Goal: Task Accomplishment & Management: Use online tool/utility

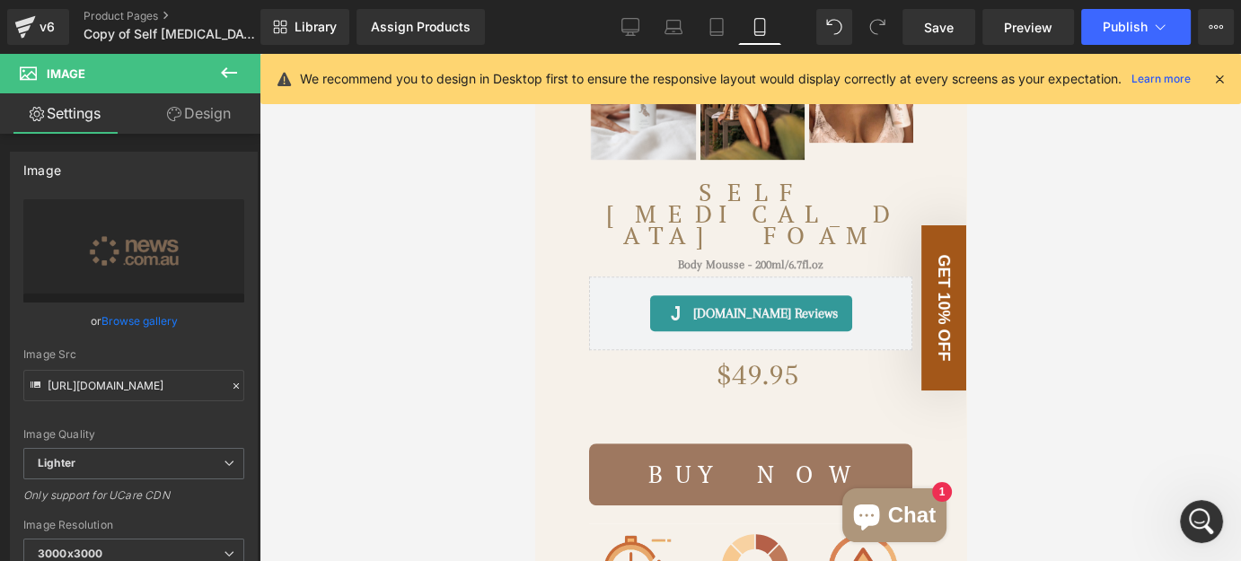
scroll to position [1156, 0]
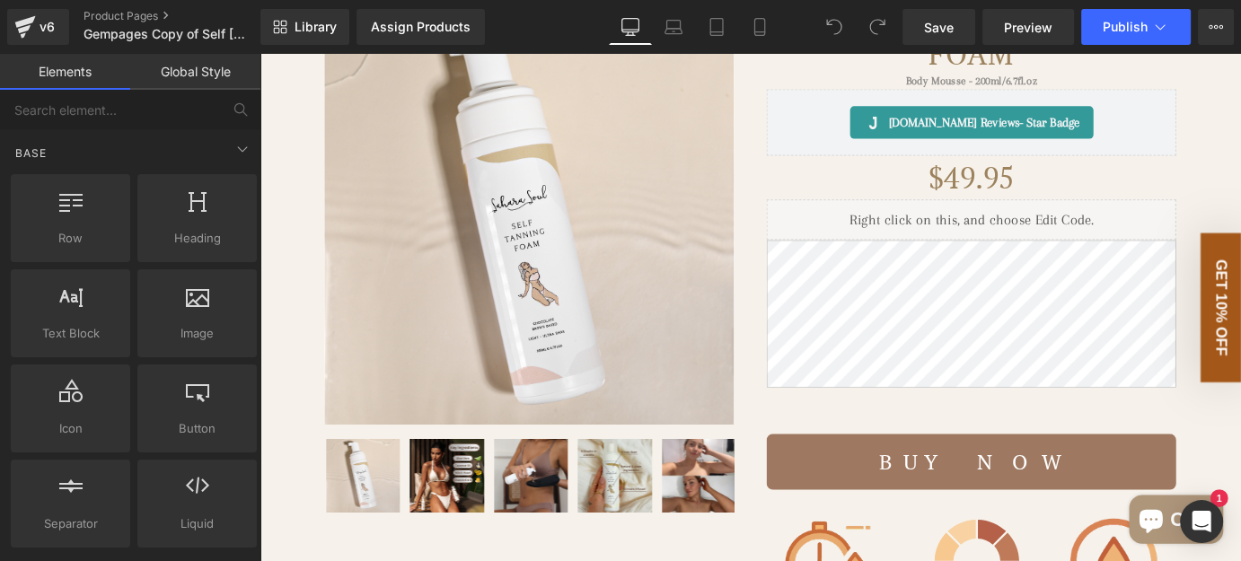
scroll to position [244, 0]
click at [530, 184] on img at bounding box center [557, 239] width 453 height 453
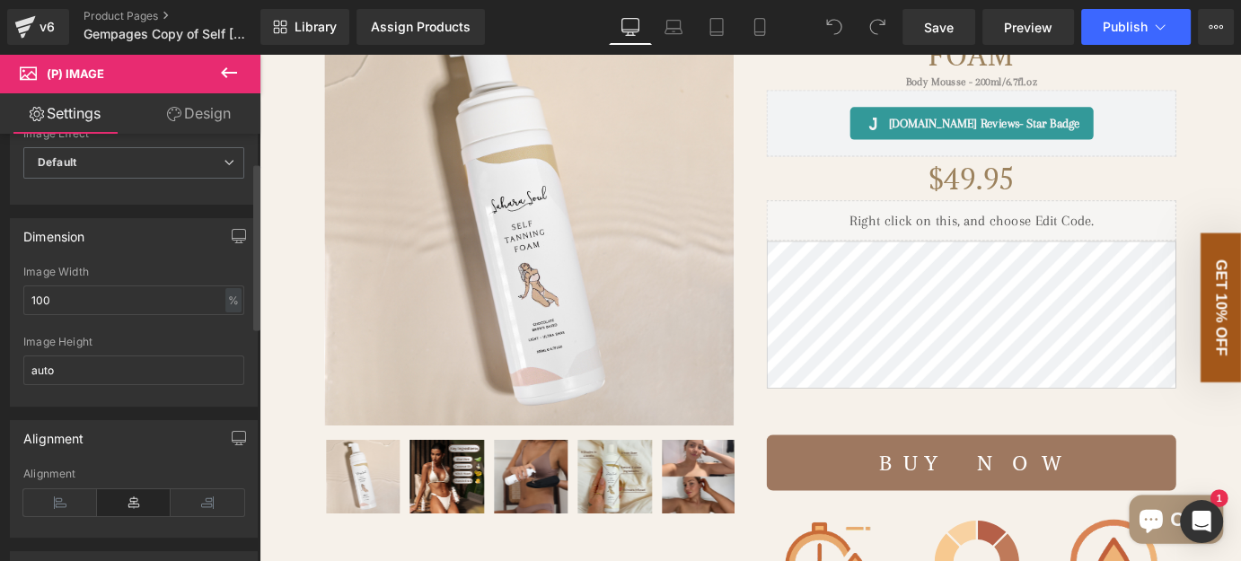
scroll to position [0, 0]
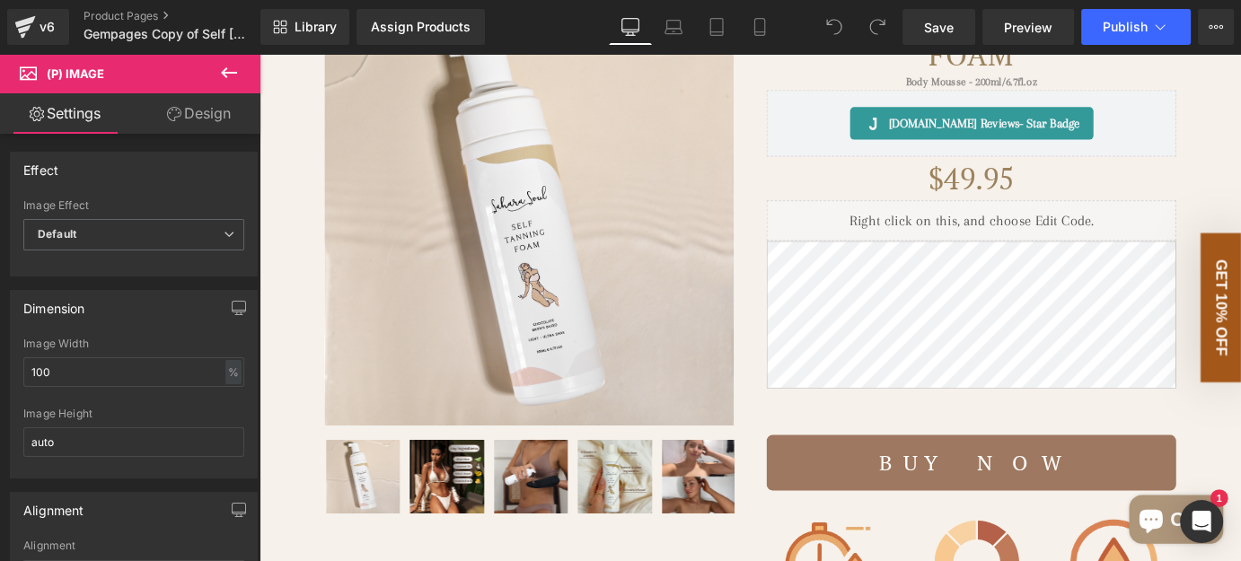
click at [208, 122] on link "Design" at bounding box center [199, 113] width 130 height 40
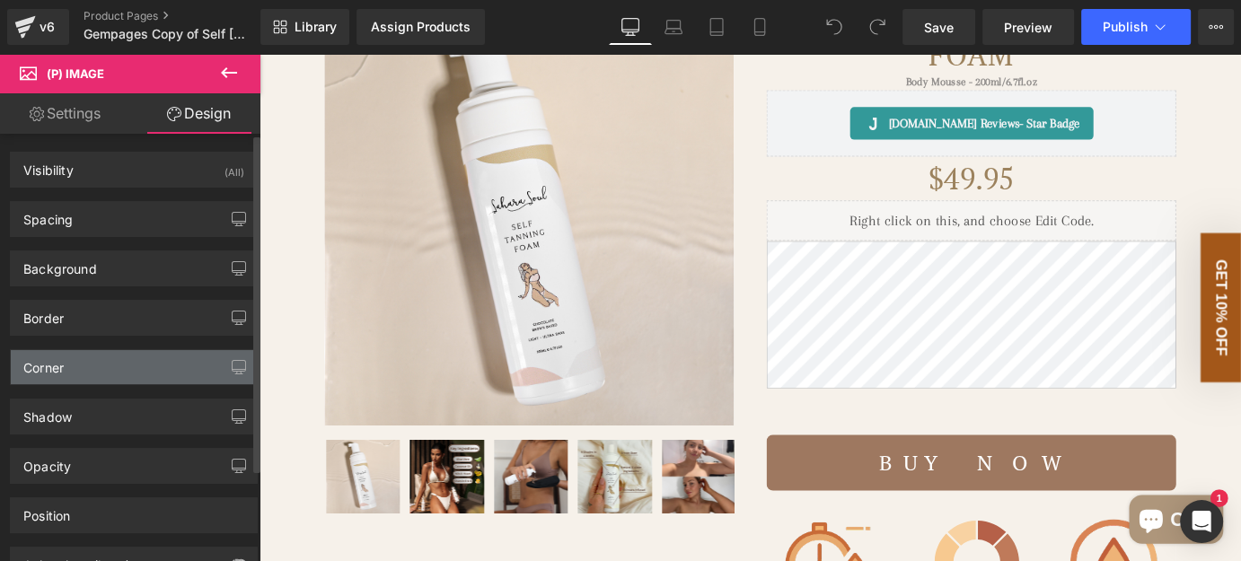
click at [154, 362] on div "Corner" at bounding box center [134, 367] width 246 height 34
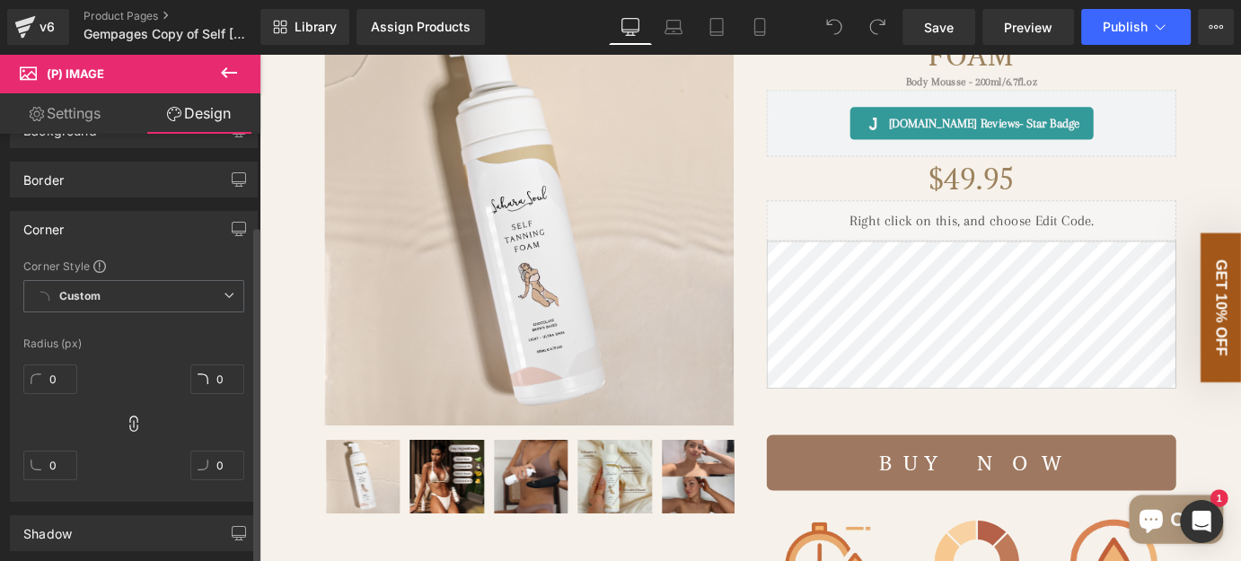
scroll to position [162, 0]
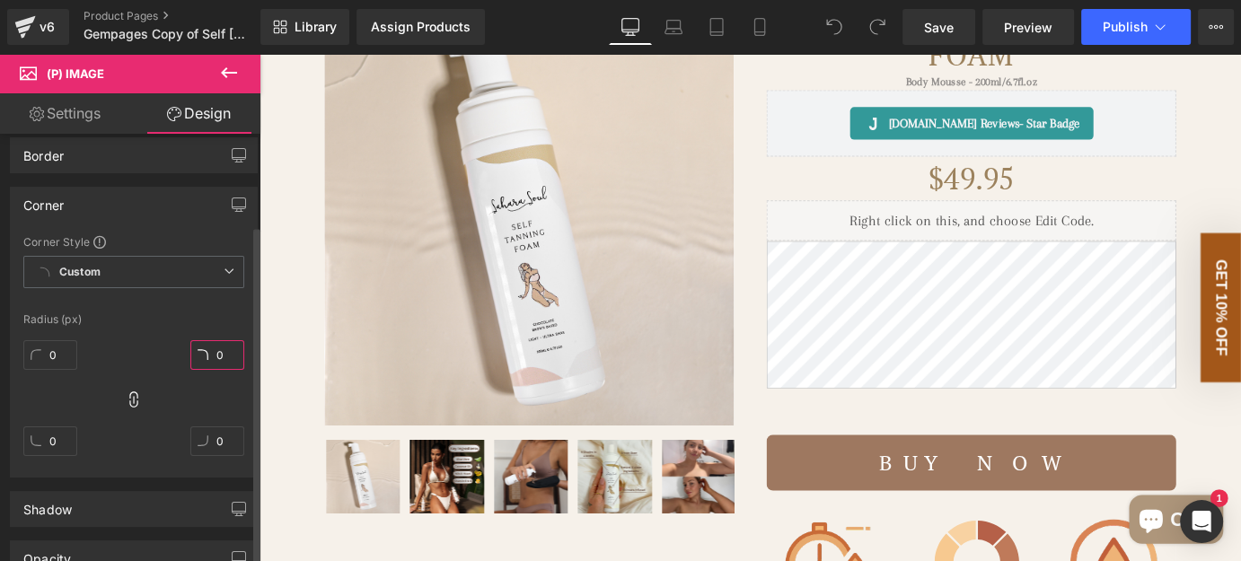
click at [203, 350] on input "0" at bounding box center [217, 355] width 54 height 30
type input "10"
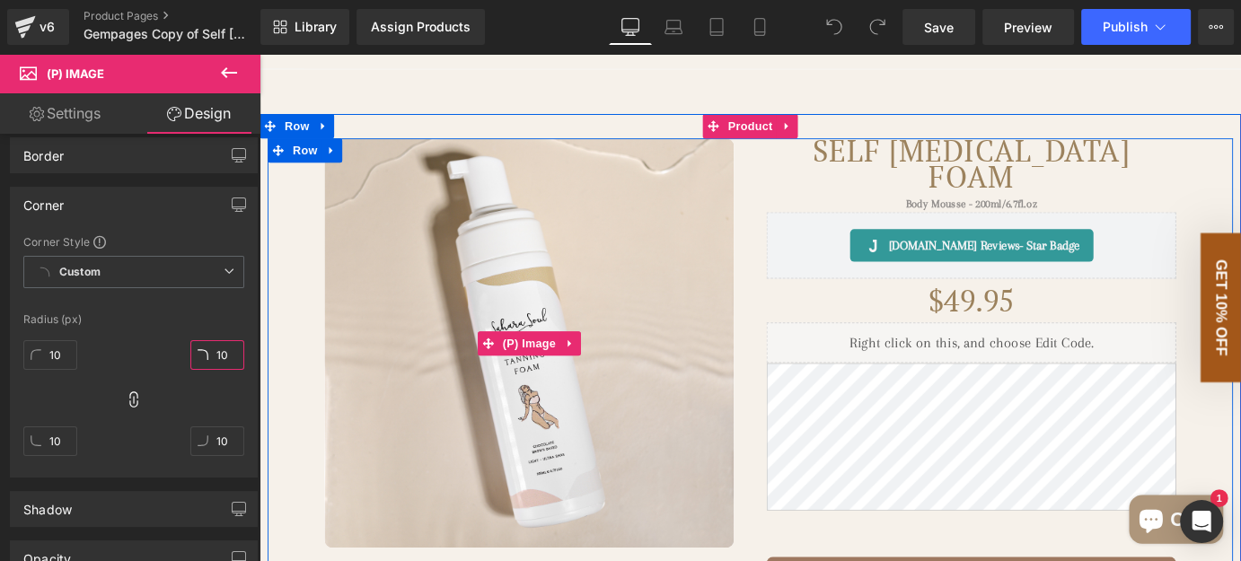
scroll to position [81, 0]
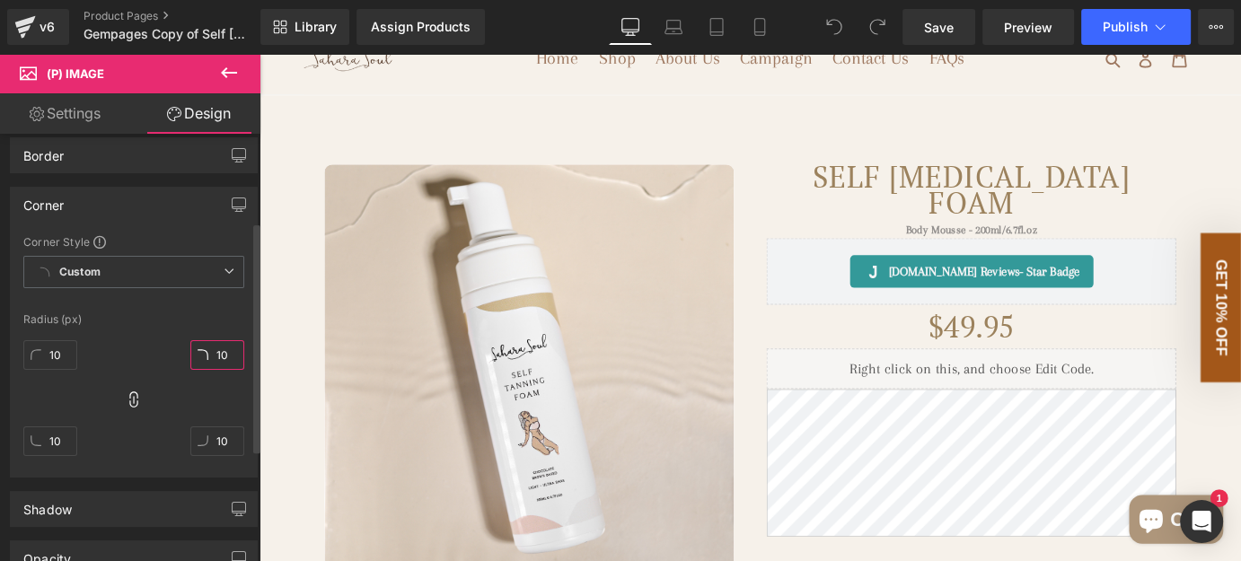
click at [214, 347] on input "10" at bounding box center [217, 355] width 54 height 30
type input "20"
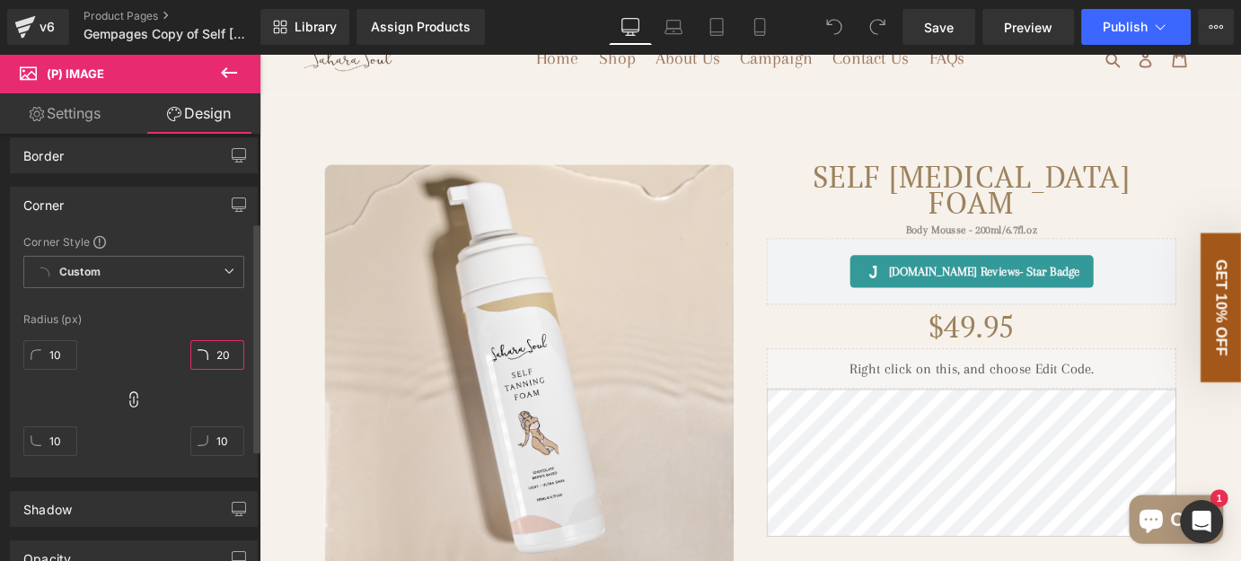
type input "20"
click at [200, 313] on div "Radius (px)" at bounding box center [133, 319] width 221 height 13
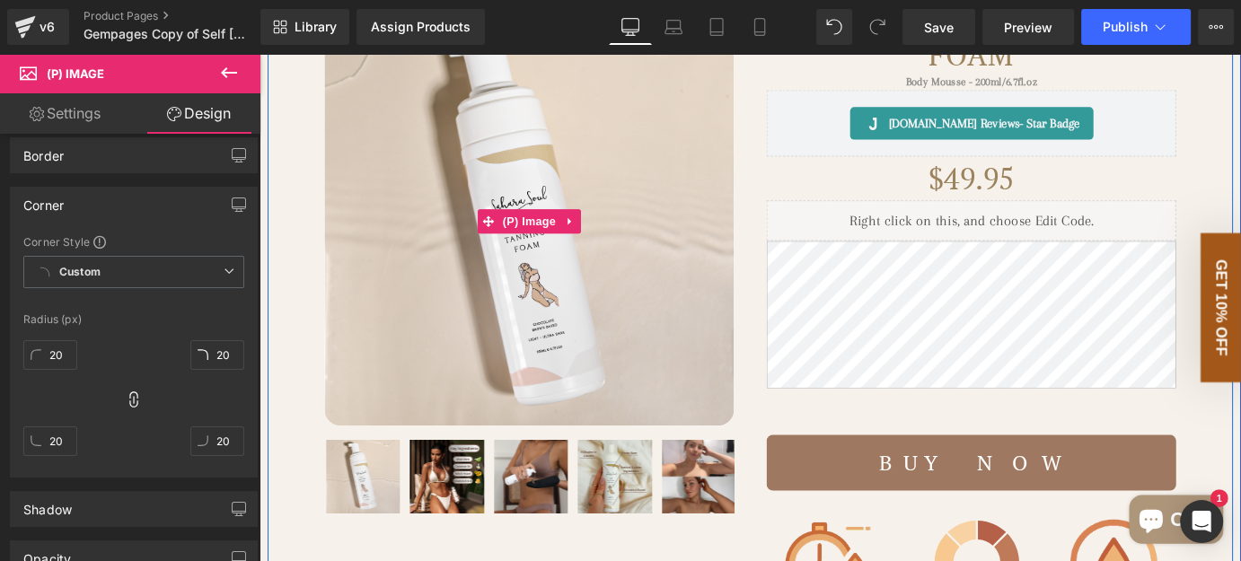
scroll to position [244, 0]
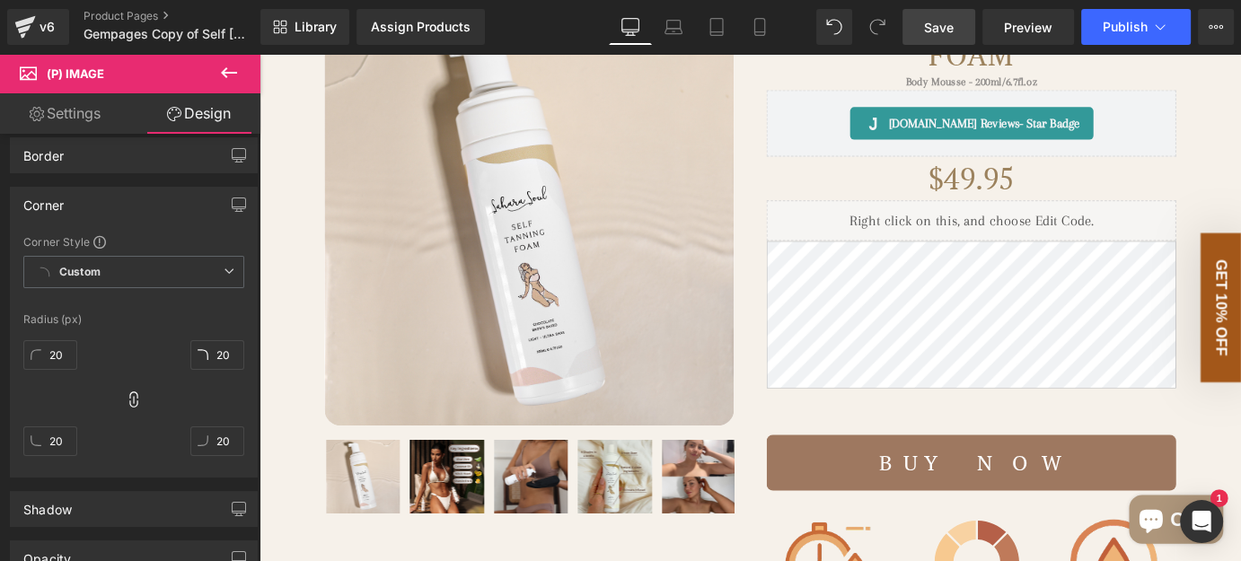
drag, startPoint x: 943, startPoint y: 24, endPoint x: 759, endPoint y: 33, distance: 183.3
click at [943, 24] on span "Save" at bounding box center [939, 27] width 30 height 19
click at [763, 28] on icon at bounding box center [759, 27] width 10 height 17
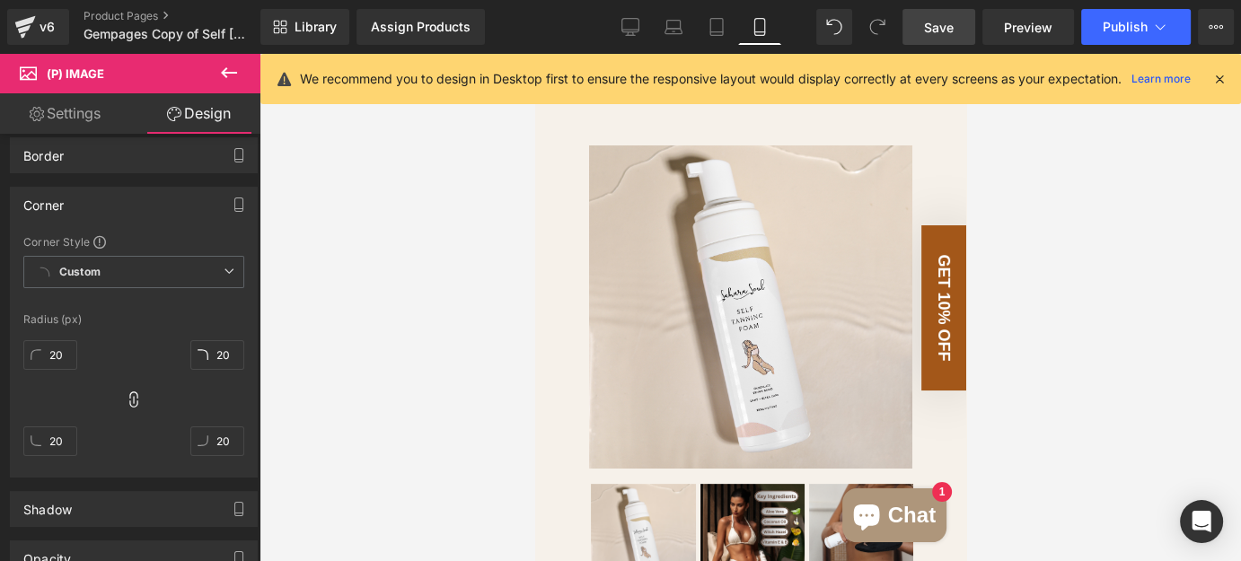
scroll to position [162, 0]
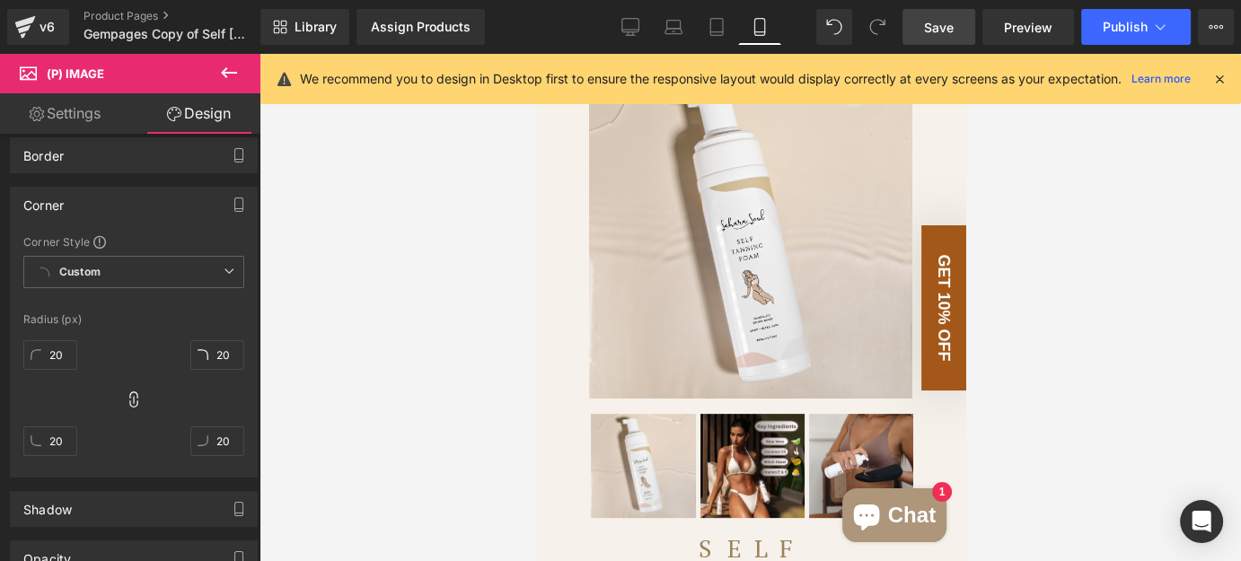
click at [801, 327] on img at bounding box center [749, 236] width 323 height 323
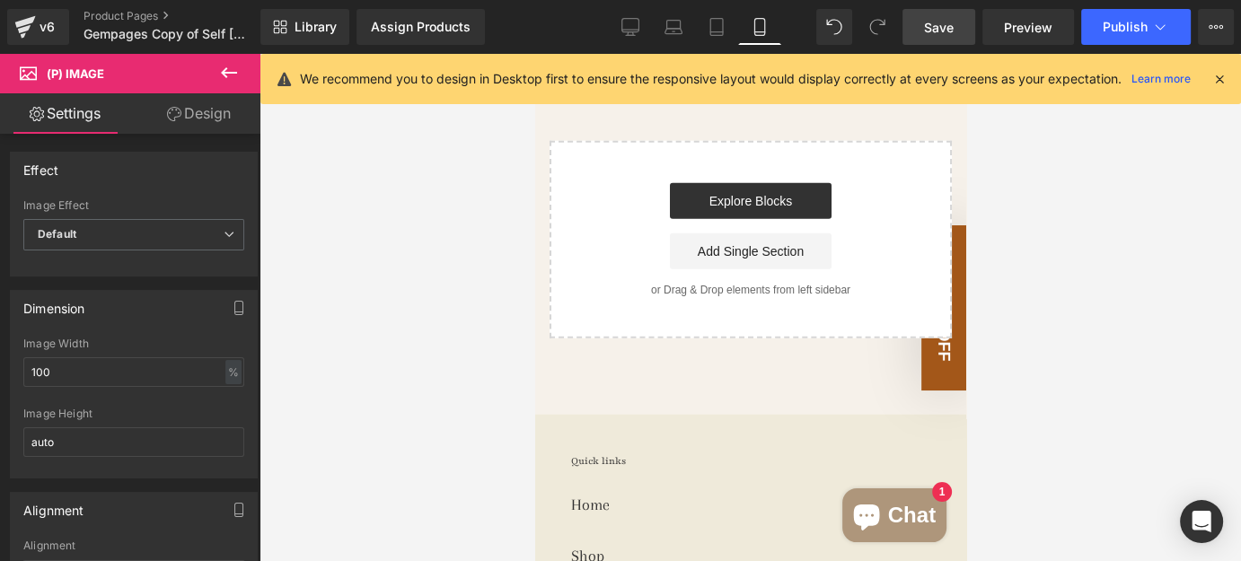
scroll to position [4978, 0]
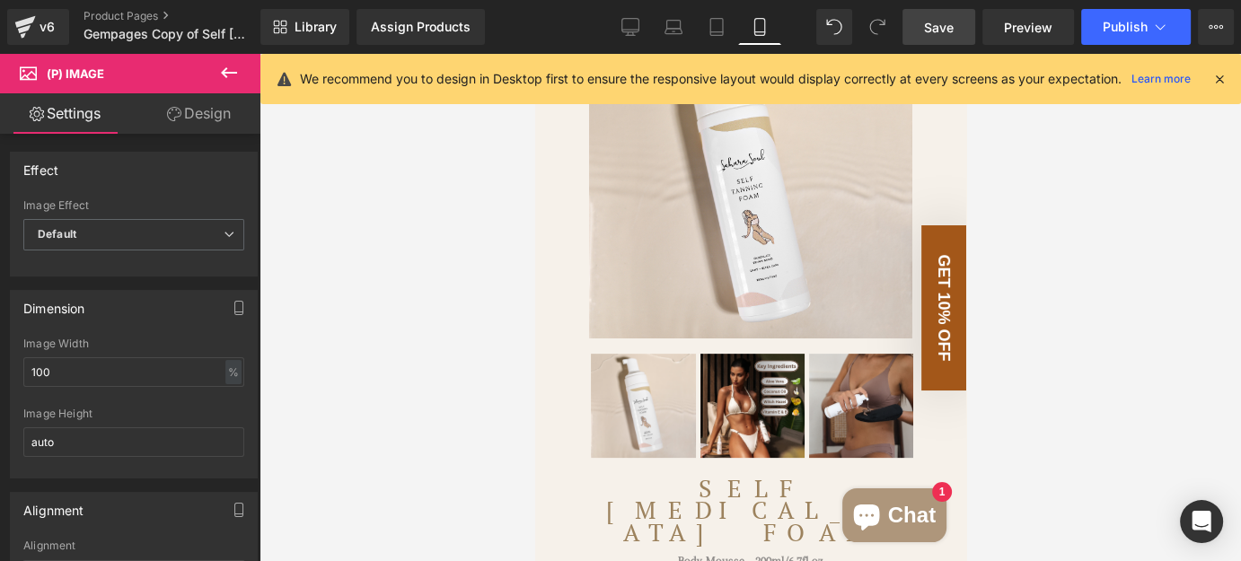
drag, startPoint x: 961, startPoint y: 477, endPoint x: 1505, endPoint y: 161, distance: 629.1
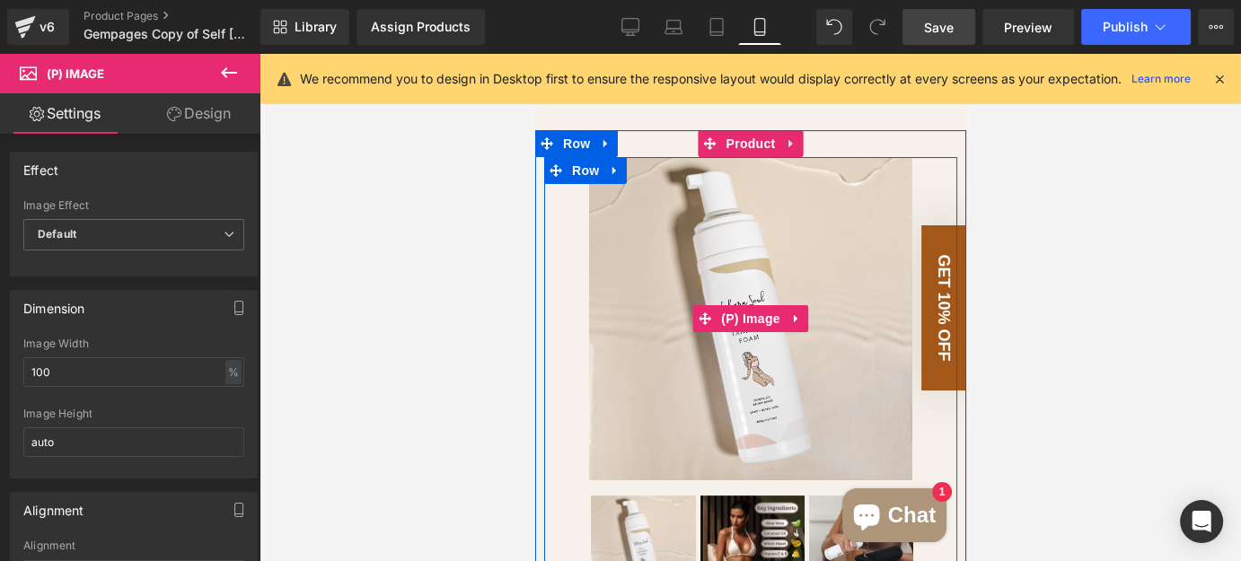
scroll to position [162, 0]
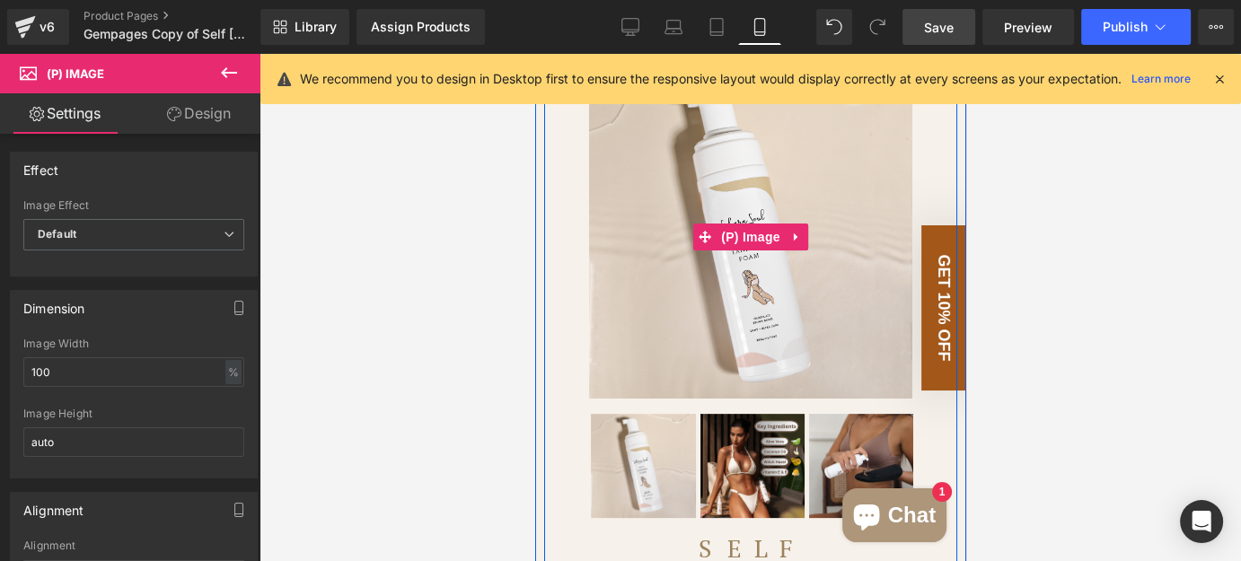
click at [628, 240] on img at bounding box center [749, 236] width 323 height 323
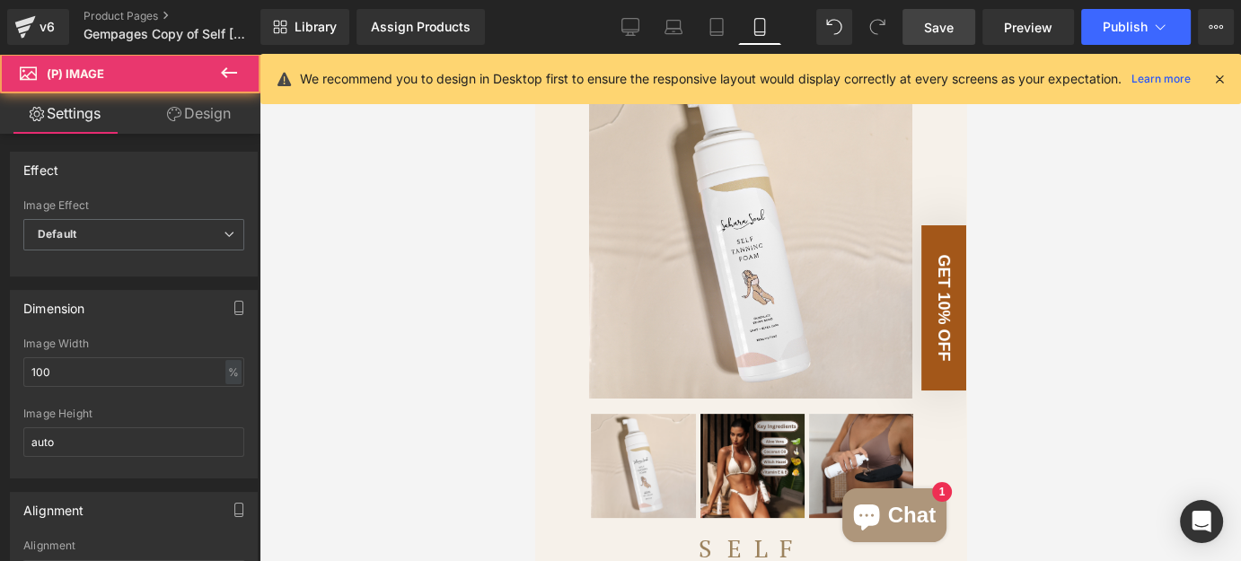
click at [187, 116] on link "Design" at bounding box center [199, 113] width 130 height 40
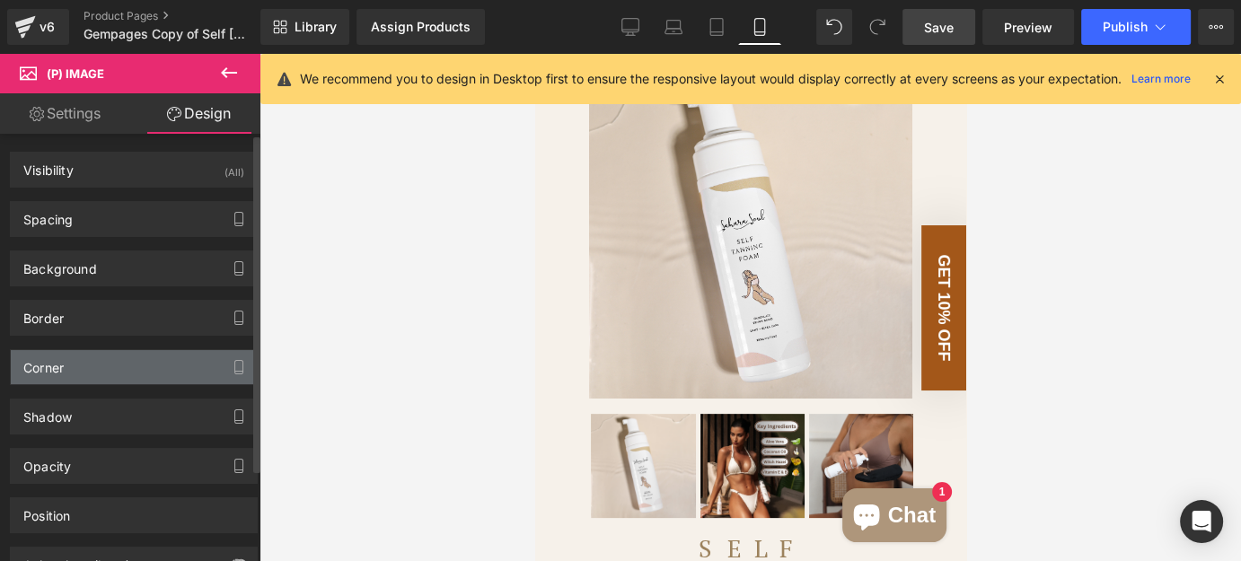
click at [141, 364] on div "Corner" at bounding box center [134, 367] width 246 height 34
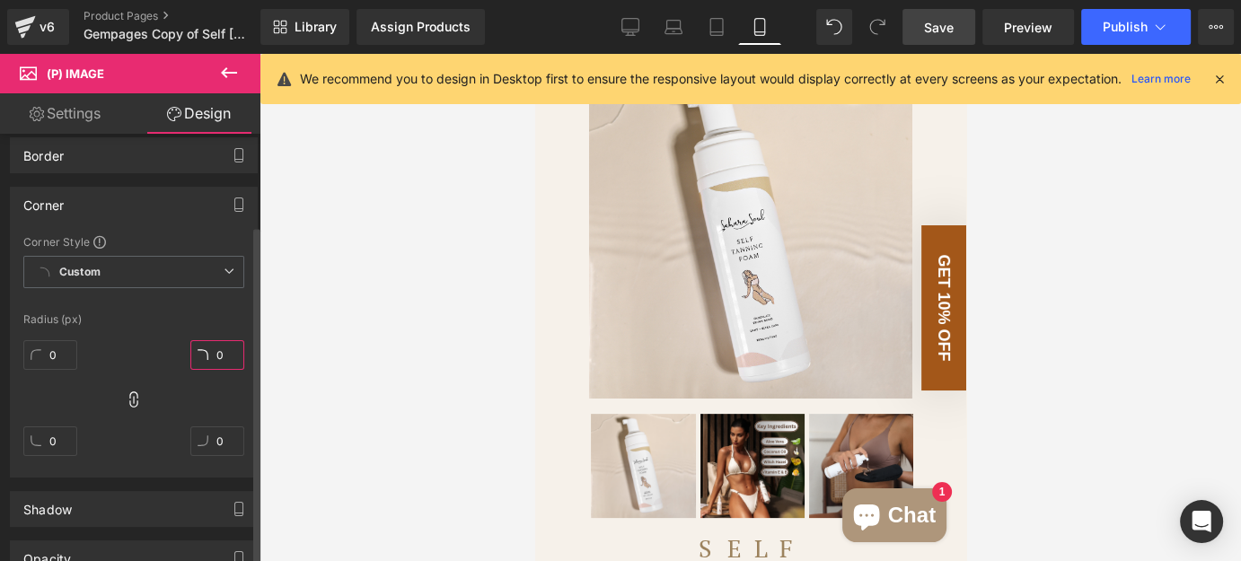
click at [215, 350] on input "0" at bounding box center [217, 355] width 54 height 30
type input "20"
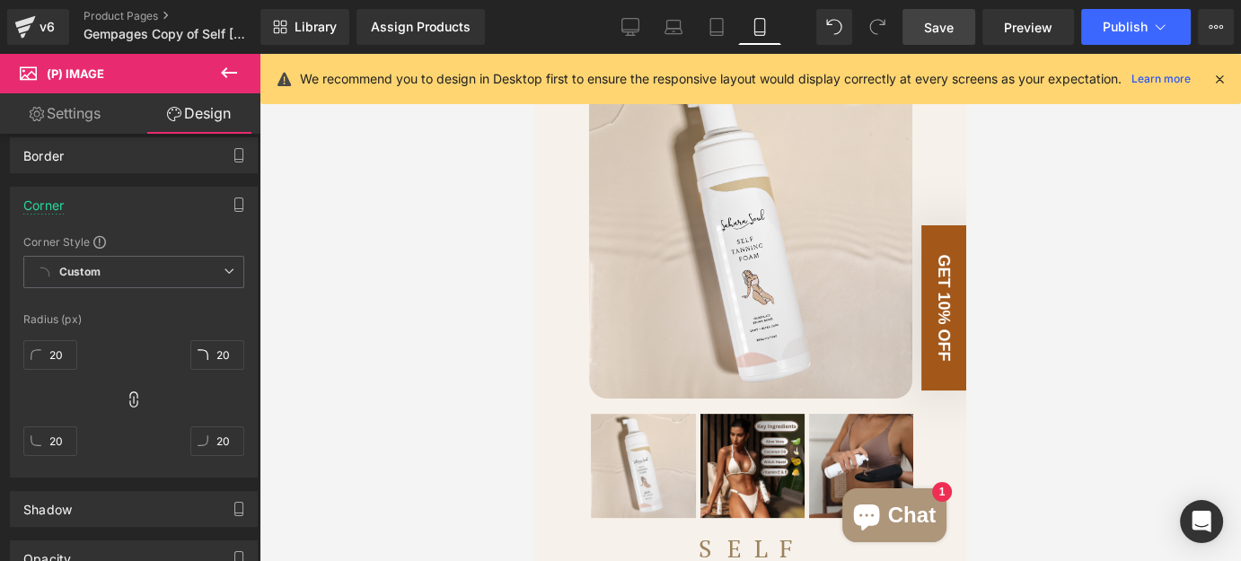
click at [451, 370] on div at bounding box center [749, 307] width 981 height 507
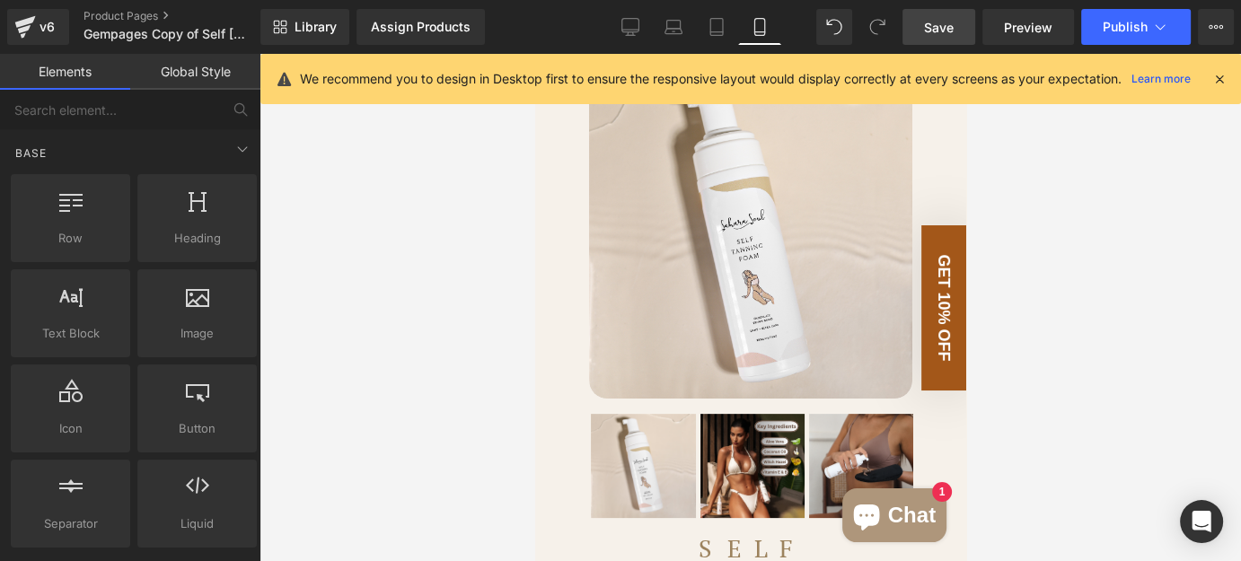
drag, startPoint x: 948, startPoint y: 16, endPoint x: 368, endPoint y: 92, distance: 584.8
click at [948, 16] on link "Save" at bounding box center [938, 27] width 73 height 36
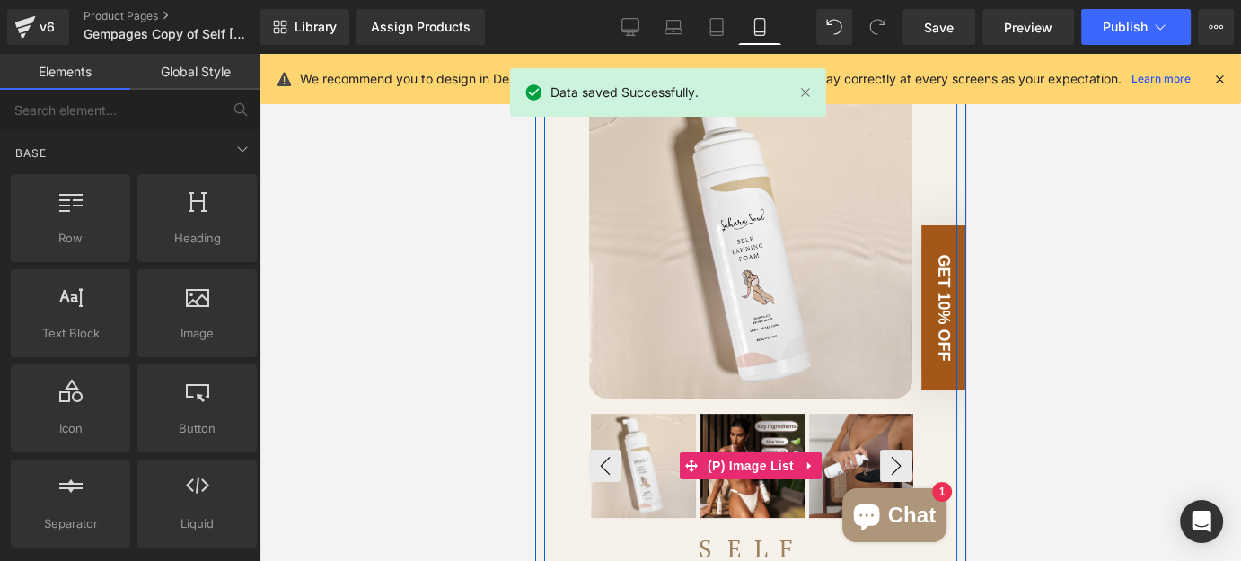
click at [637, 463] on img at bounding box center [642, 466] width 105 height 105
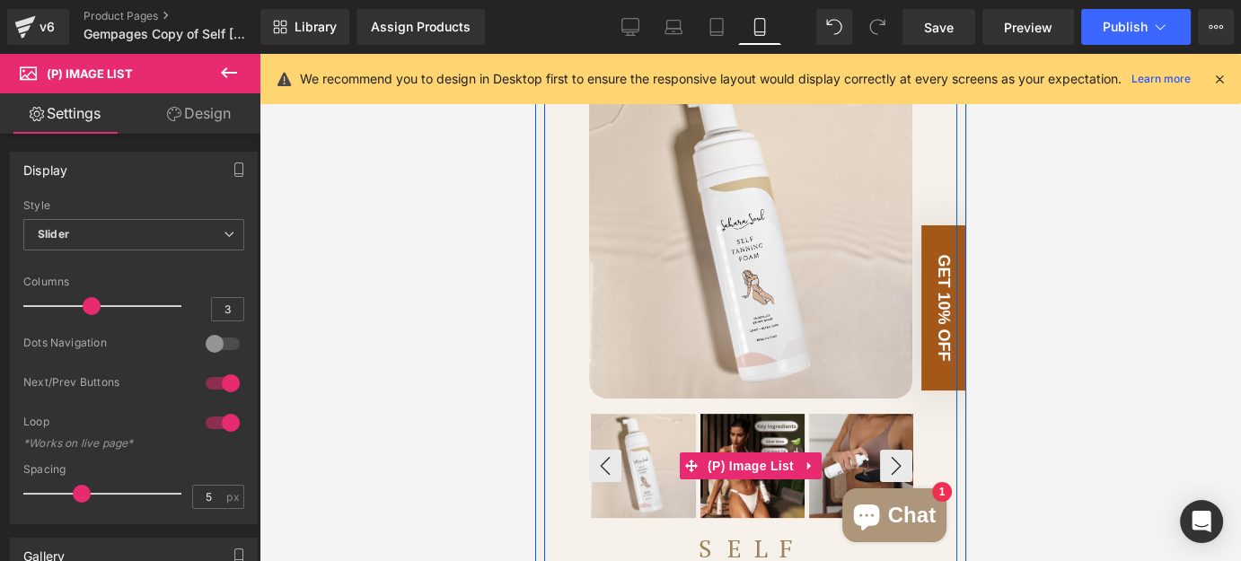
click at [652, 465] on img at bounding box center [642, 466] width 105 height 105
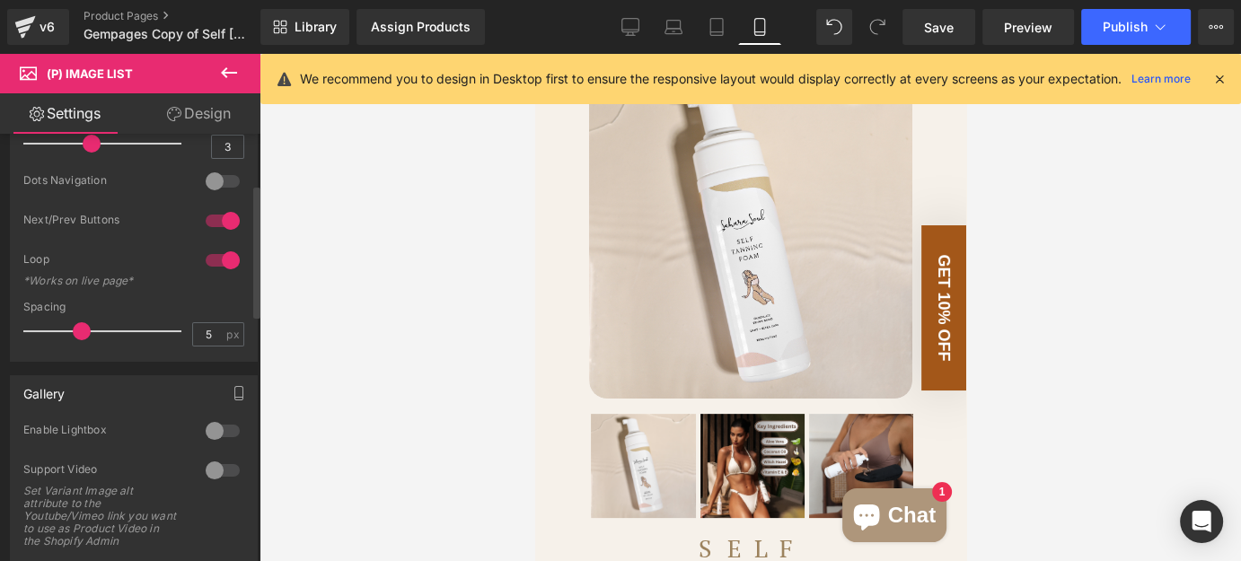
scroll to position [0, 0]
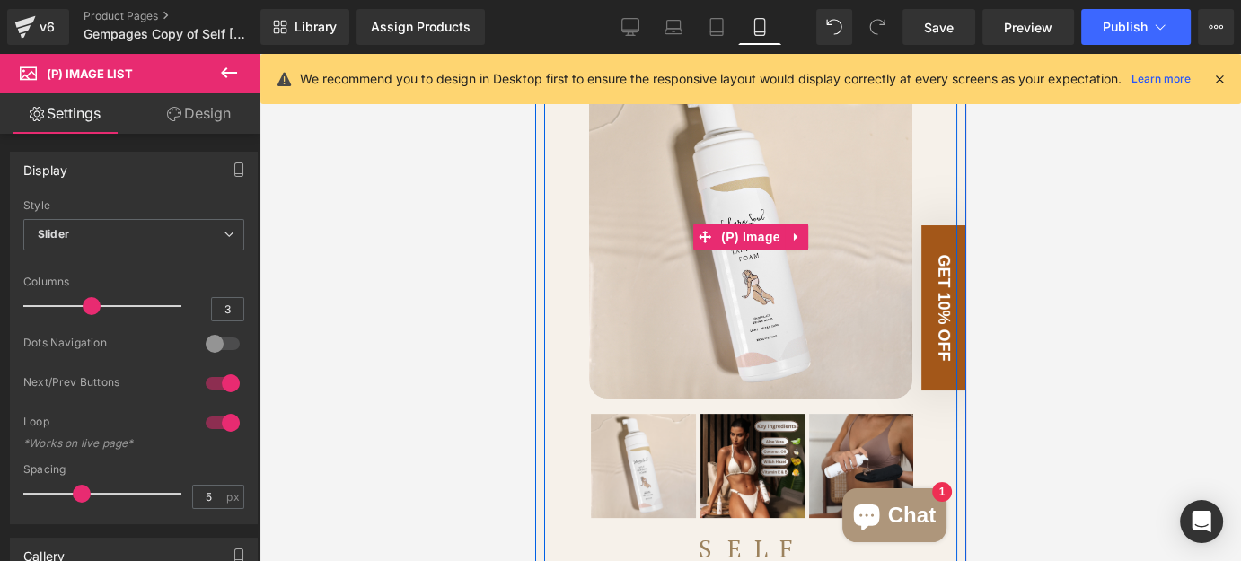
click at [820, 319] on img at bounding box center [749, 236] width 323 height 323
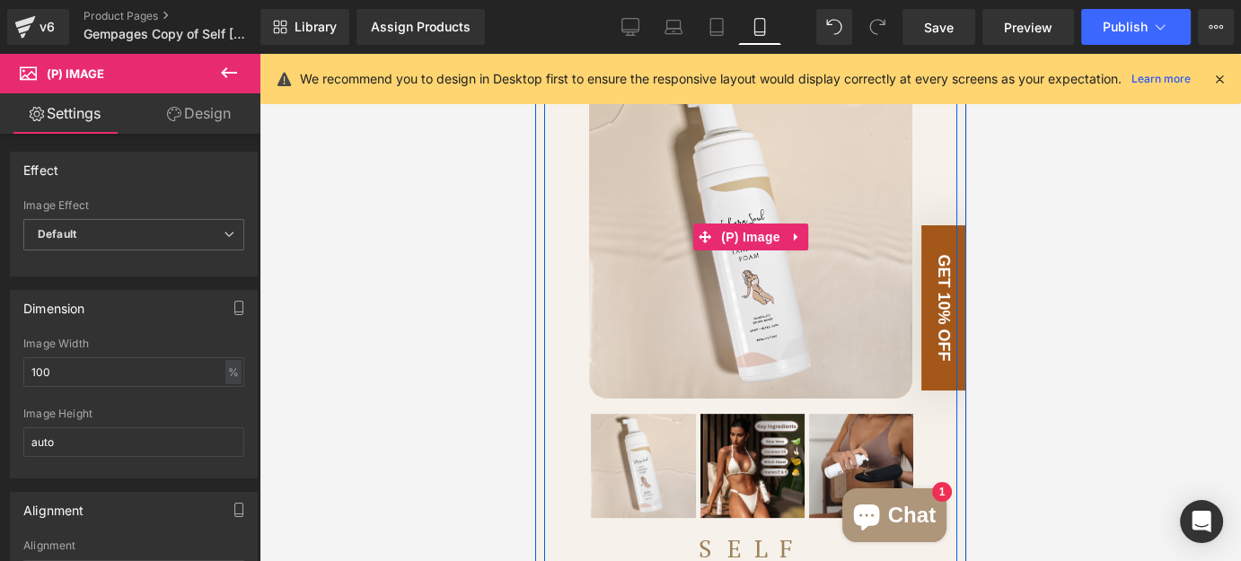
scroll to position [81, 0]
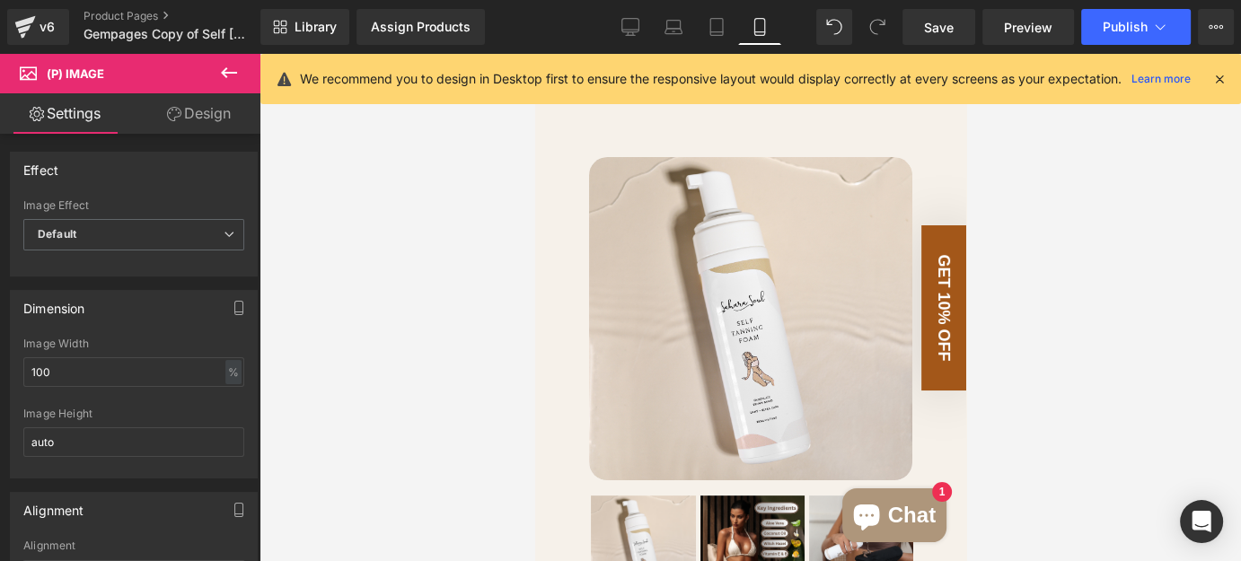
click at [1180, 246] on div at bounding box center [749, 307] width 981 height 507
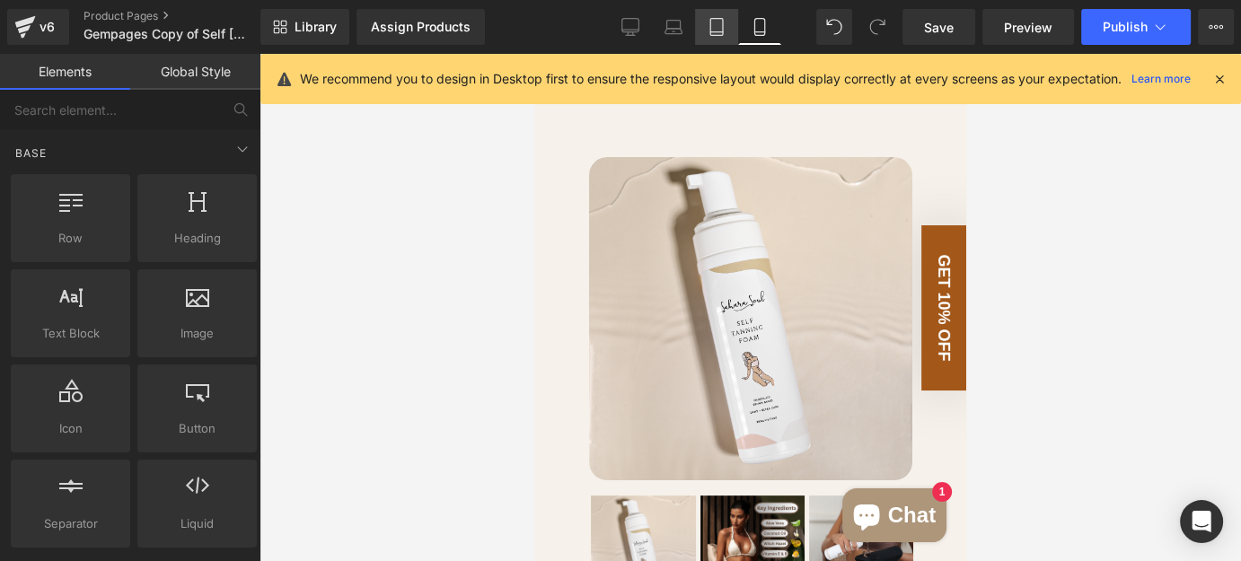
click at [715, 23] on icon at bounding box center [716, 27] width 18 height 18
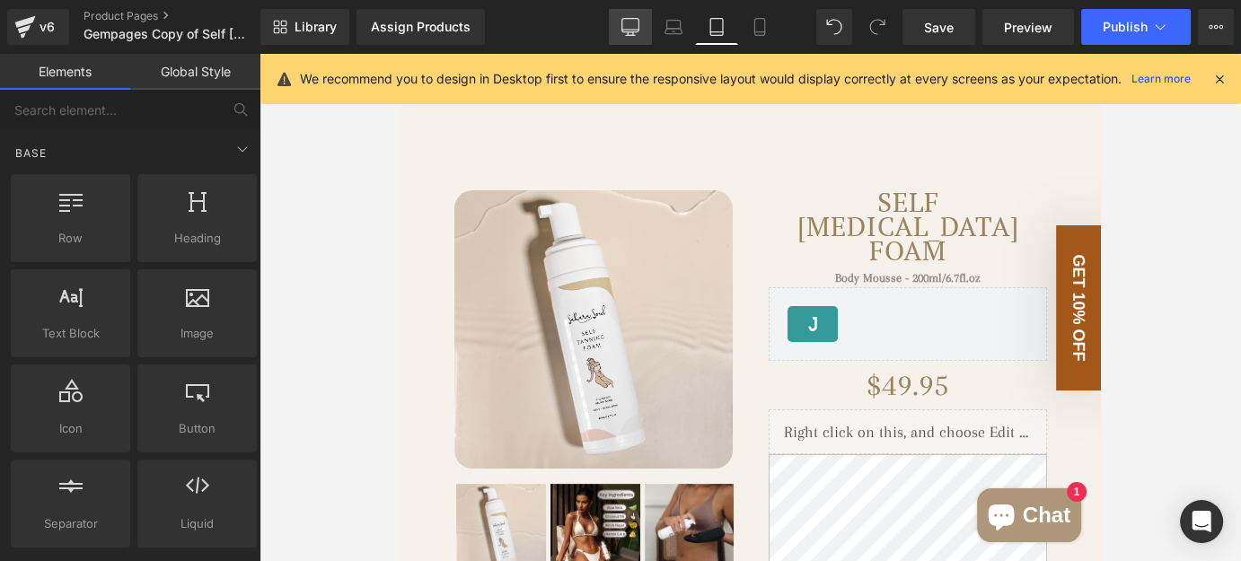
click at [631, 25] on icon at bounding box center [630, 27] width 18 height 18
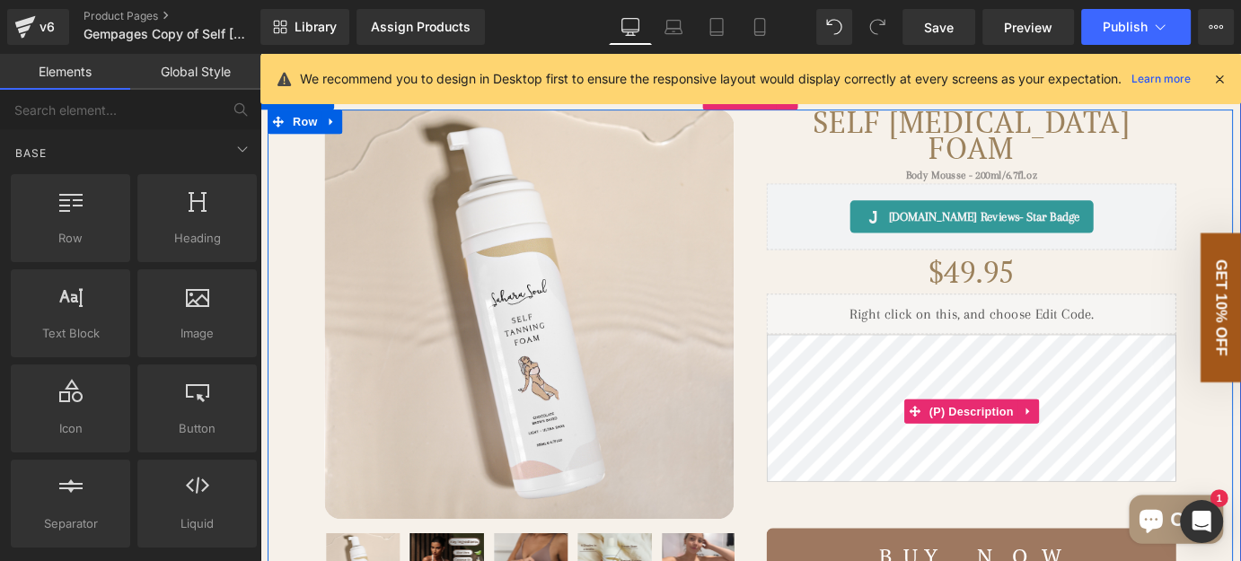
scroll to position [47, 0]
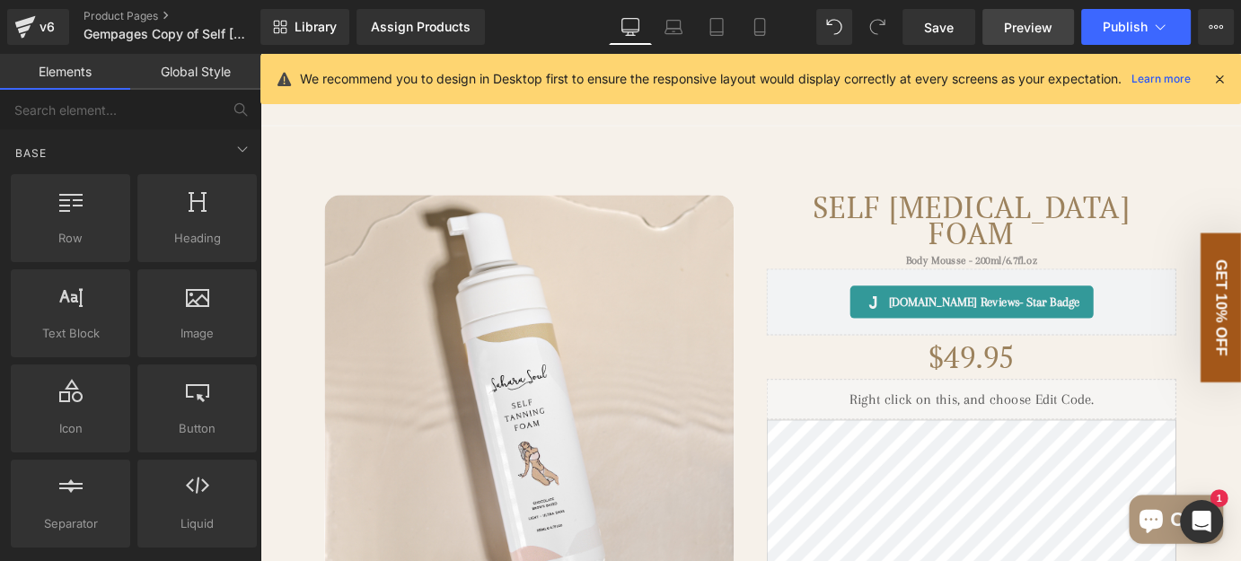
click at [1022, 23] on span "Preview" at bounding box center [1028, 27] width 48 height 19
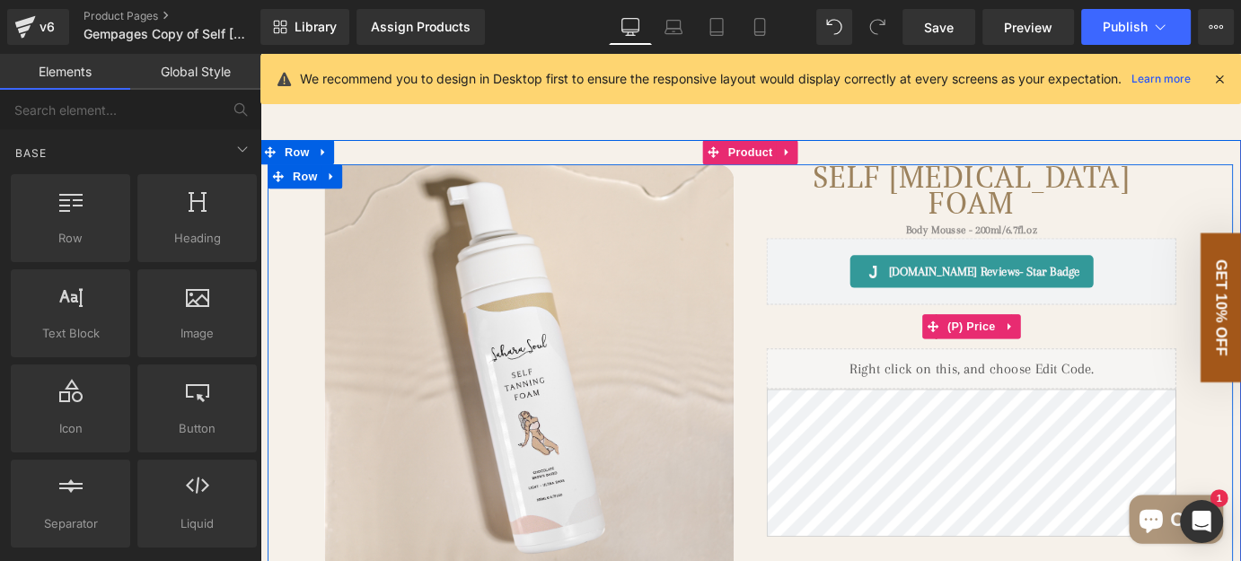
scroll to position [162, 0]
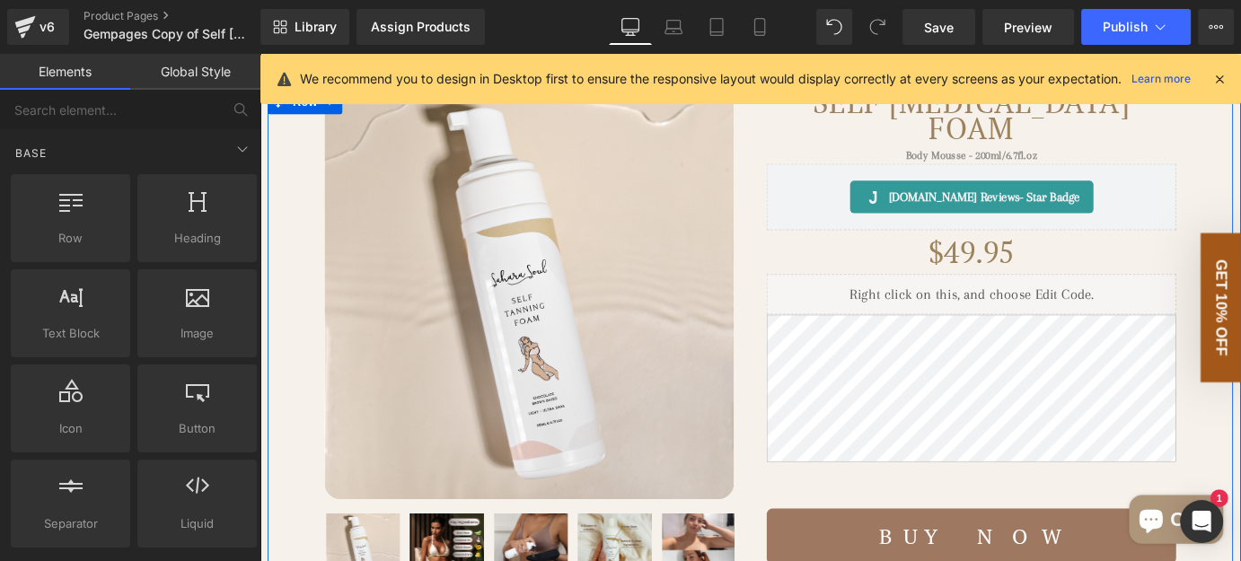
click at [1026, 513] on div at bounding box center [1046, 428] width 453 height 170
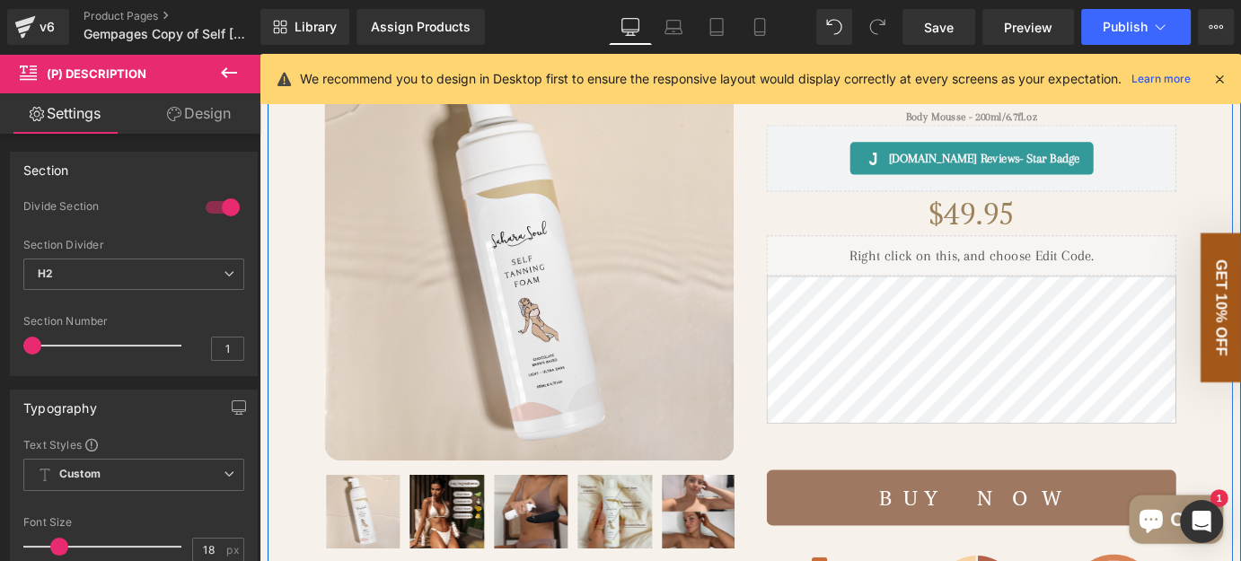
scroll to position [244, 0]
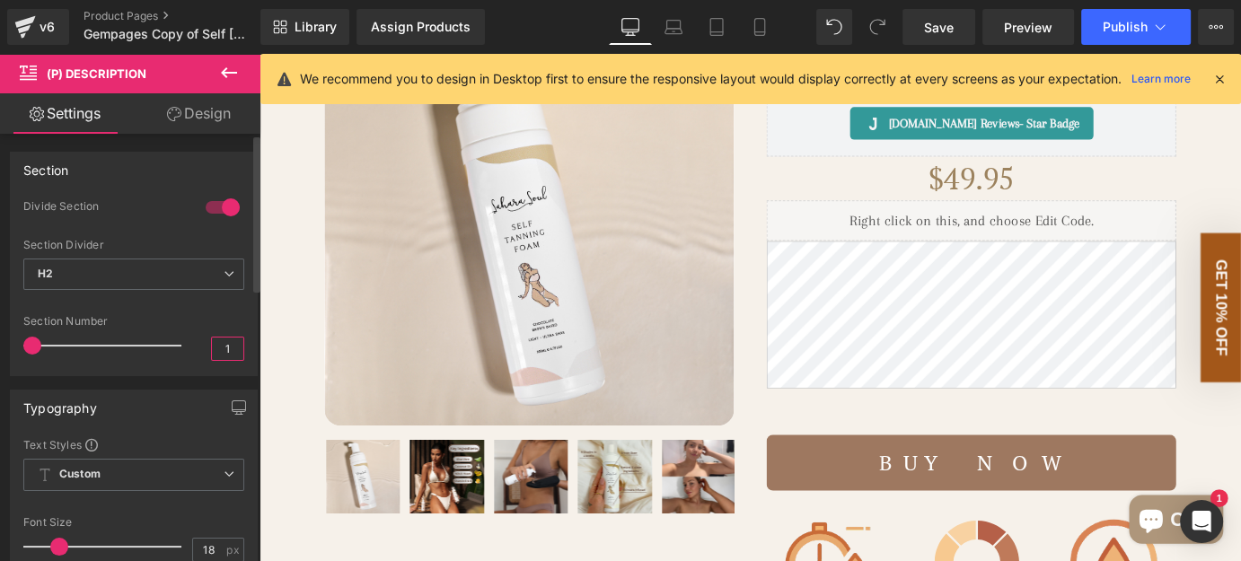
click at [212, 345] on input "1" at bounding box center [227, 349] width 31 height 22
click at [224, 322] on div "Section Number" at bounding box center [133, 321] width 221 height 13
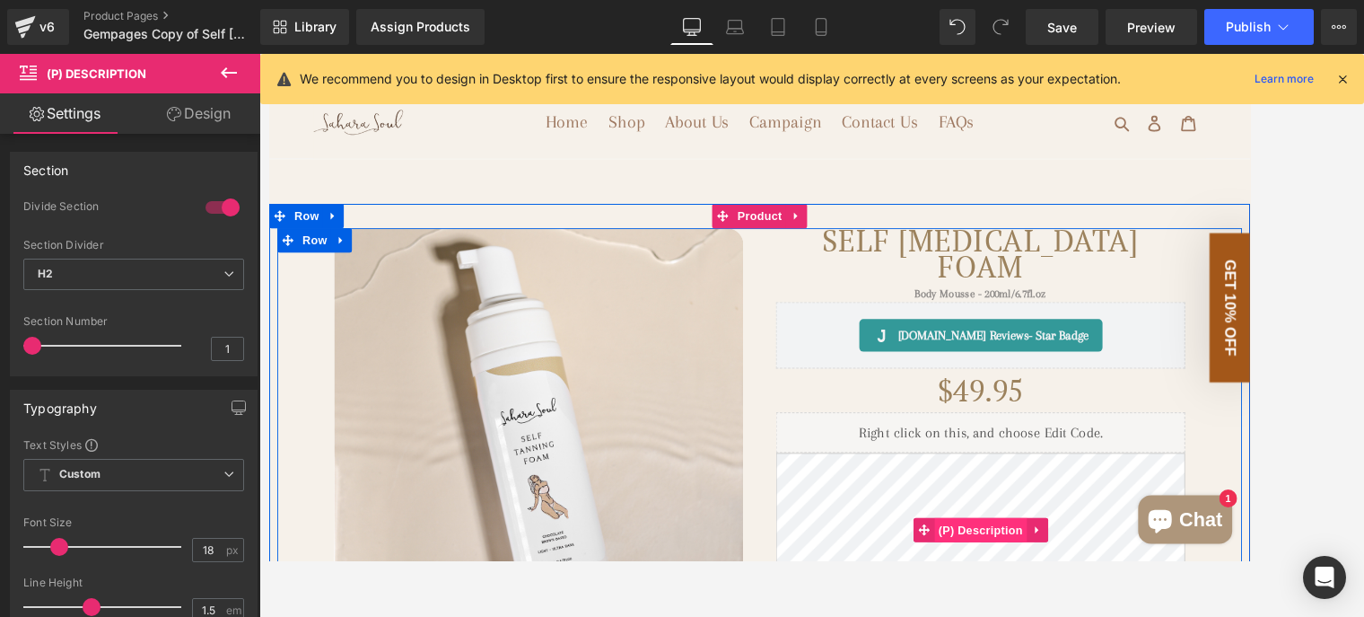
scroll to position [4, 0]
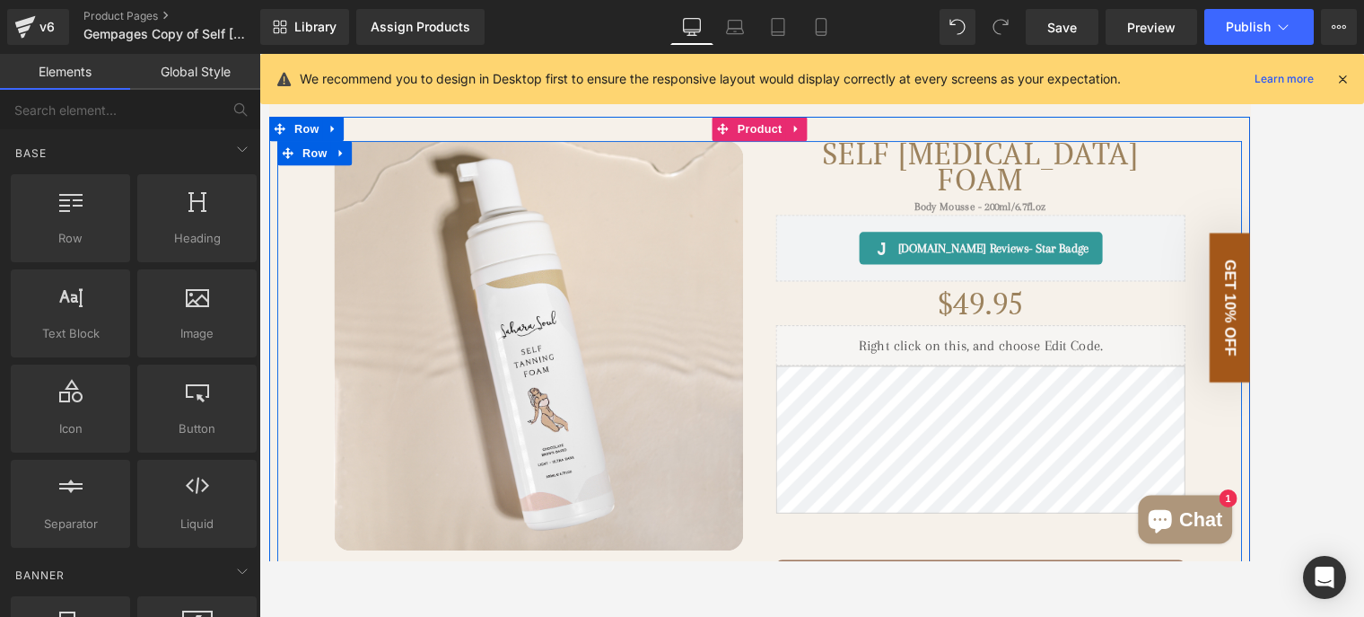
scroll to position [269, 0]
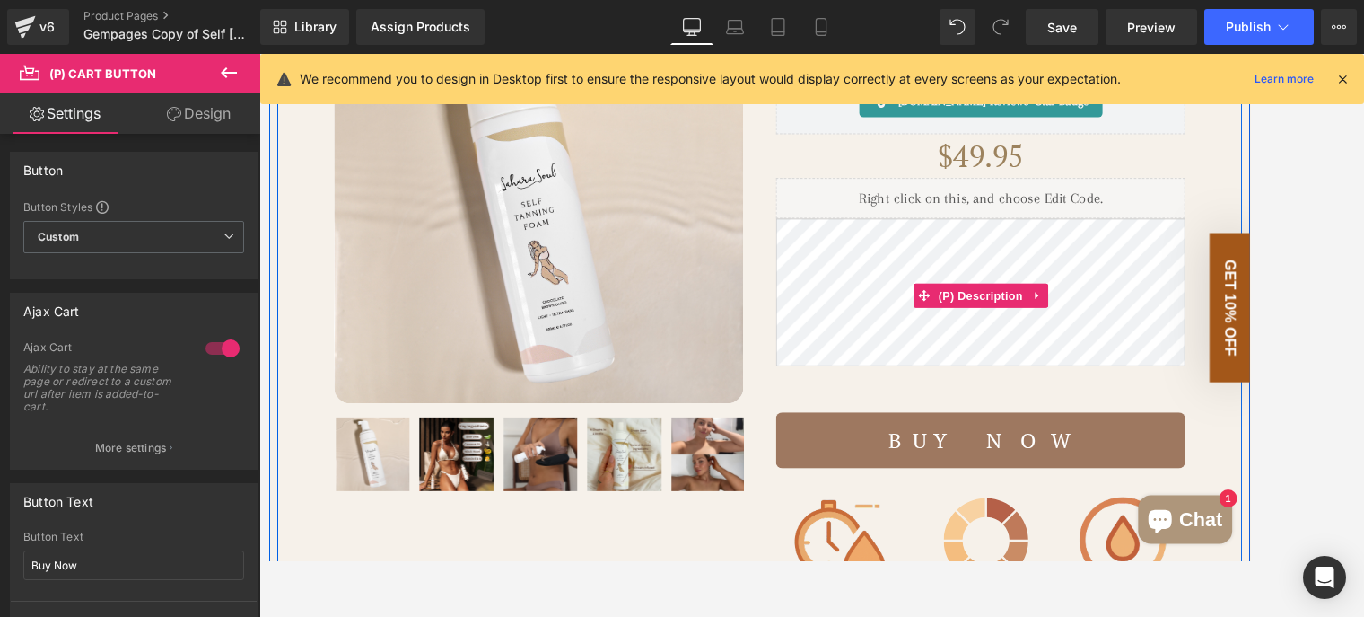
click at [1148, 247] on div "Self Tanning Foam (P) Title Body Mousse - 200ml/6.7fl.oz Text Block Body Mousse…" at bounding box center [1056, 439] width 489 height 904
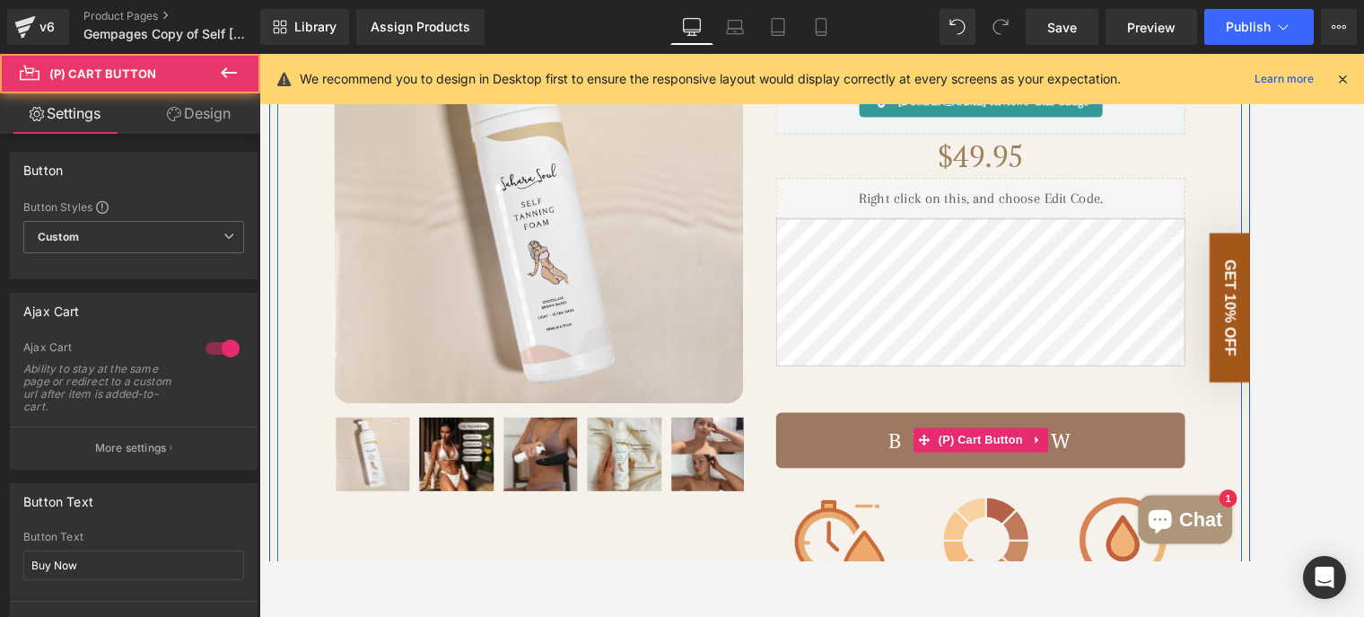
click at [1183, 472] on button "Buy Now" at bounding box center [1055, 482] width 453 height 62
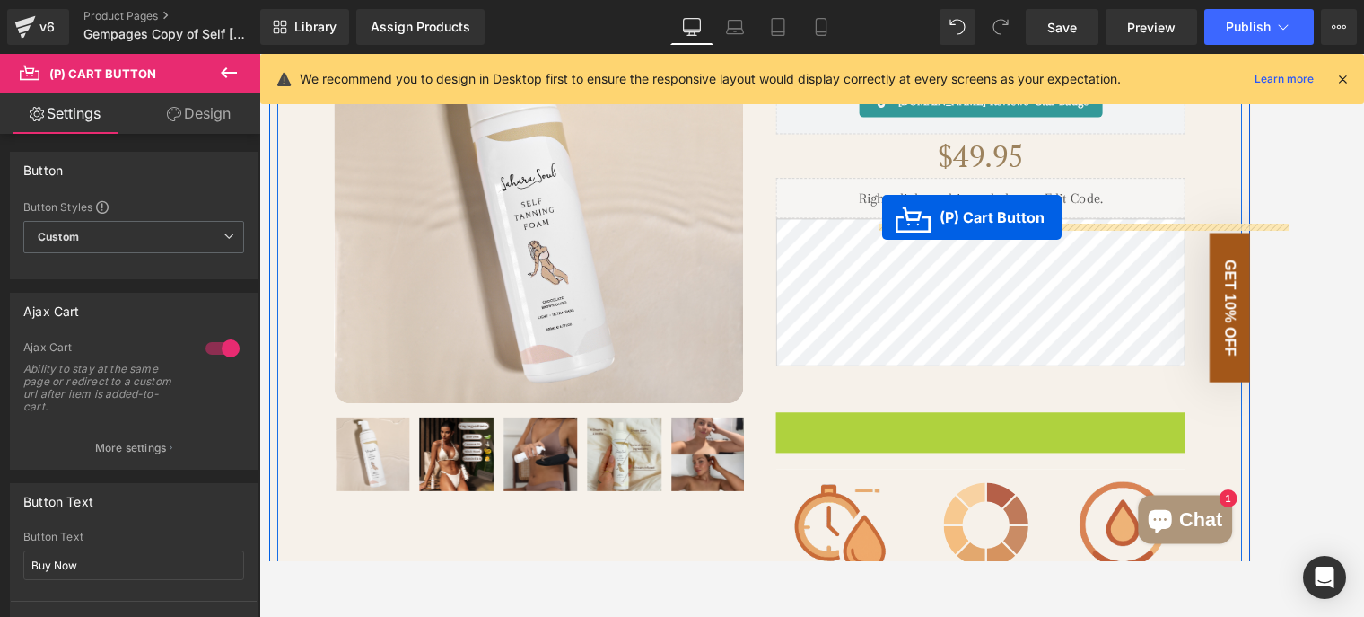
drag, startPoint x: 988, startPoint y: 478, endPoint x: 948, endPoint y: 235, distance: 245.7
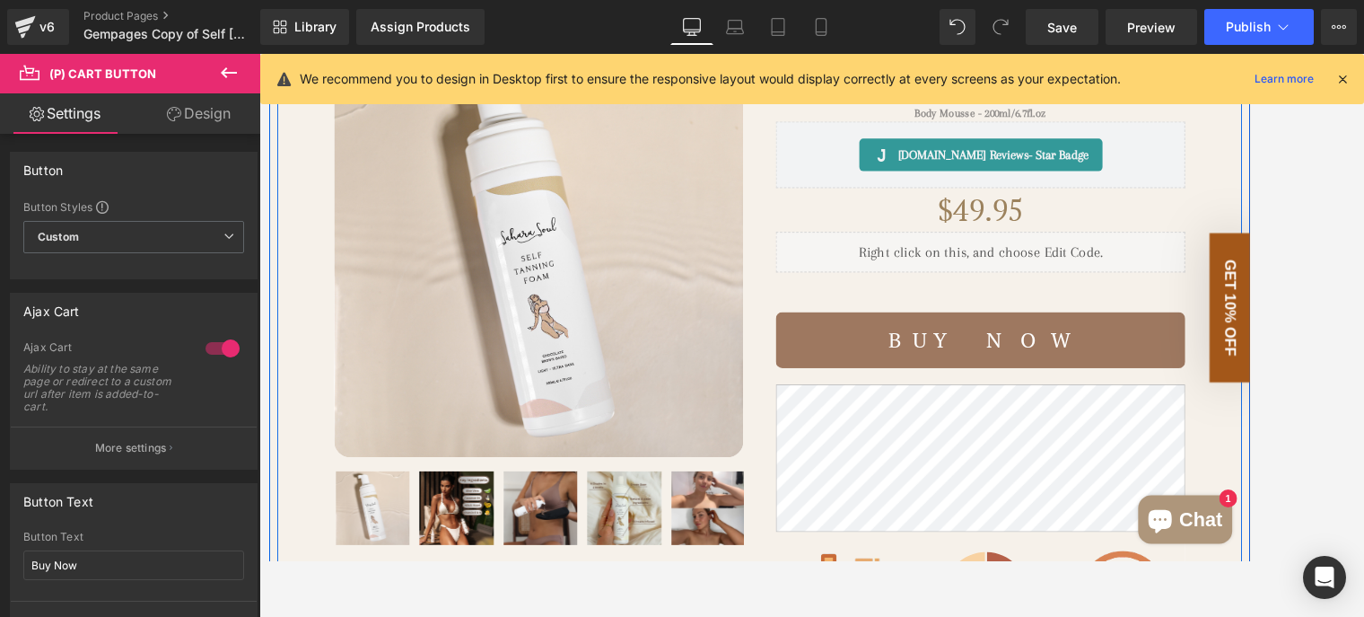
scroll to position [180, 0]
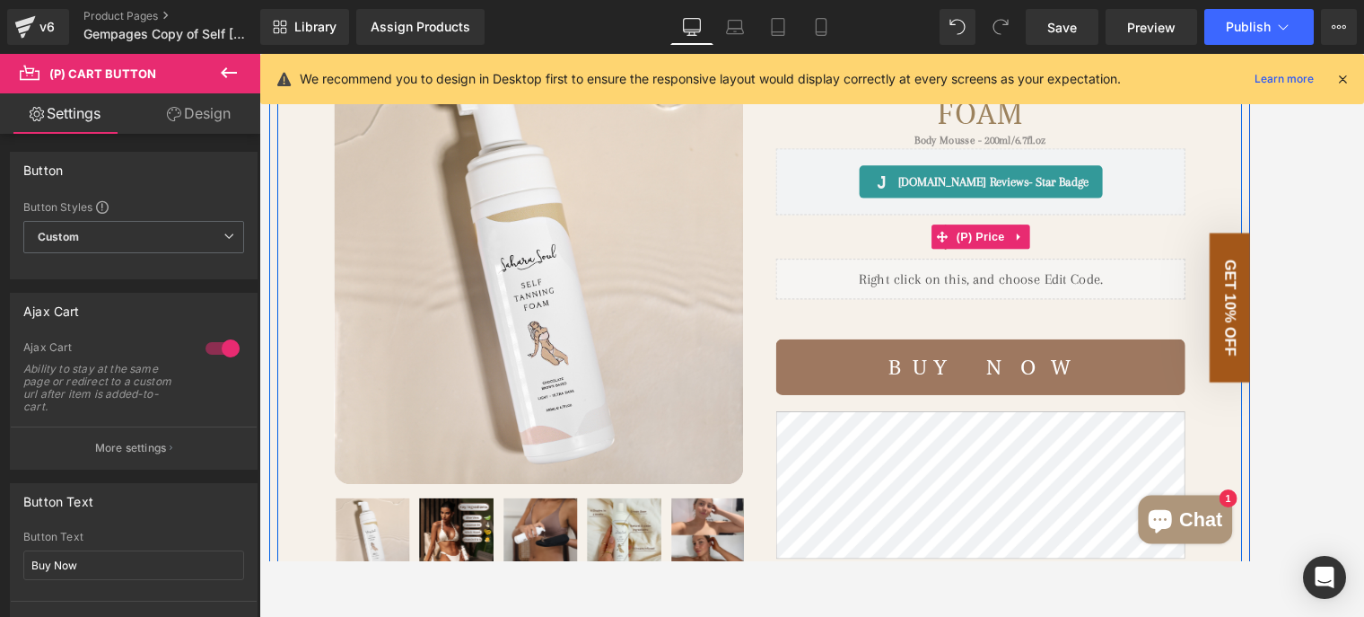
click at [1203, 268] on div "$49.95 $0 -4895% OFF" at bounding box center [1055, 256] width 453 height 48
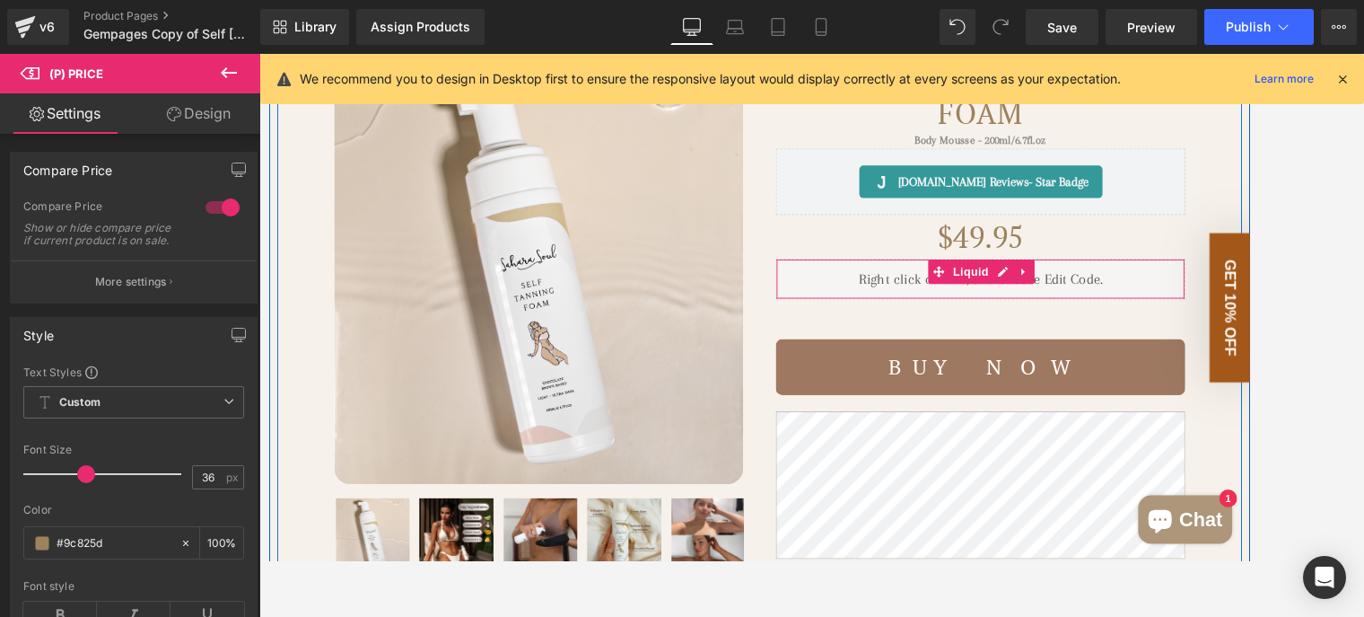
click at [1171, 309] on div "Liquid" at bounding box center [1055, 303] width 453 height 45
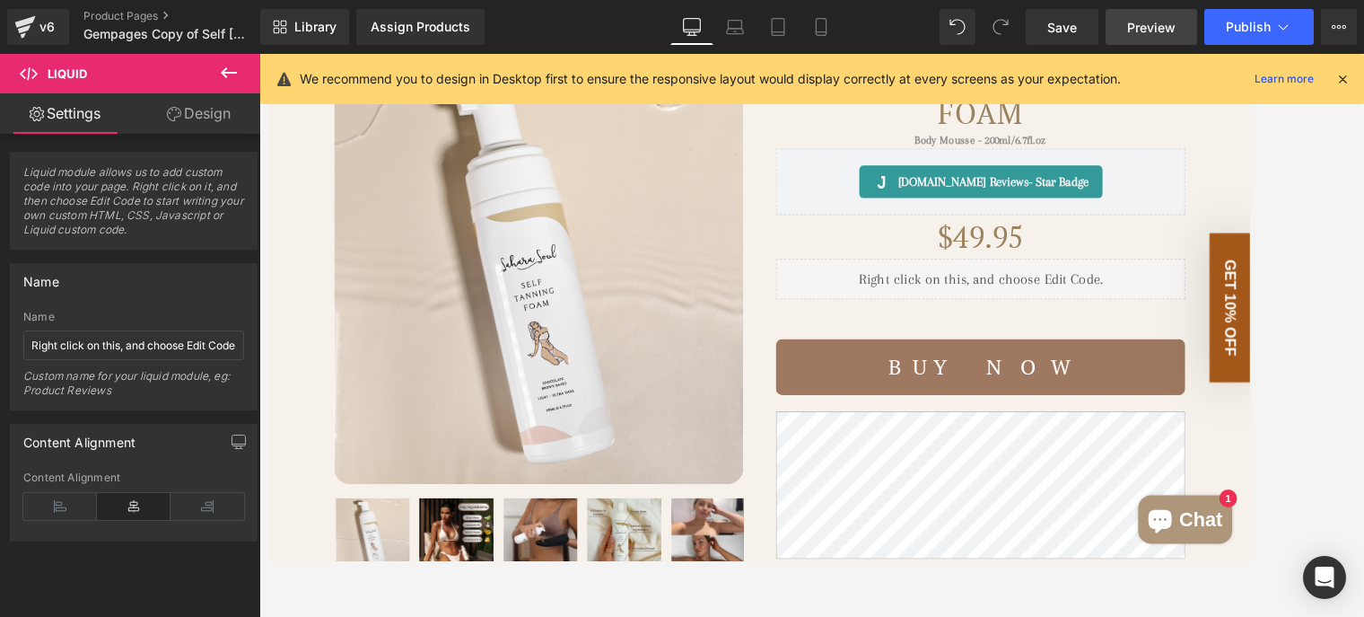
click at [1149, 14] on link "Preview" at bounding box center [1152, 27] width 92 height 36
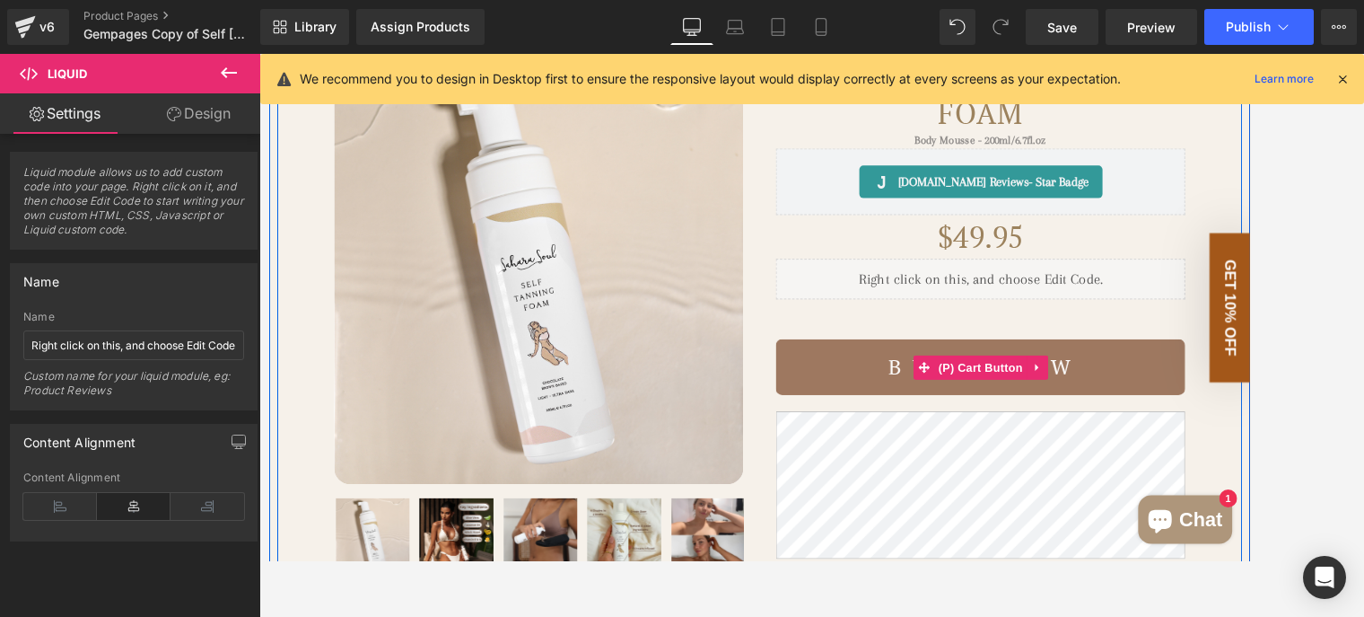
scroll to position [0, 0]
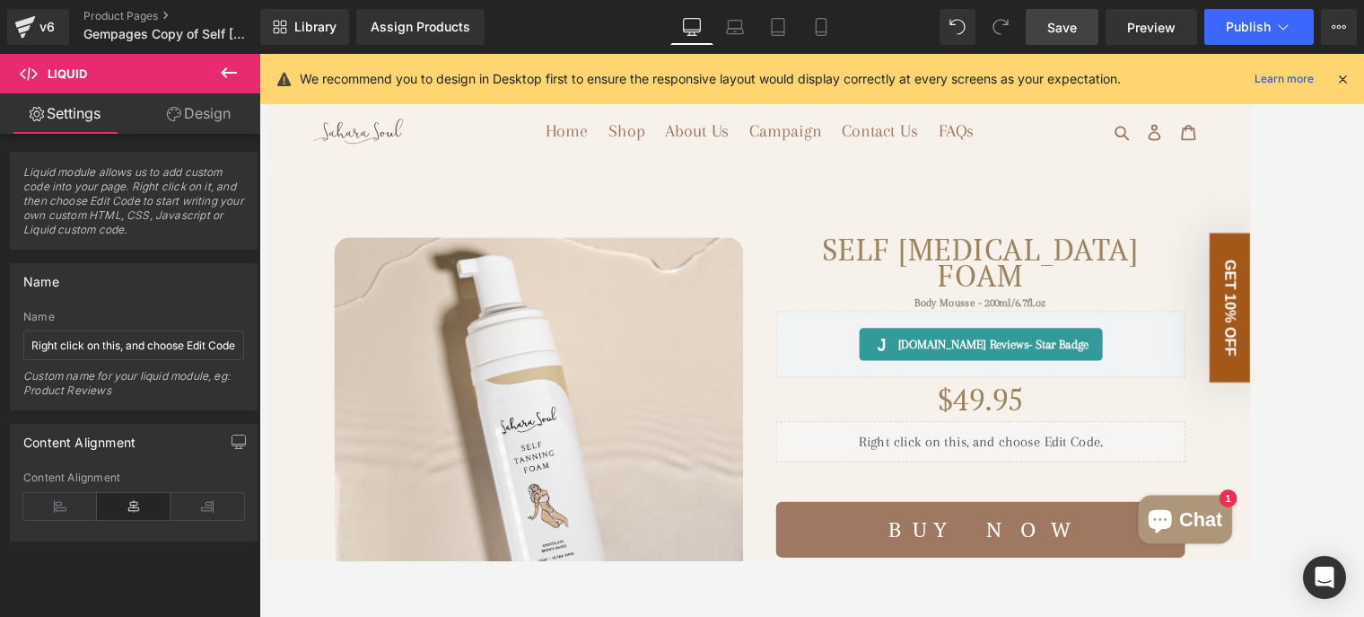
drag, startPoint x: 1069, startPoint y: 29, endPoint x: 904, endPoint y: 182, distance: 225.5
click at [1069, 29] on span "Save" at bounding box center [1063, 27] width 30 height 19
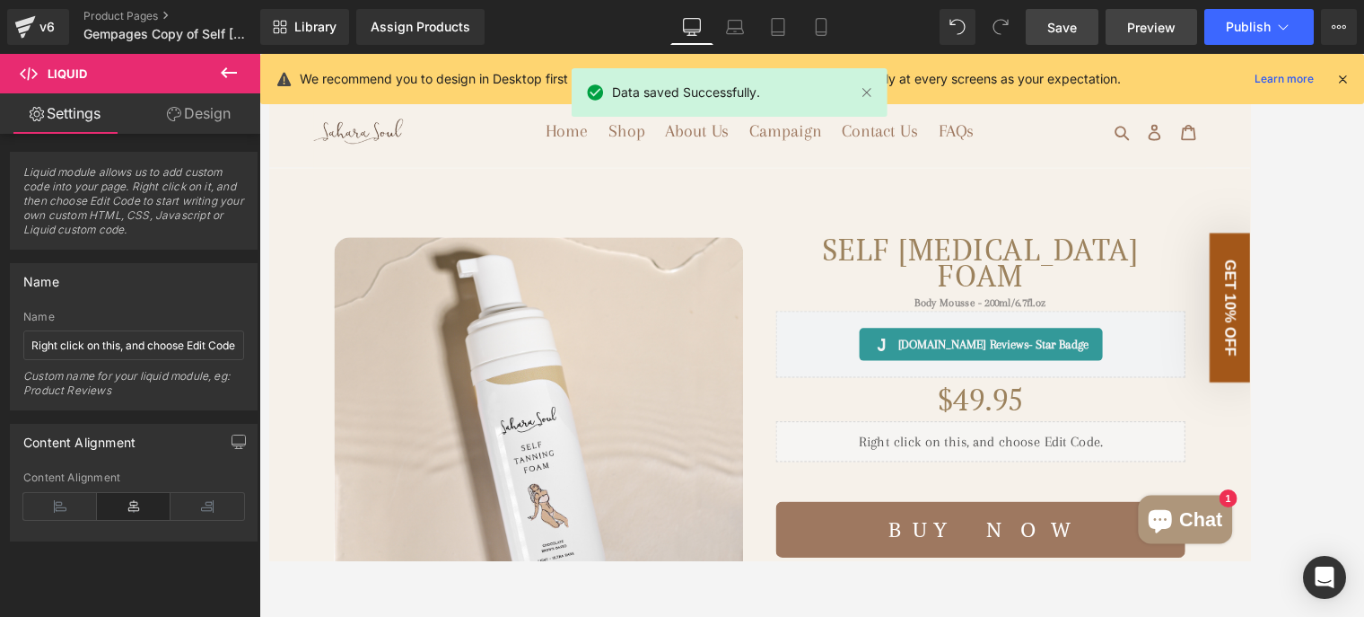
click at [1154, 35] on span "Preview" at bounding box center [1151, 27] width 48 height 19
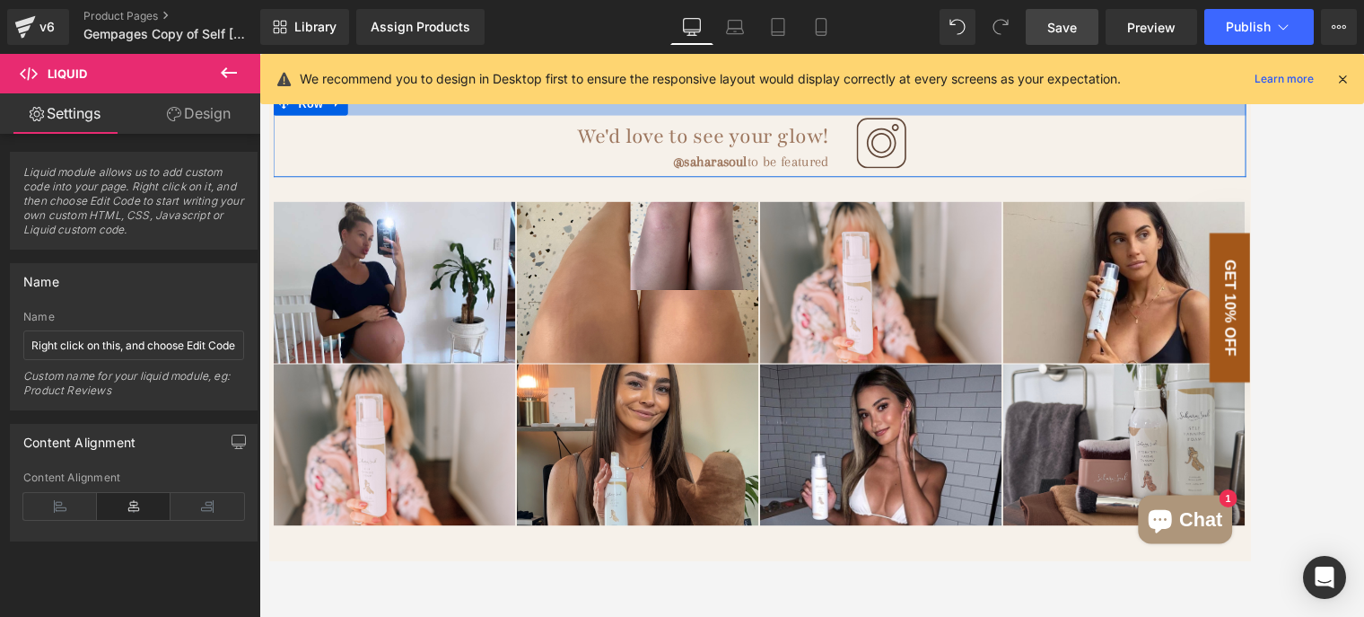
scroll to position [3142, 0]
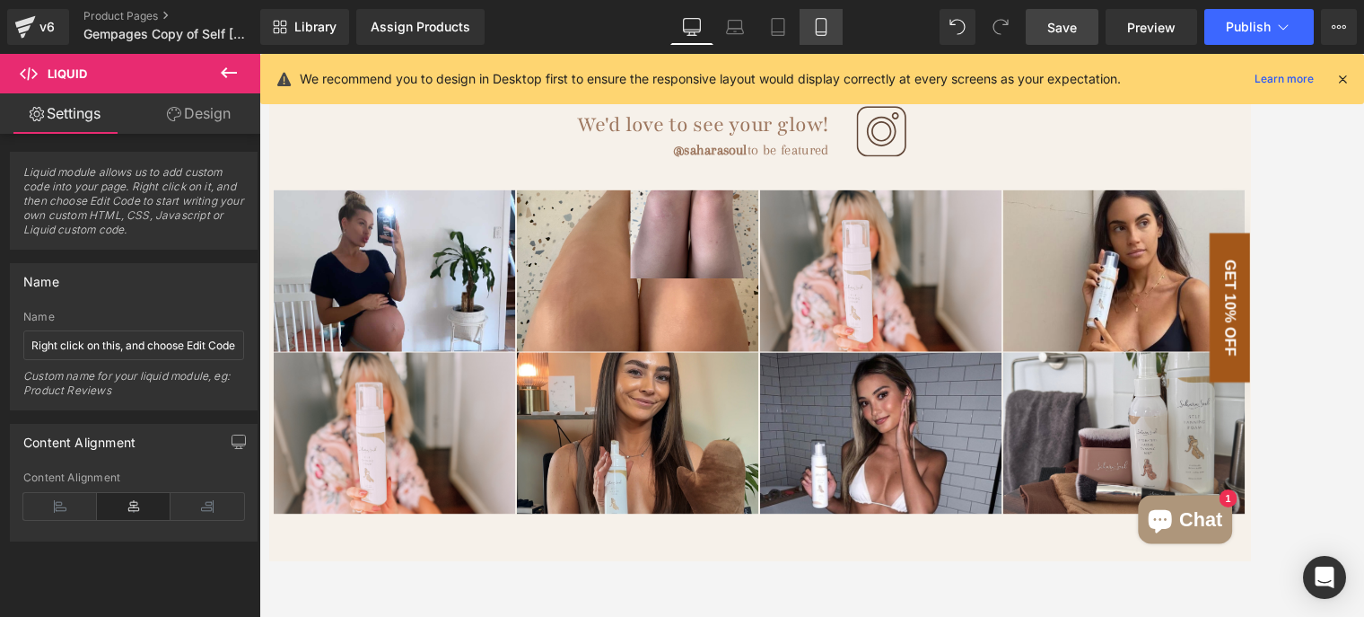
click at [813, 31] on icon at bounding box center [821, 27] width 18 height 18
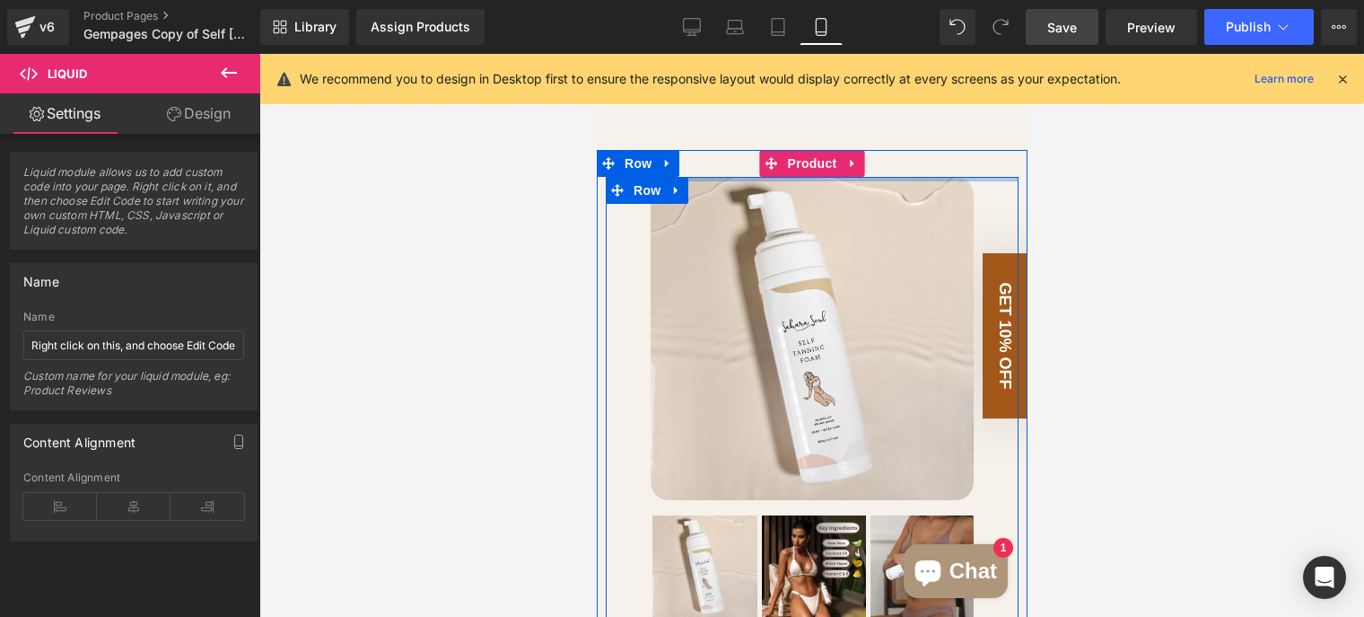
scroll to position [180, 0]
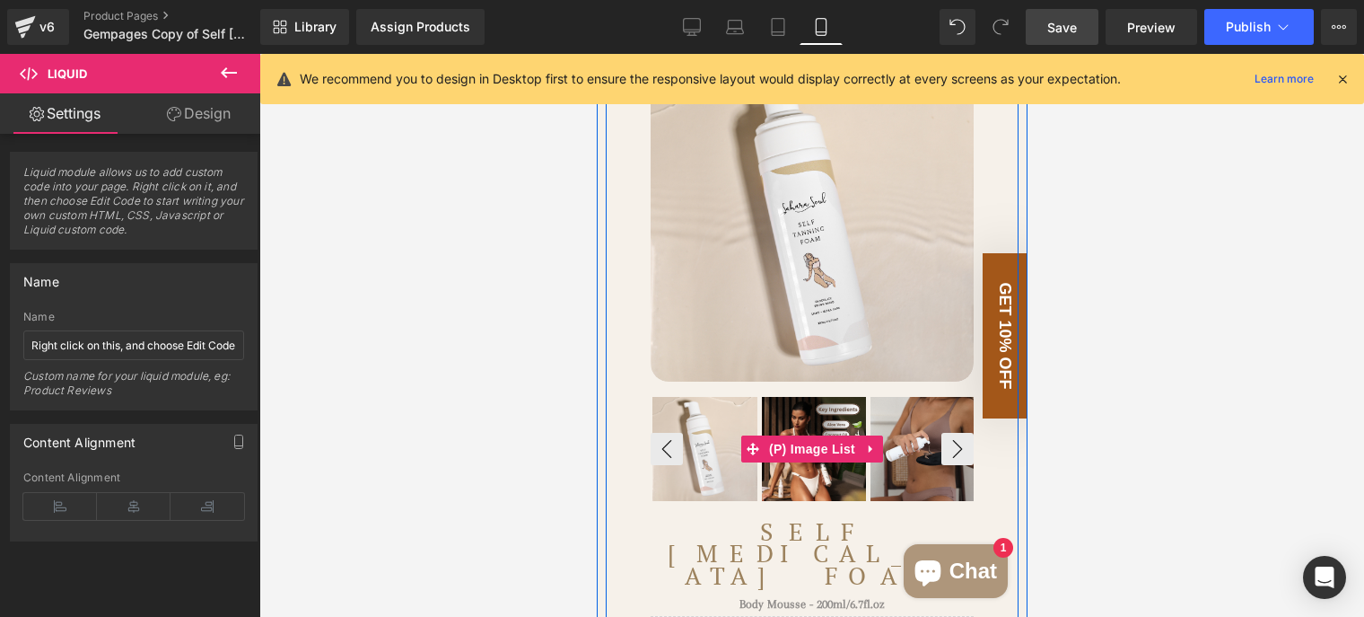
click at [796, 462] on span "(P) Image List" at bounding box center [811, 448] width 95 height 27
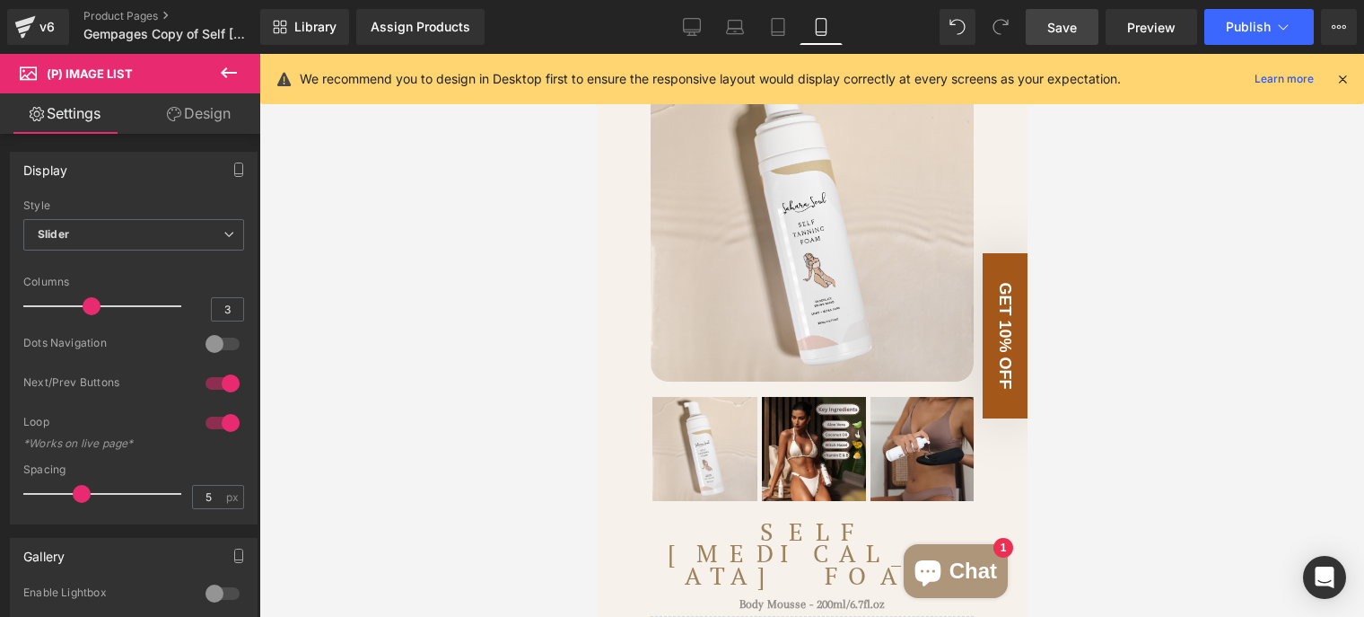
click at [207, 118] on link "Design" at bounding box center [199, 113] width 130 height 40
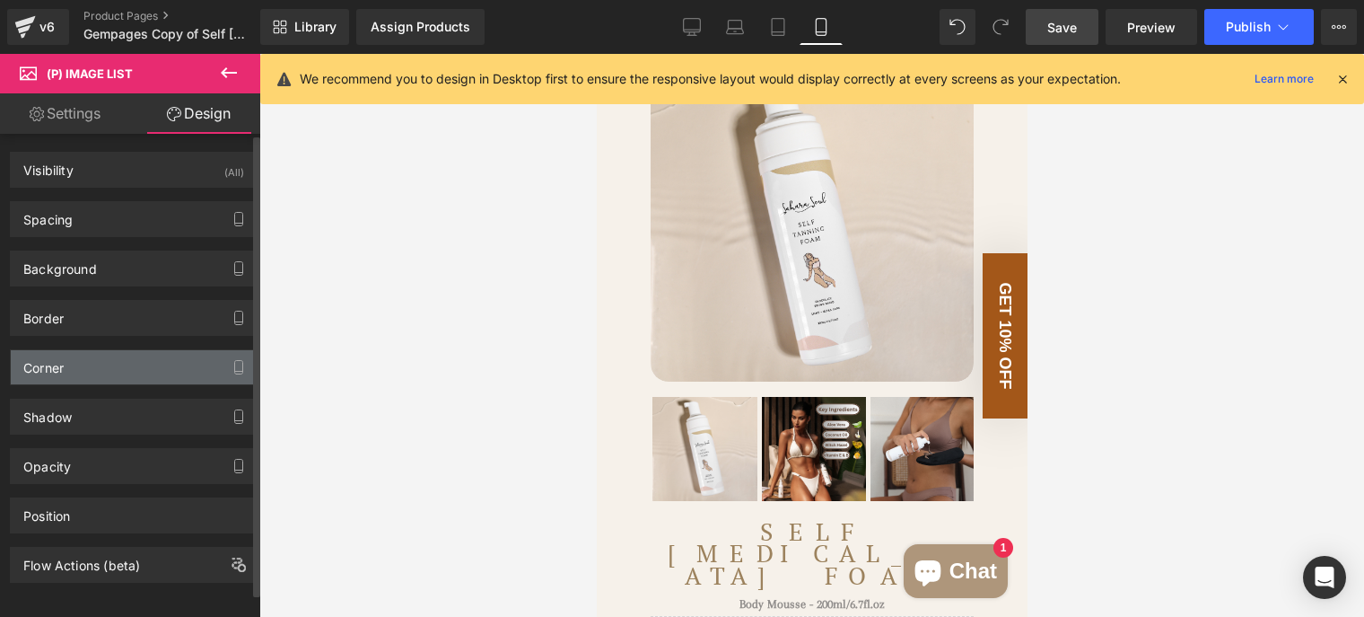
type input "0"
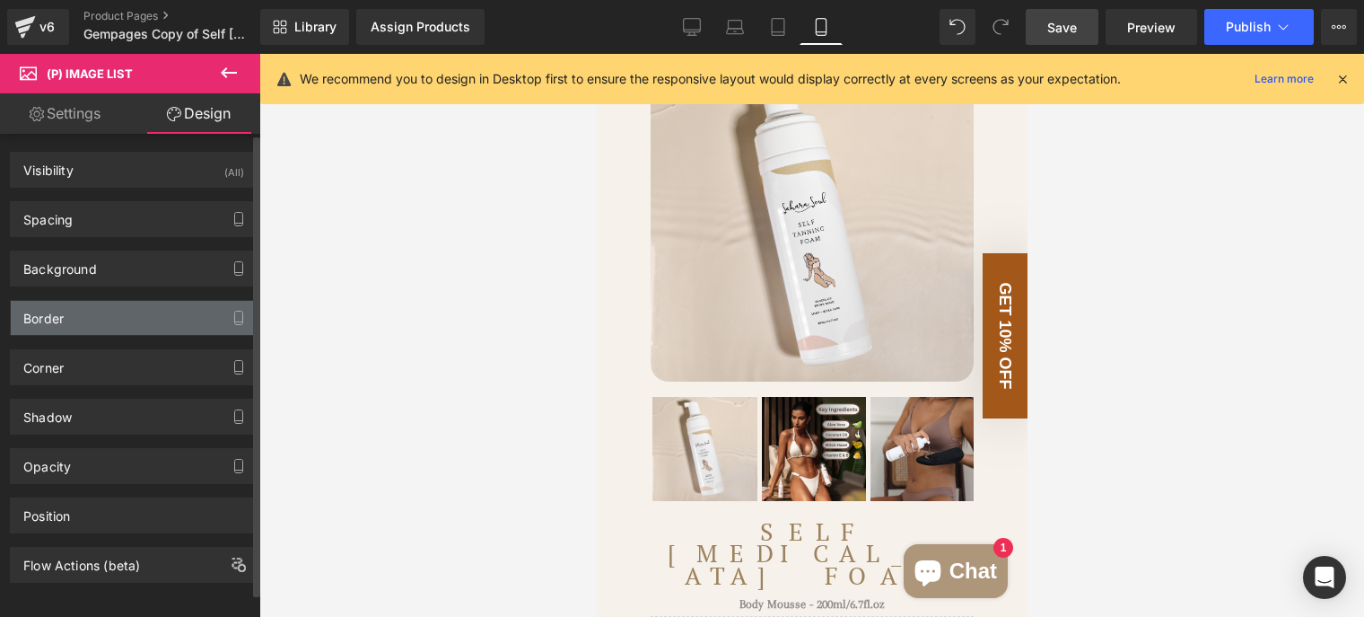
click at [136, 319] on div "Border" at bounding box center [134, 318] width 246 height 34
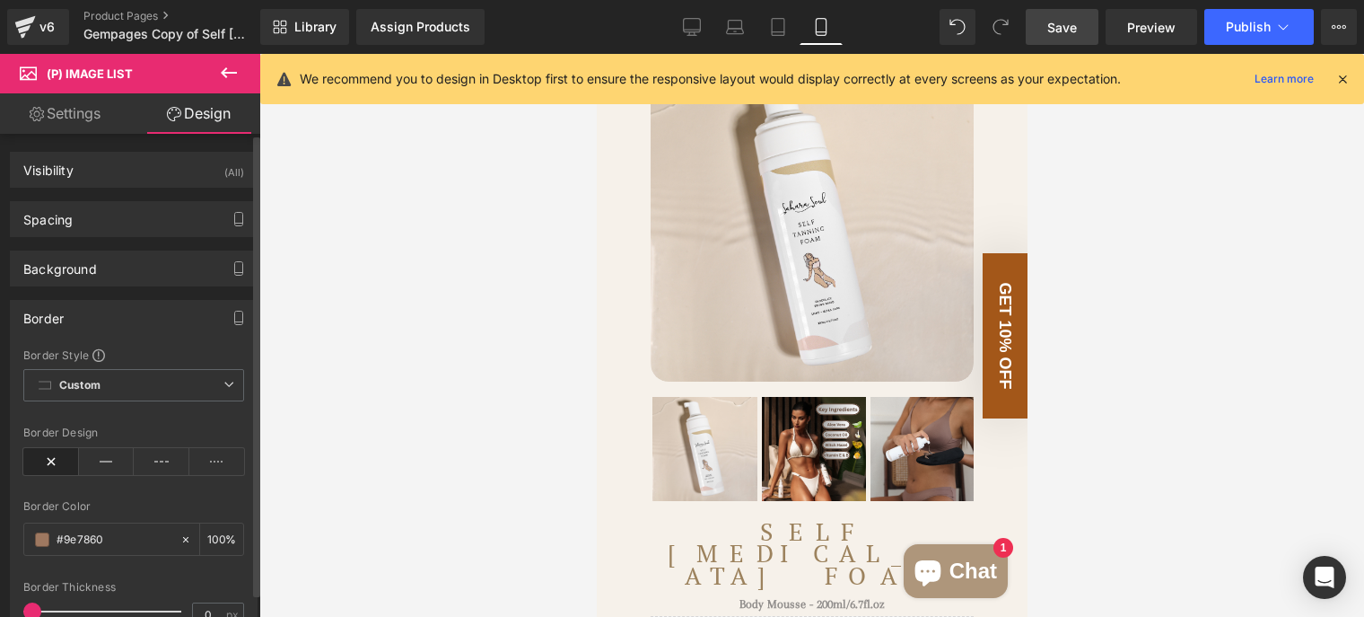
click at [163, 314] on div "Border" at bounding box center [134, 318] width 246 height 34
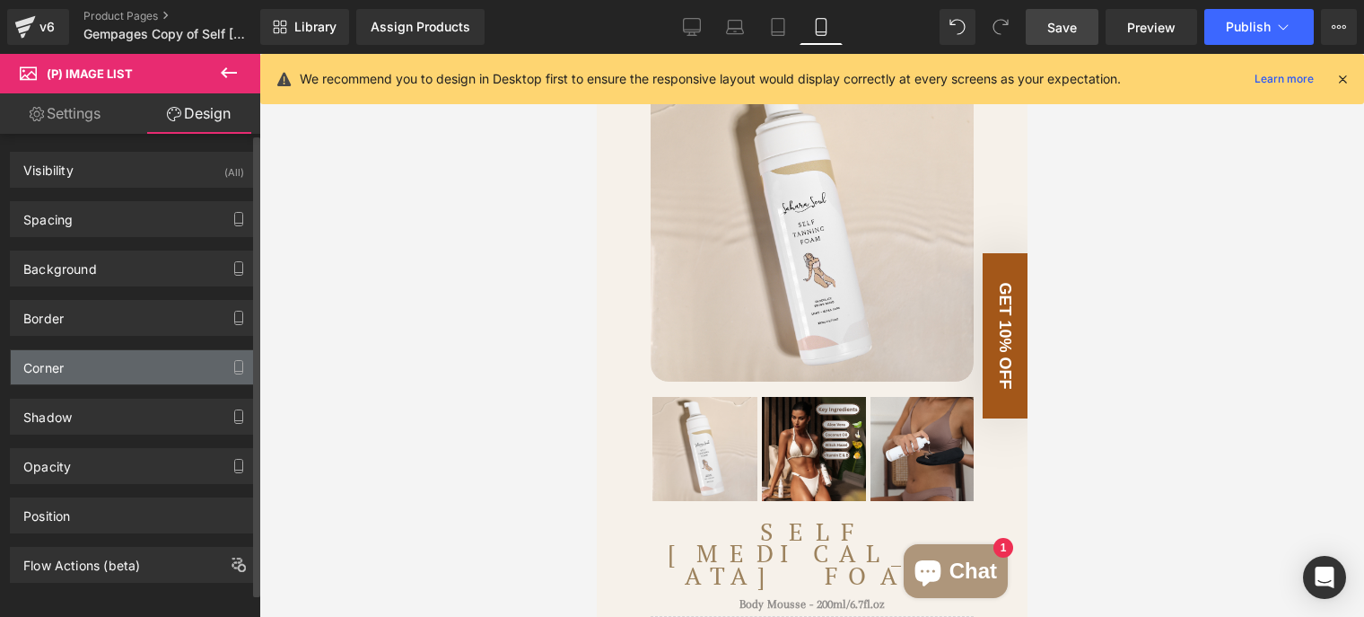
click at [150, 373] on div "Corner" at bounding box center [134, 367] width 246 height 34
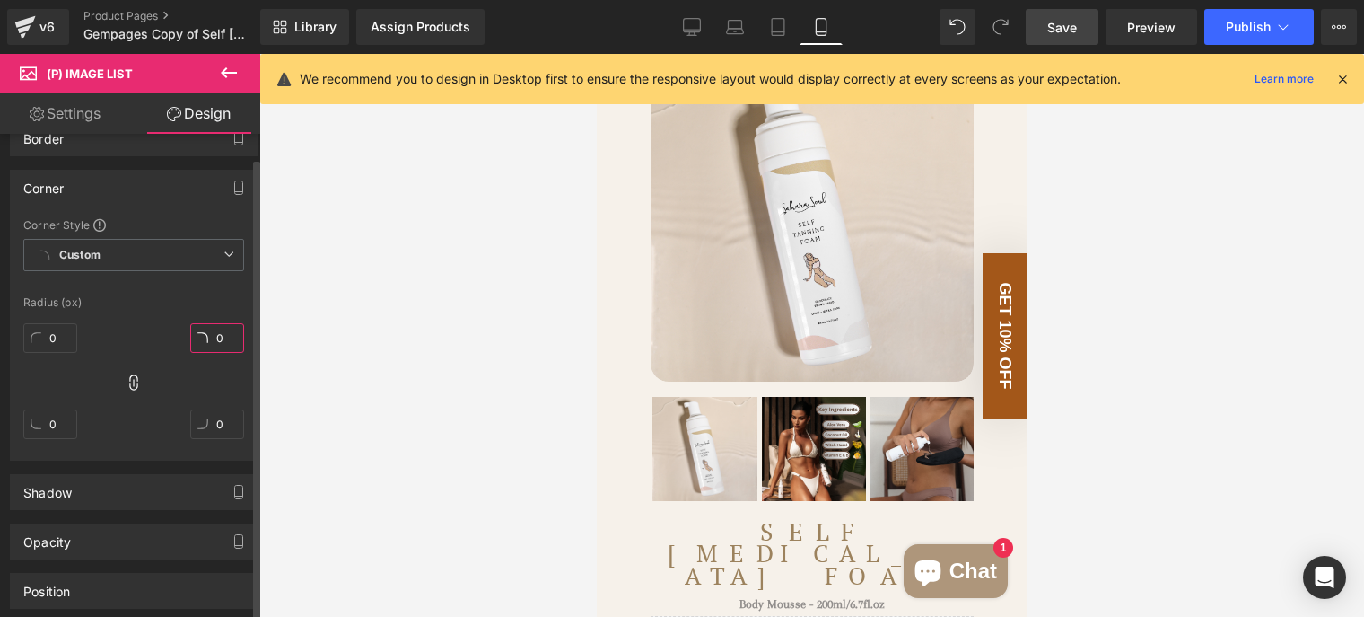
click at [218, 332] on input "0" at bounding box center [217, 338] width 54 height 30
type input "20"
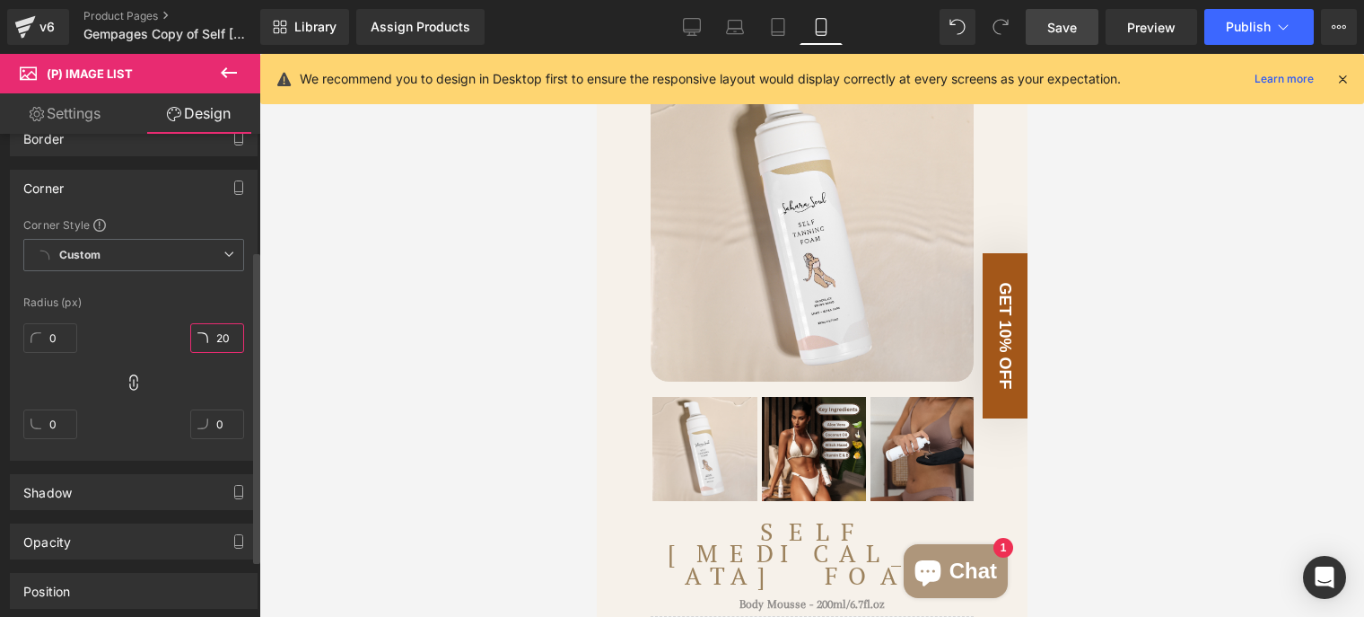
type input "20"
click at [223, 337] on input "20" at bounding box center [217, 338] width 54 height 30
type input "15"
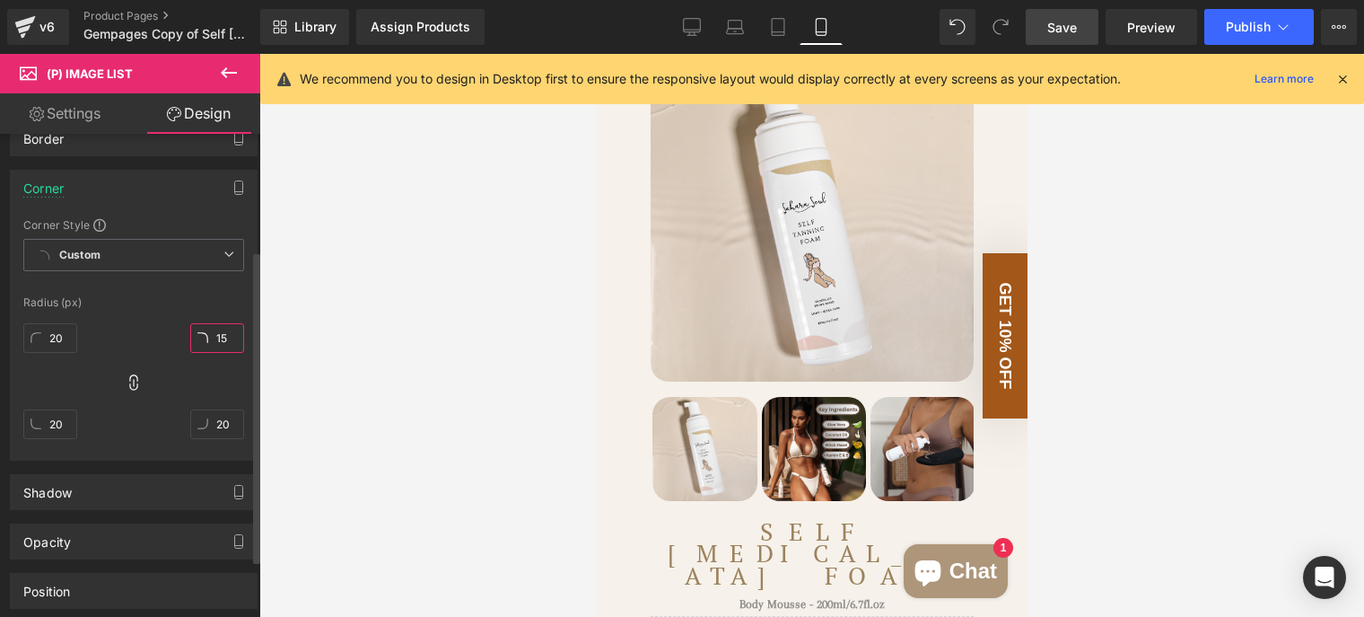
type input "15"
click at [215, 340] on input "15" at bounding box center [217, 338] width 54 height 30
type input "1"
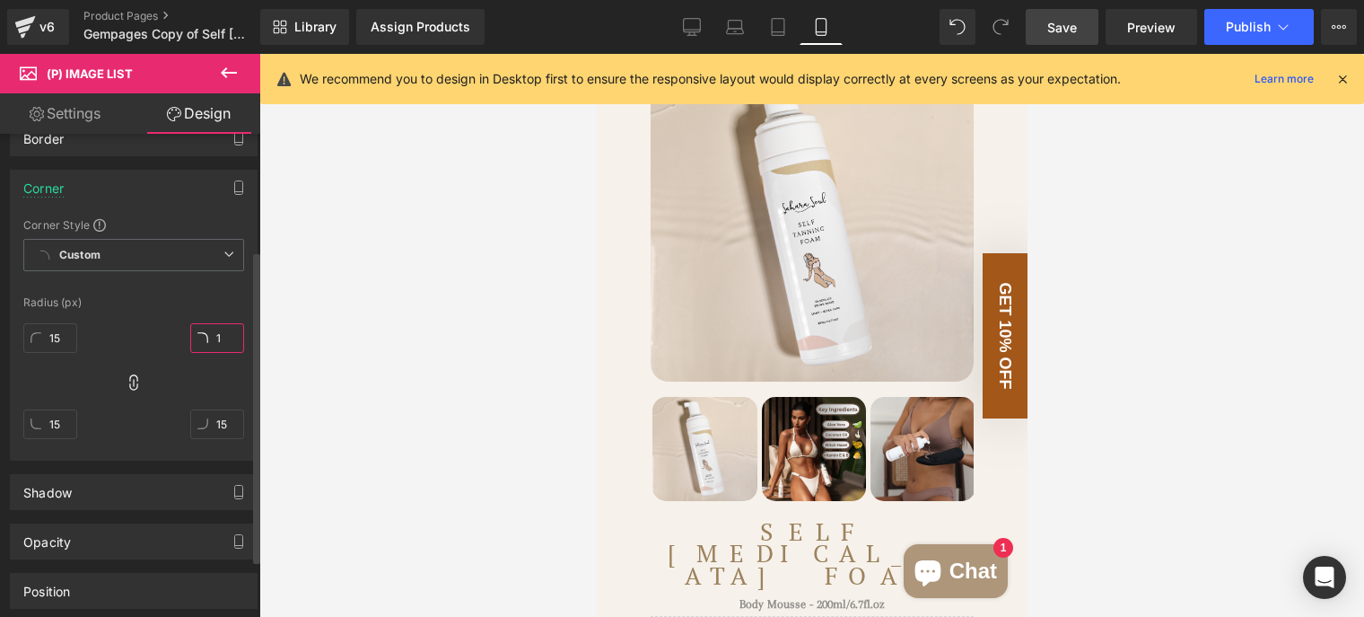
type input "1"
type input "10"
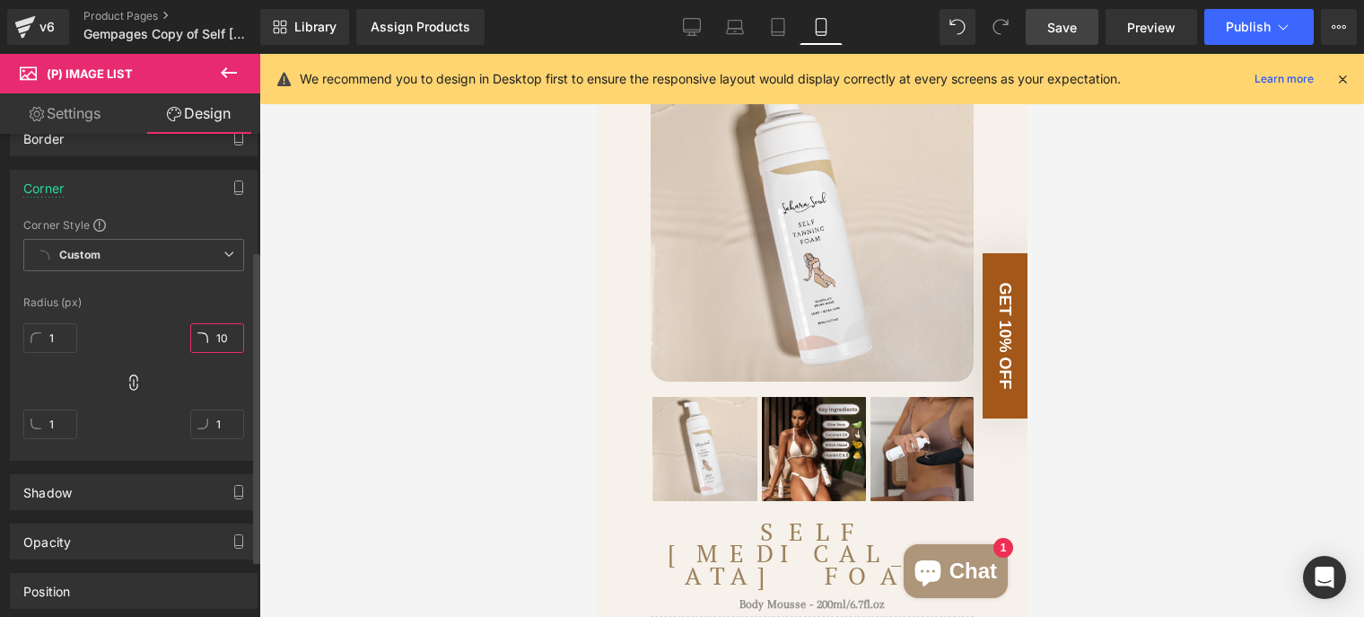
type input "10"
click at [496, 373] on div at bounding box center [811, 335] width 1105 height 563
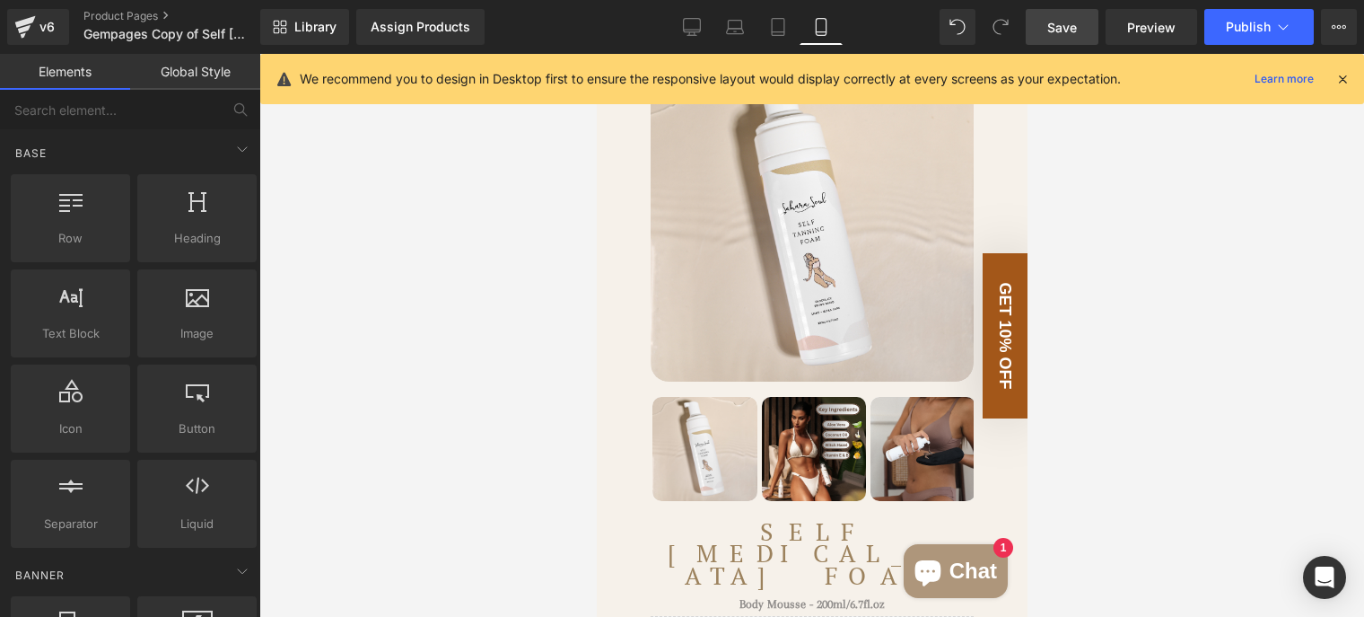
click at [1081, 28] on link "Save" at bounding box center [1062, 27] width 73 height 36
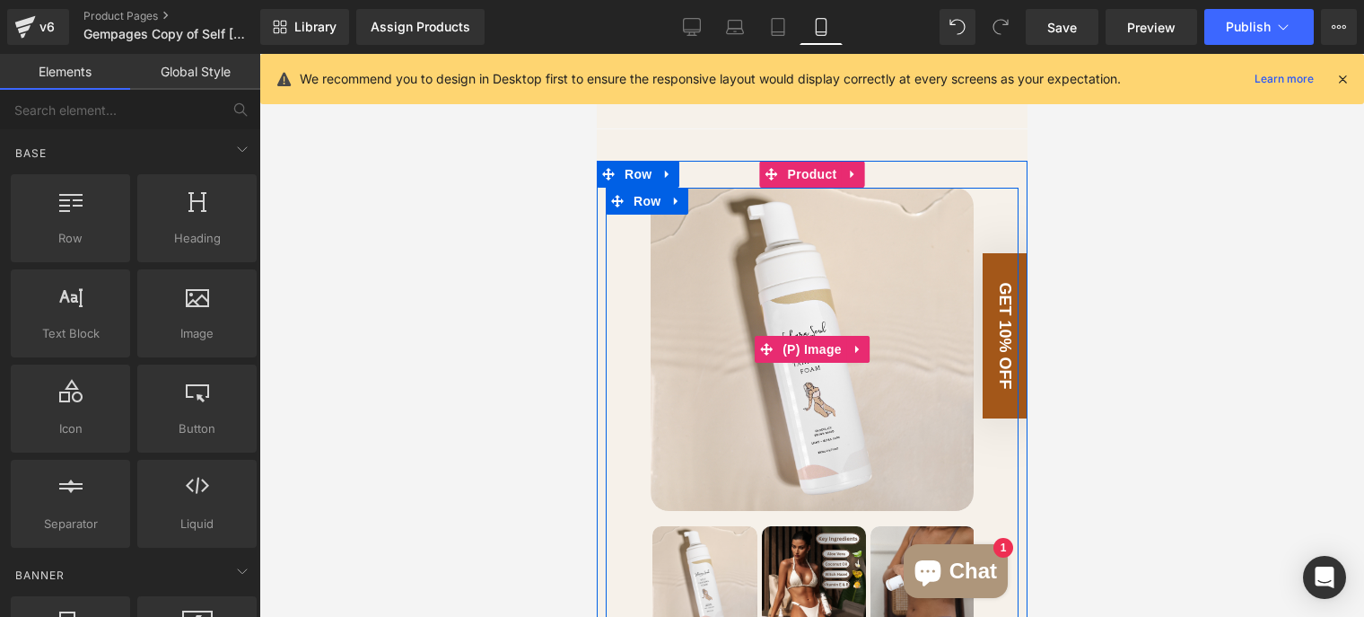
scroll to position [0, 0]
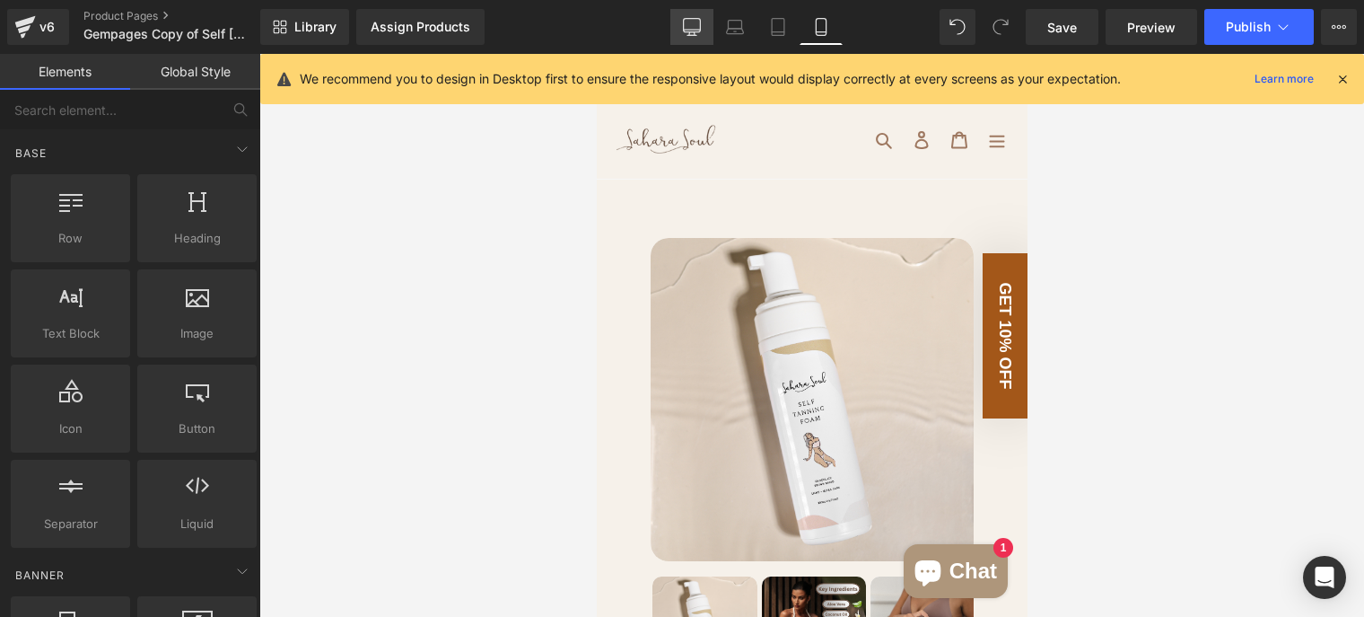
click at [689, 25] on icon at bounding box center [692, 27] width 18 height 18
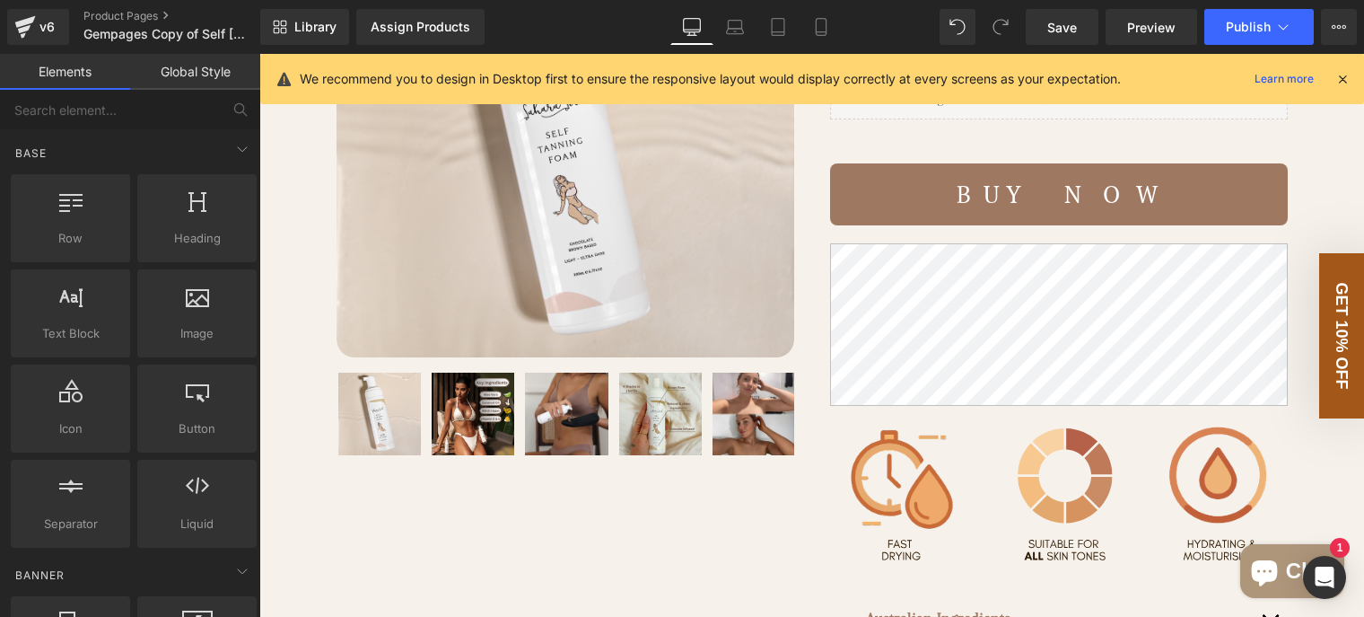
scroll to position [359, 0]
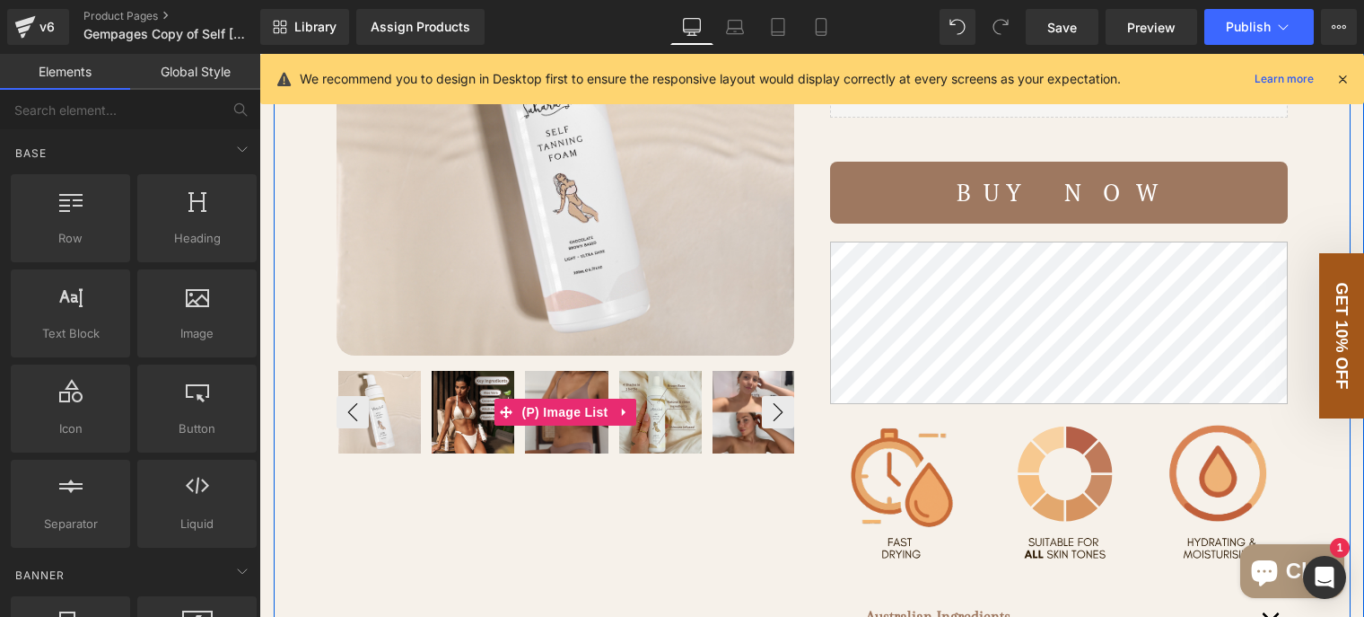
click at [667, 427] on img at bounding box center [660, 412] width 83 height 83
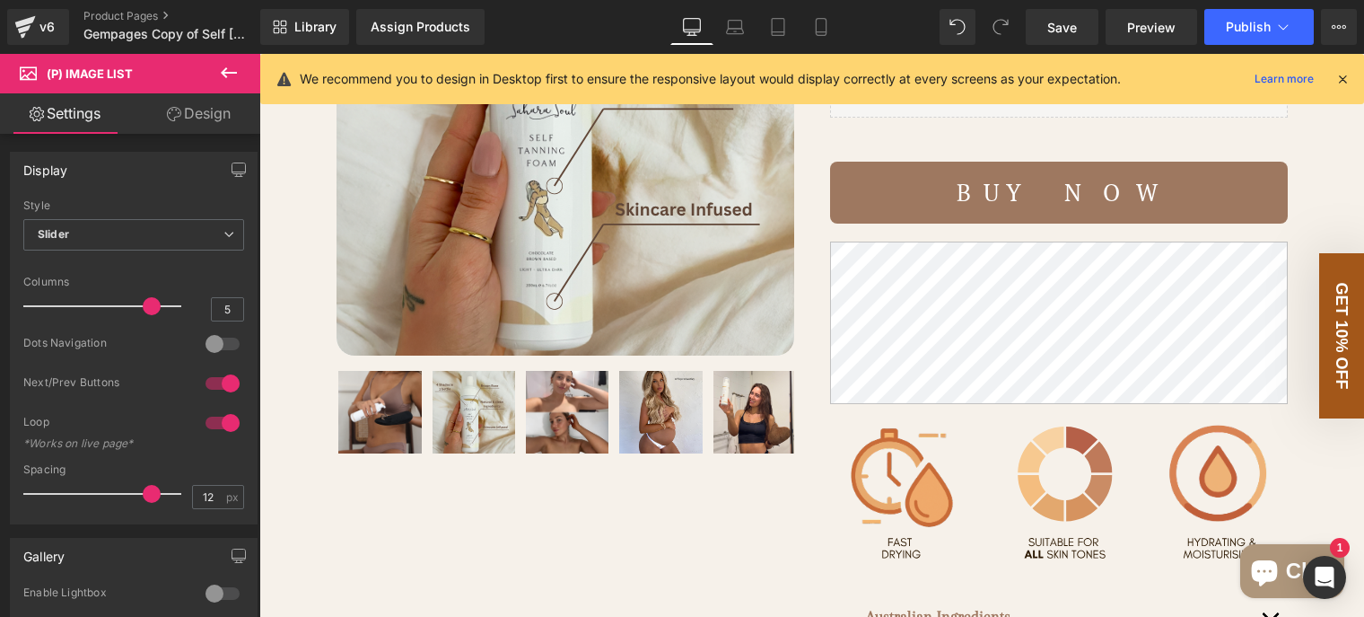
click at [169, 122] on link "Design" at bounding box center [199, 113] width 130 height 40
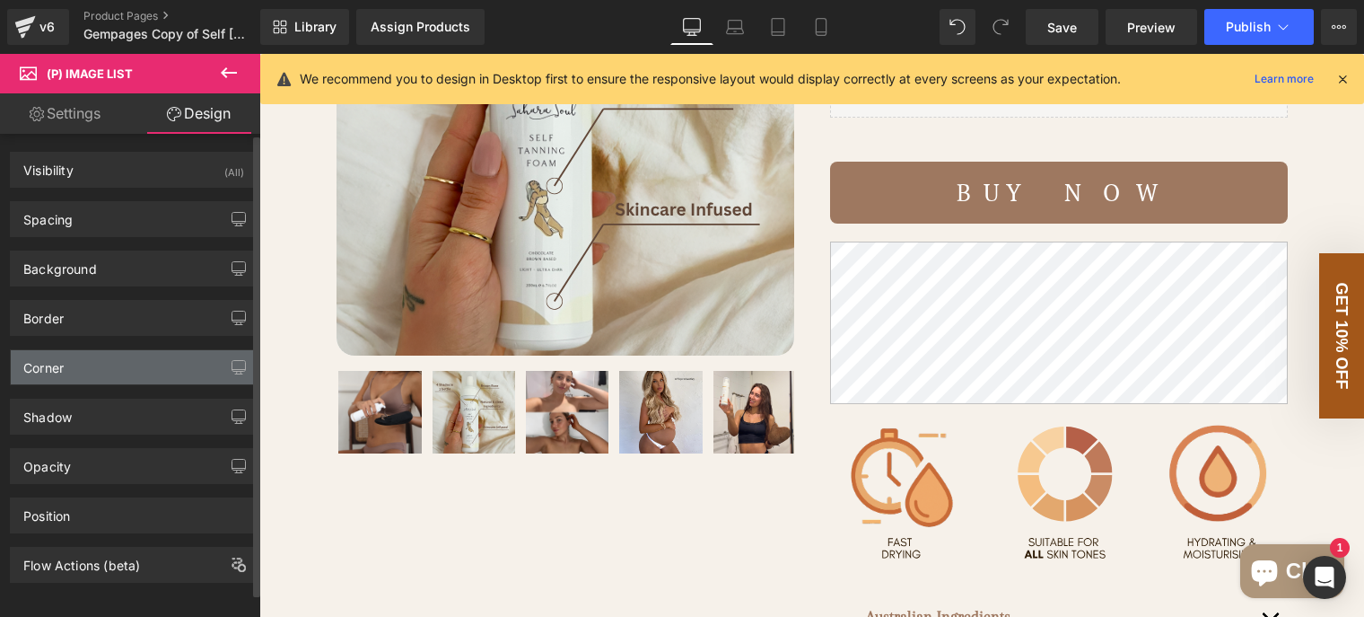
click at [119, 374] on div "Corner" at bounding box center [134, 367] width 246 height 34
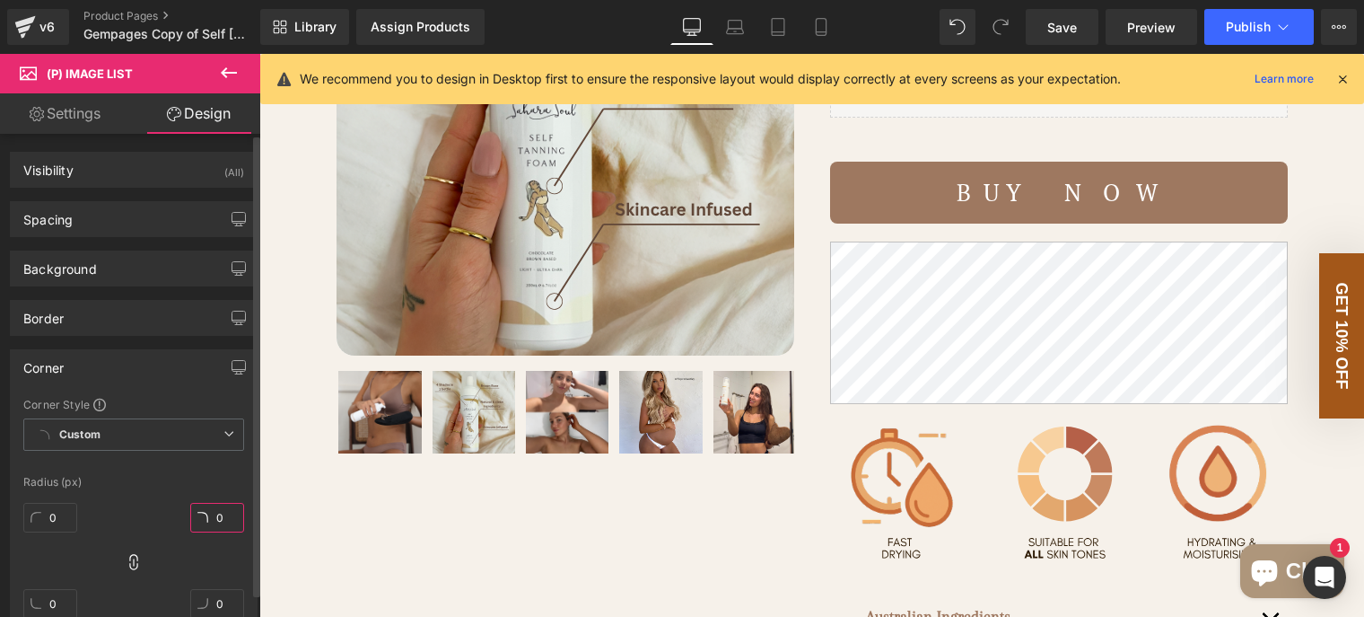
click at [223, 509] on input "0" at bounding box center [217, 518] width 54 height 30
type input "1"
type input "10"
type input "1"
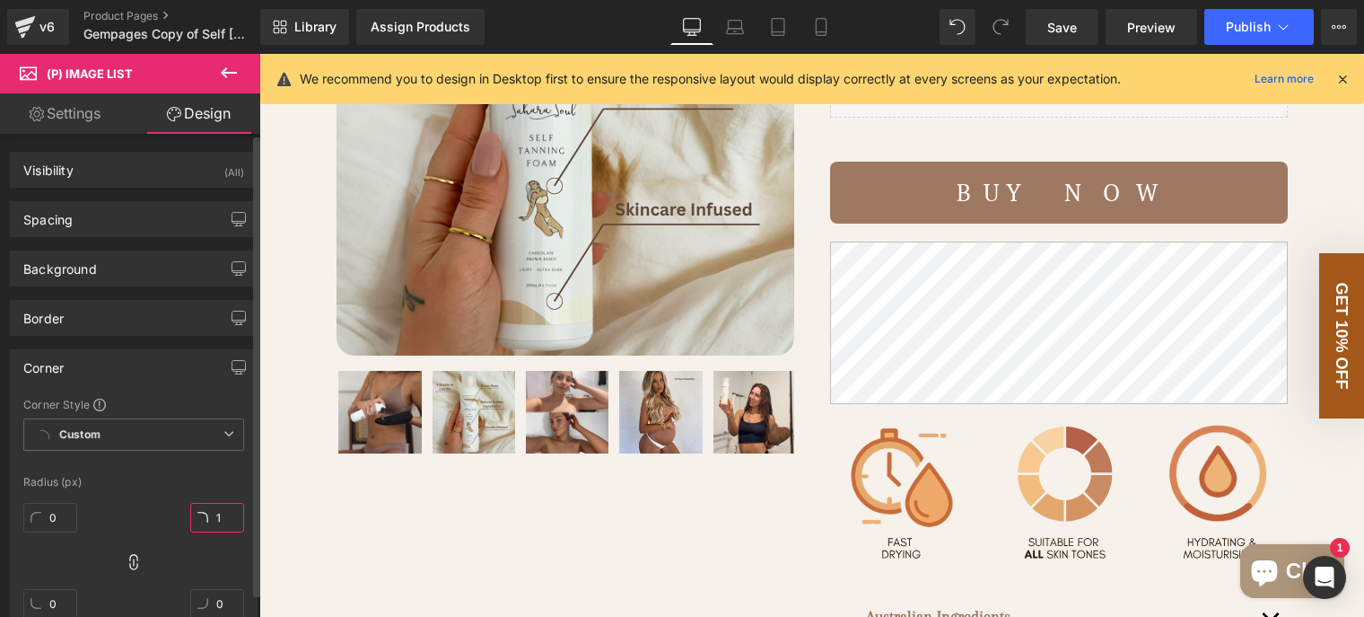
type input "1"
type input "10"
click at [485, 560] on div "(P) Image ‹ ›" at bounding box center [812, 340] width 1077 height 885
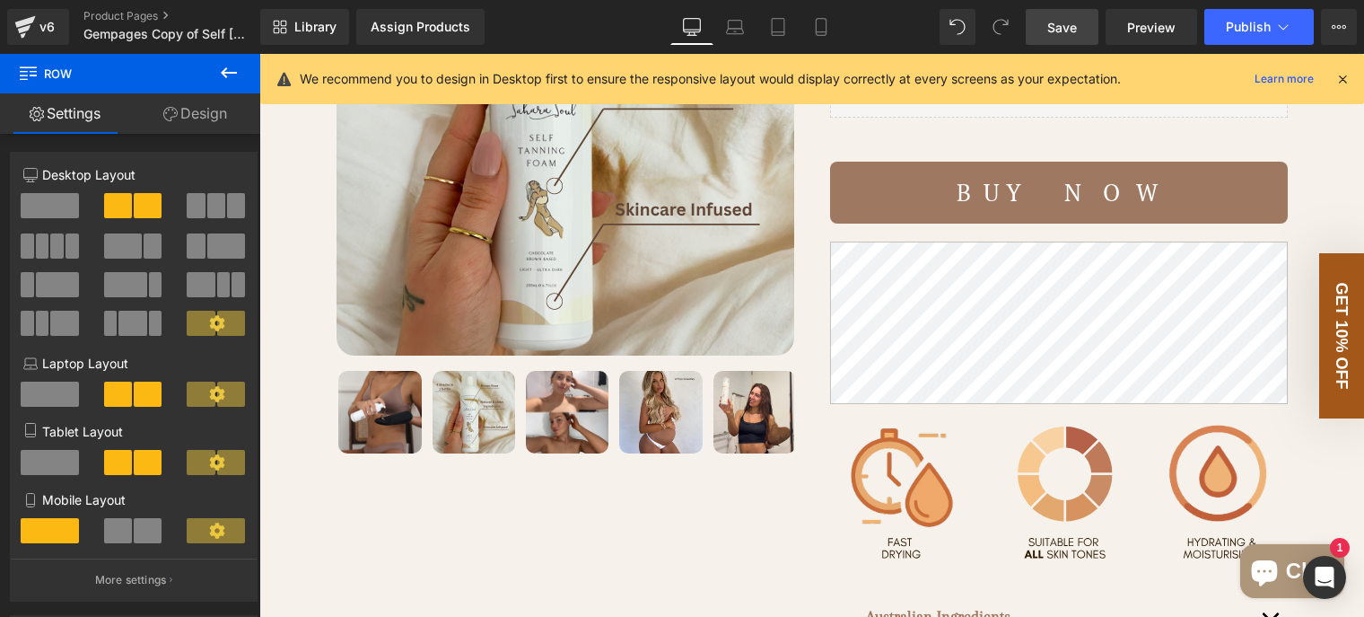
click at [1052, 23] on span "Save" at bounding box center [1063, 27] width 30 height 19
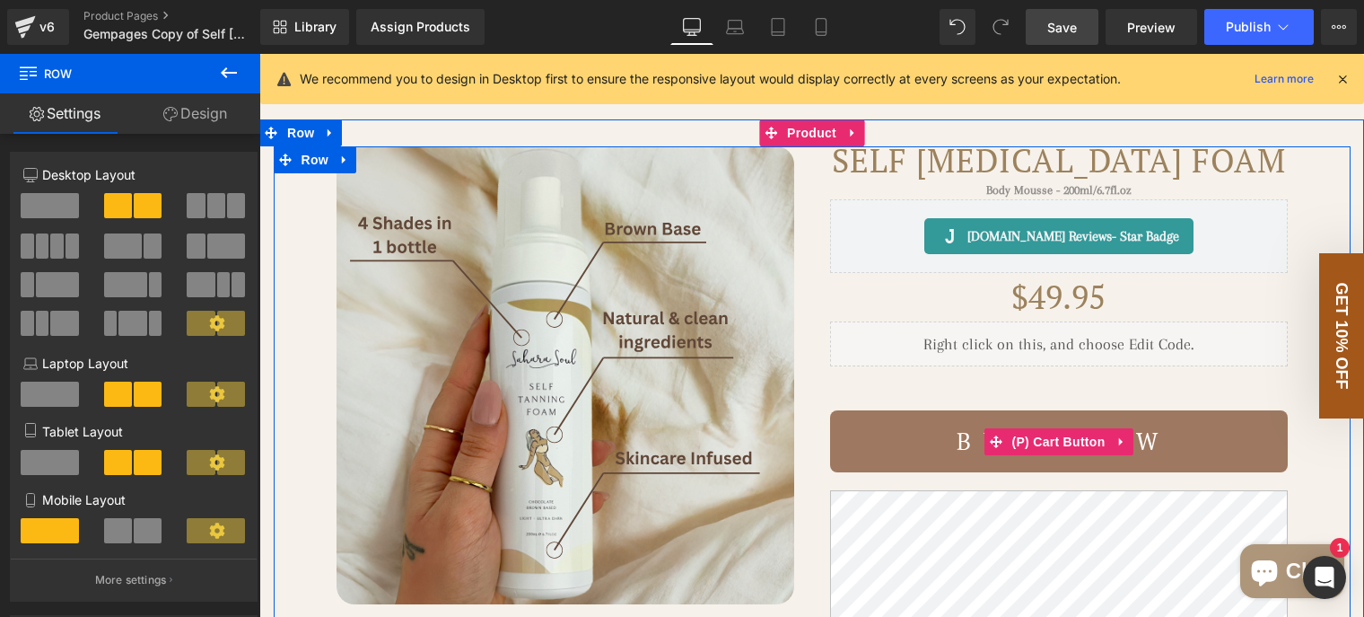
scroll to position [90, 0]
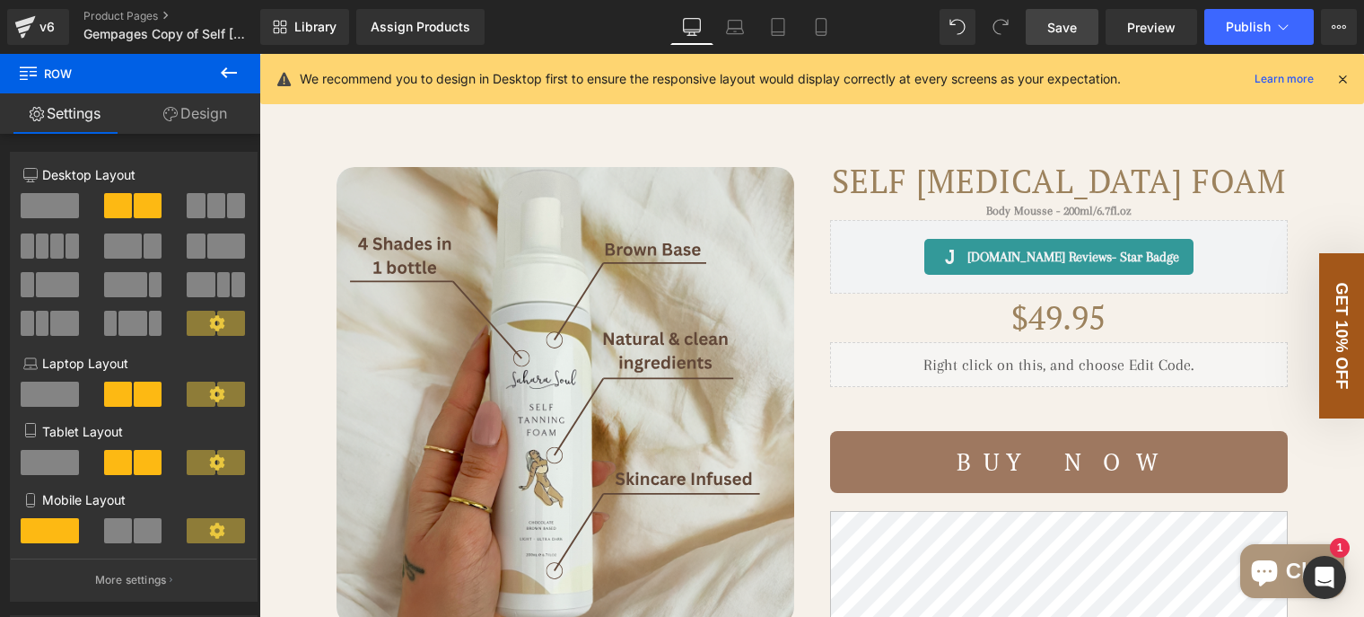
click at [233, 69] on icon at bounding box center [229, 73] width 22 height 22
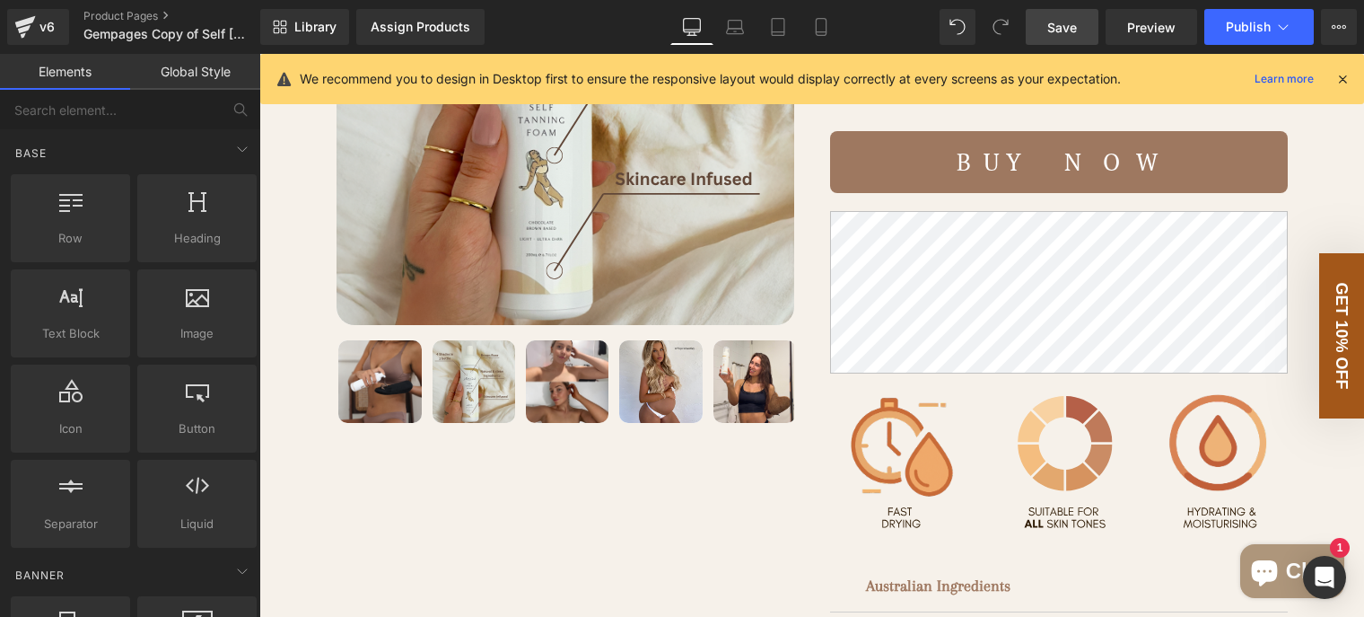
scroll to position [359, 0]
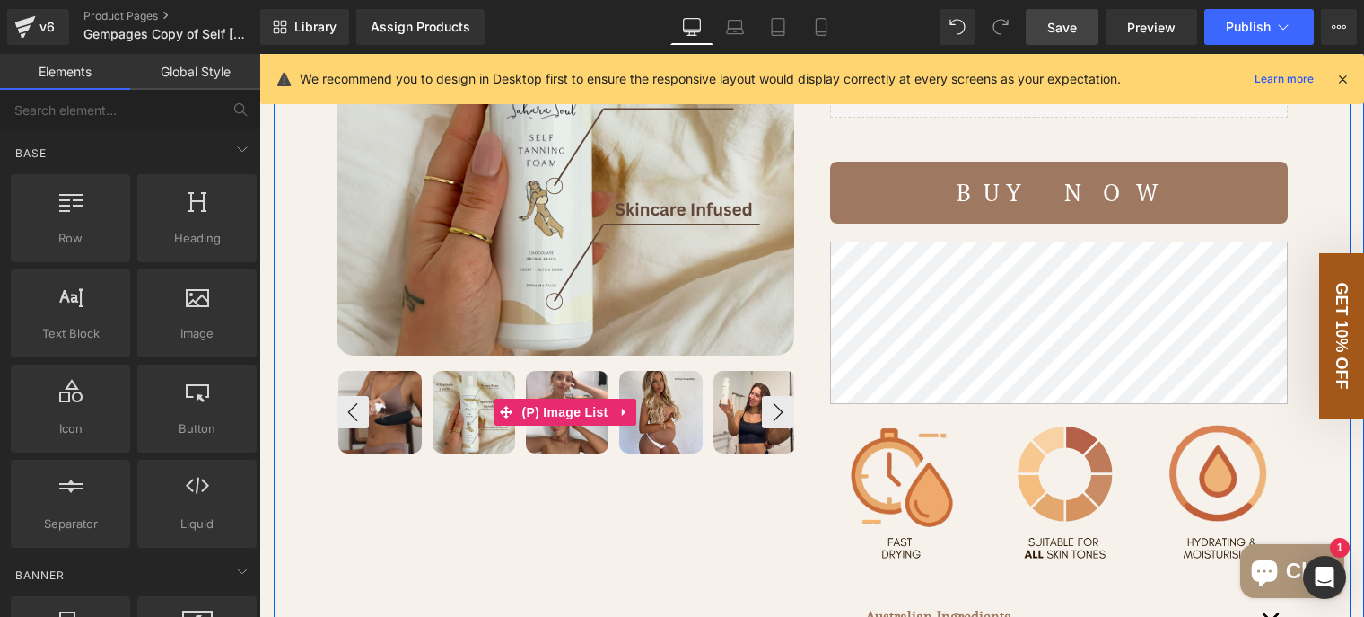
click at [562, 416] on img at bounding box center [567, 412] width 83 height 83
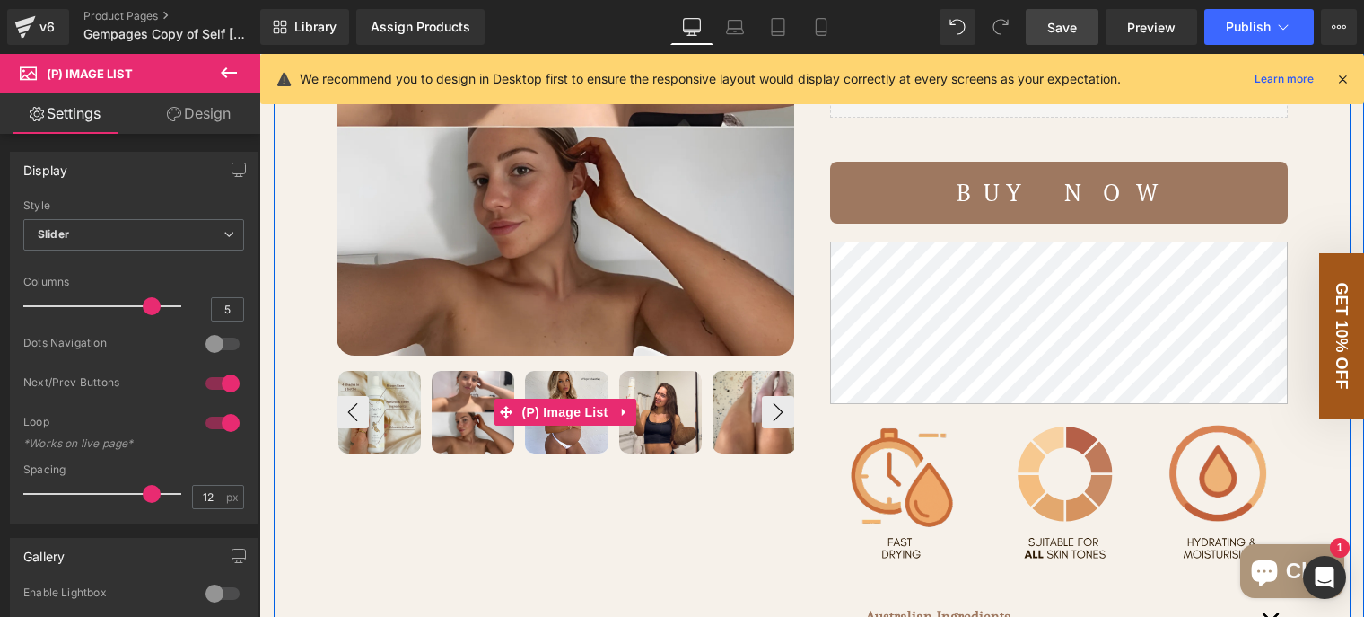
click at [666, 430] on img at bounding box center [660, 412] width 83 height 83
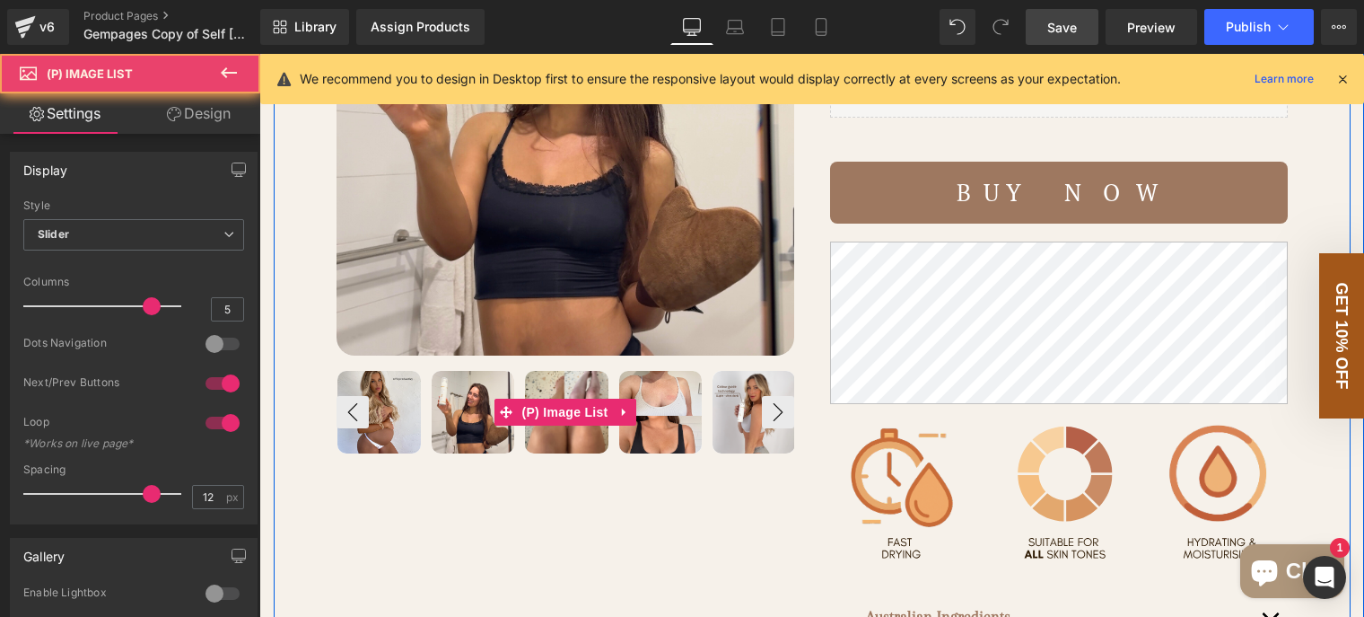
click at [661, 434] on img at bounding box center [660, 412] width 83 height 83
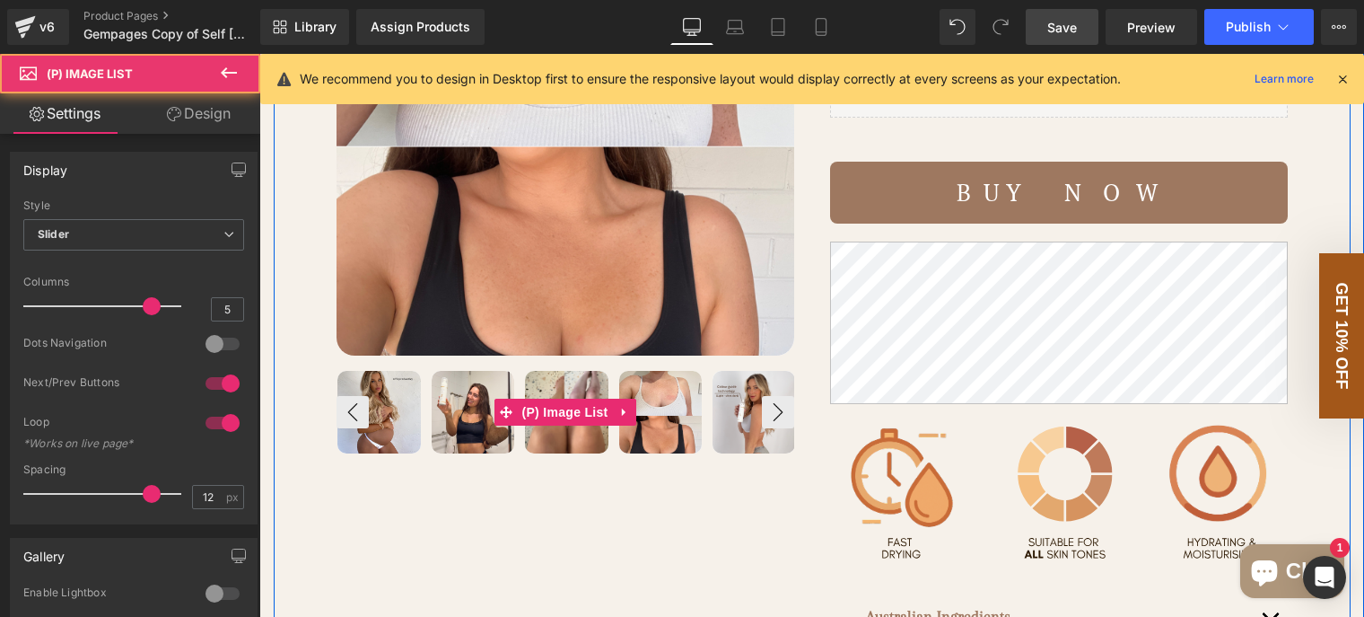
click at [661, 453] on img at bounding box center [660, 412] width 83 height 83
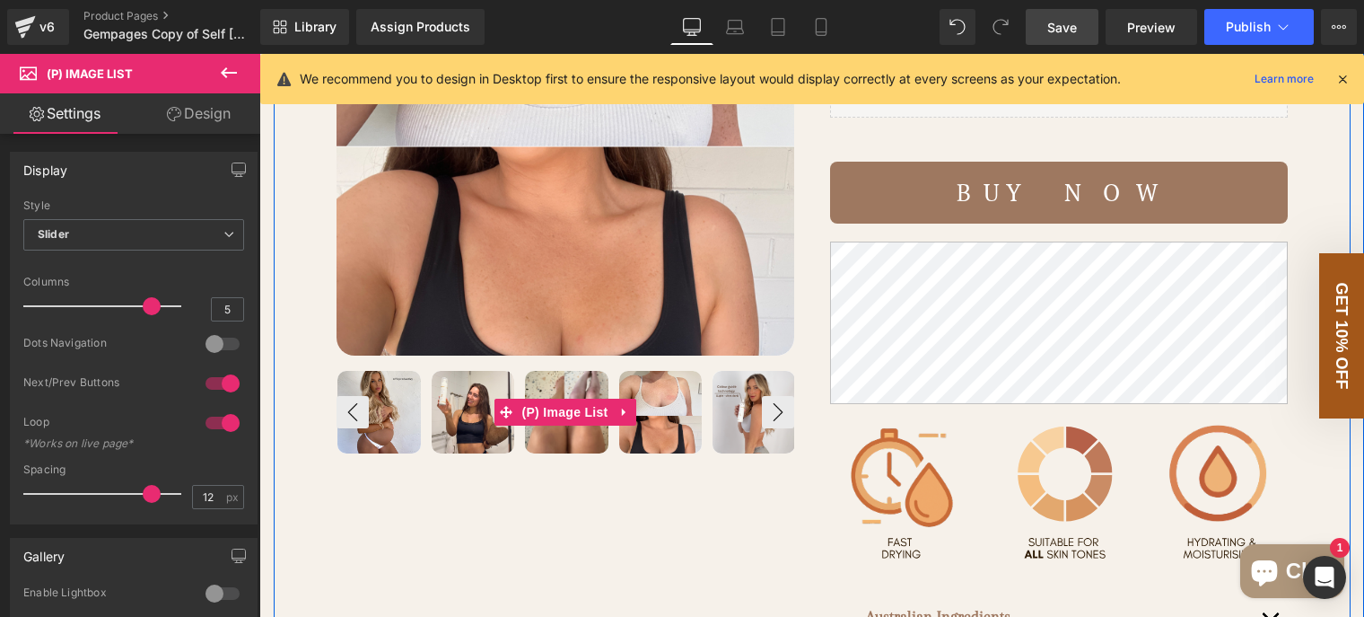
click at [474, 453] on img at bounding box center [473, 412] width 83 height 83
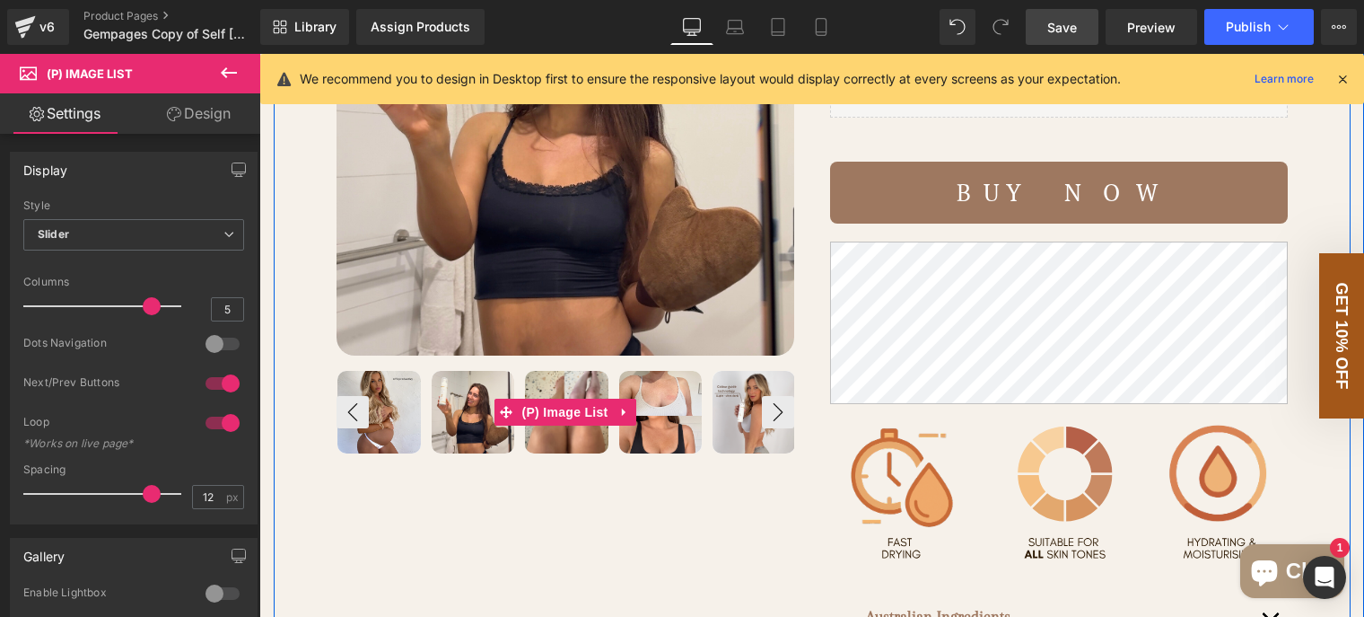
click at [718, 448] on img at bounding box center [754, 412] width 83 height 83
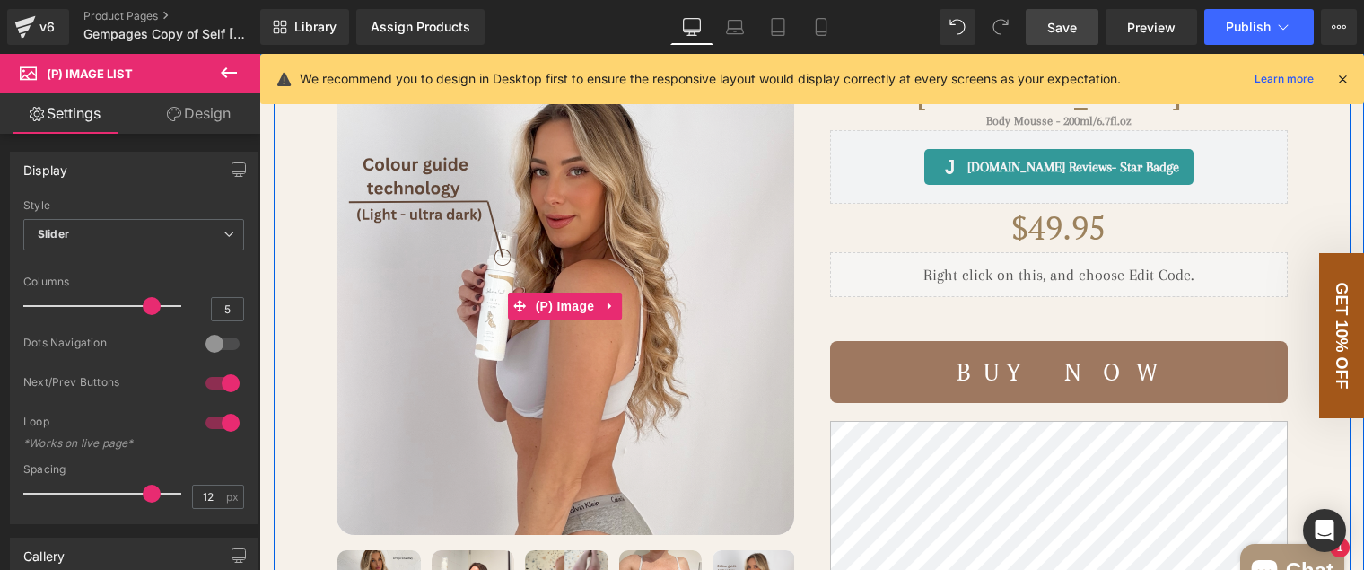
scroll to position [269, 0]
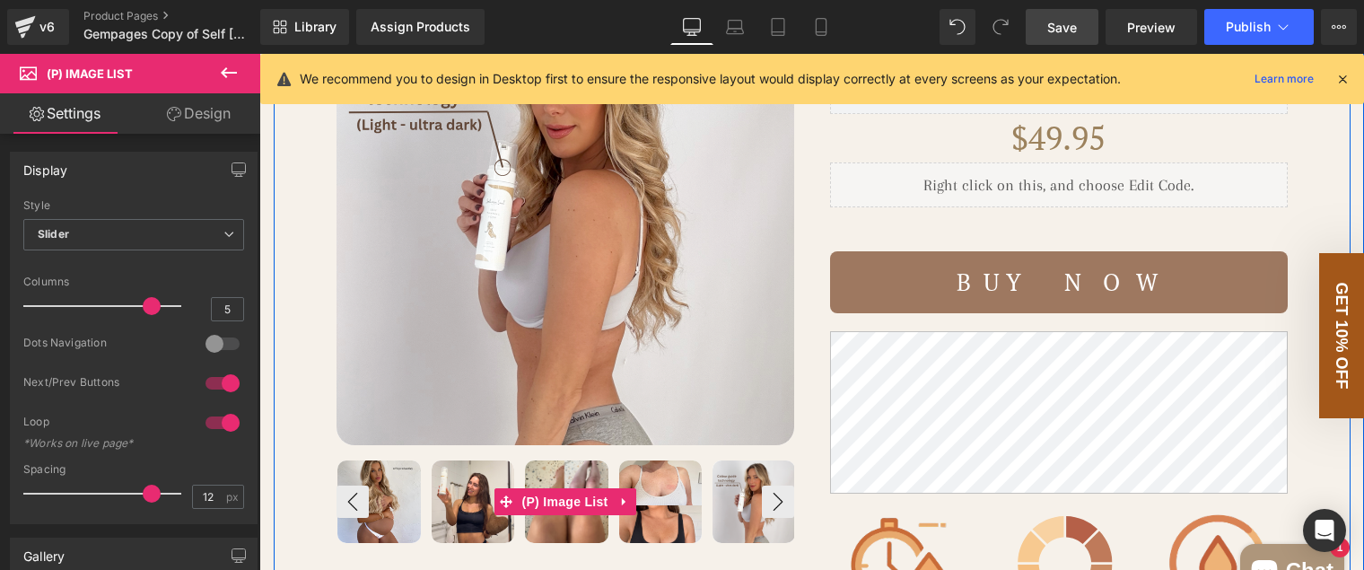
click at [384, 532] on img at bounding box center [379, 502] width 83 height 83
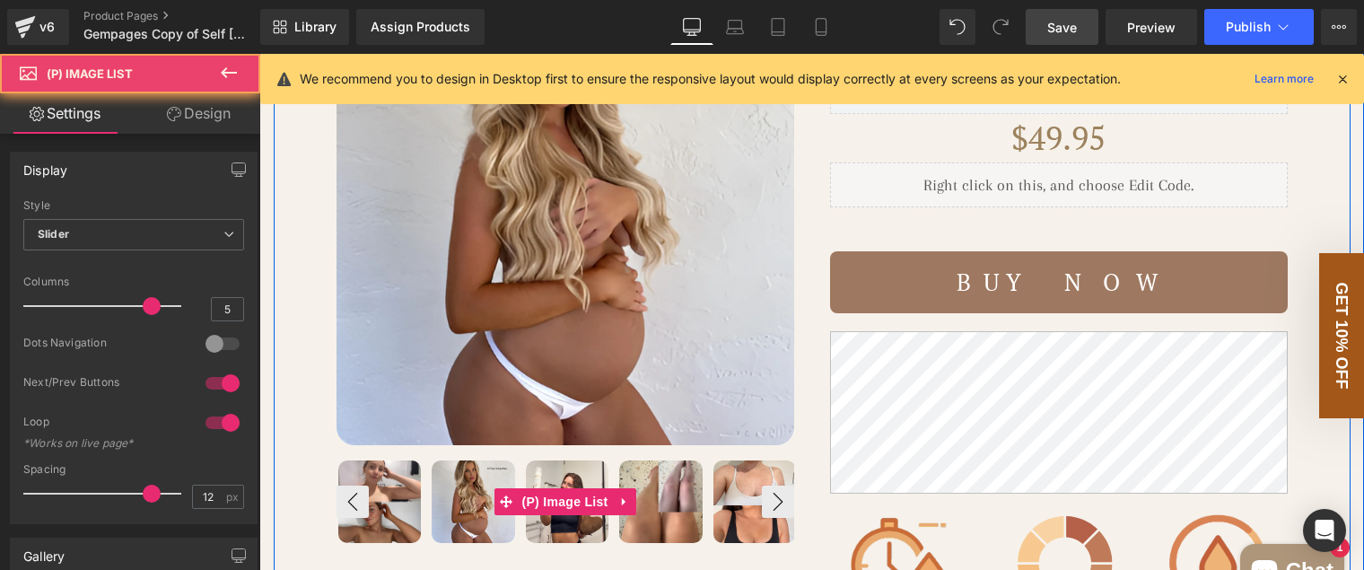
click at [388, 520] on img at bounding box center [379, 502] width 83 height 83
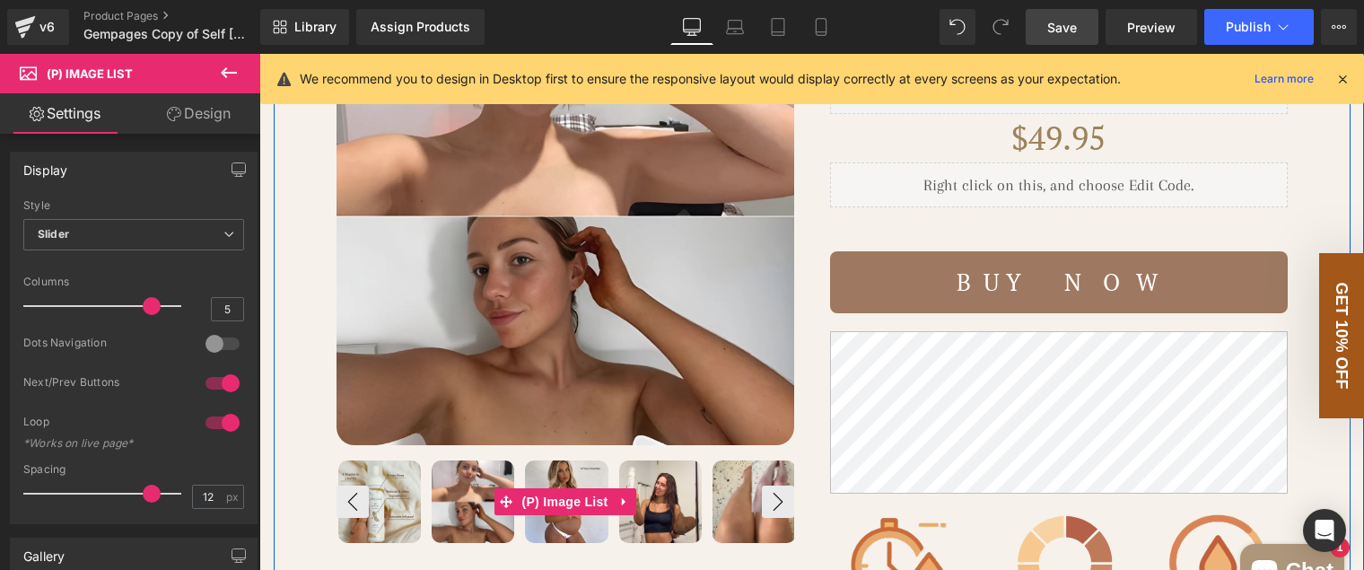
click at [388, 517] on img at bounding box center [379, 502] width 83 height 83
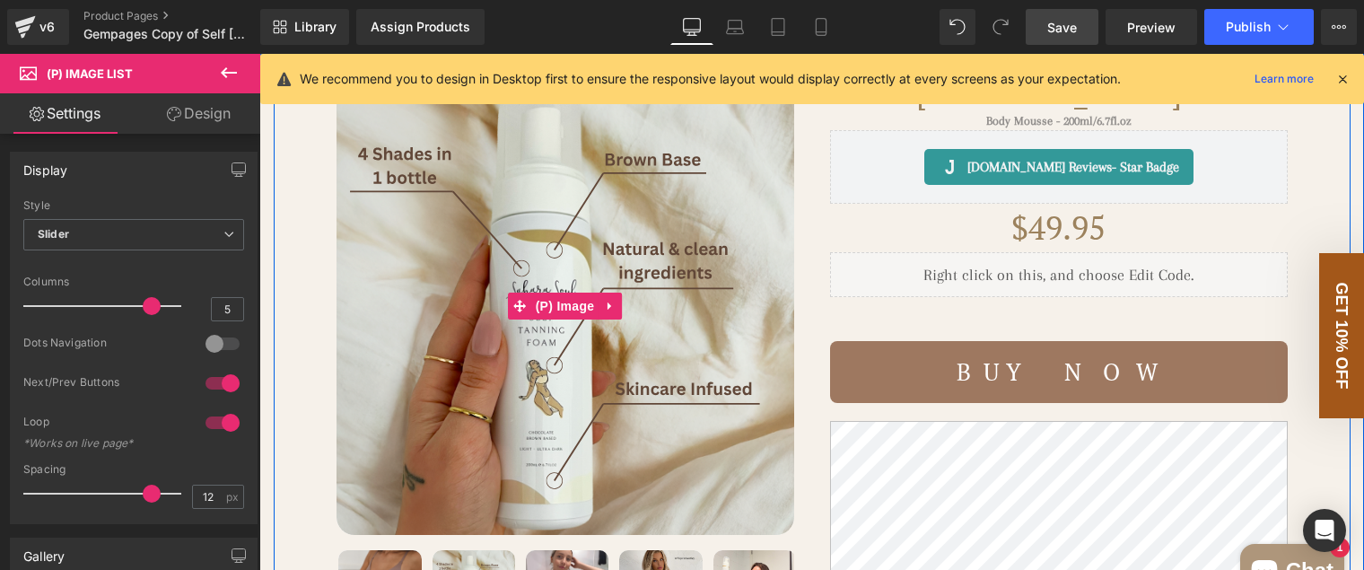
scroll to position [180, 0]
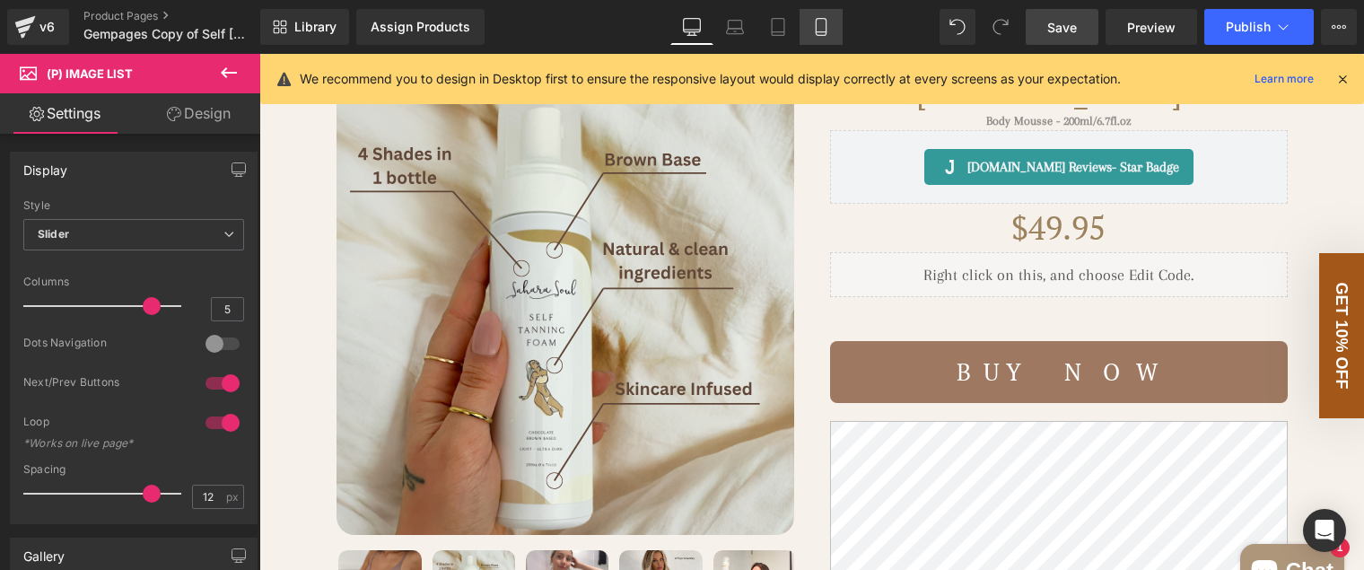
click at [819, 31] on icon at bounding box center [821, 27] width 18 height 18
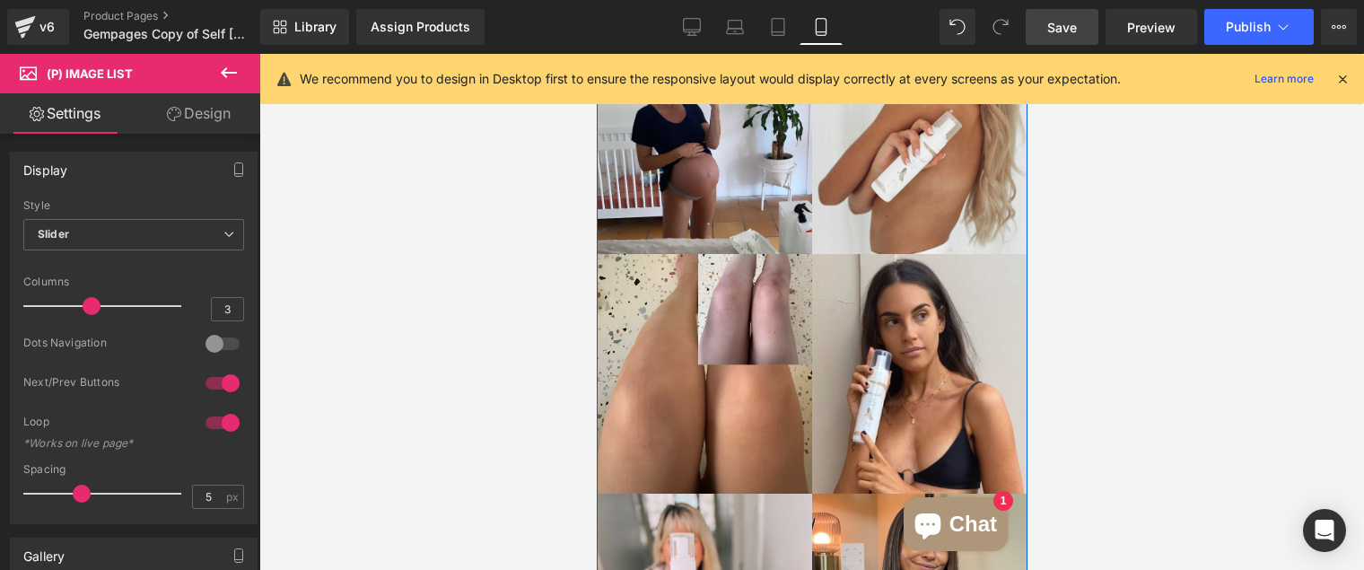
scroll to position [4040, 0]
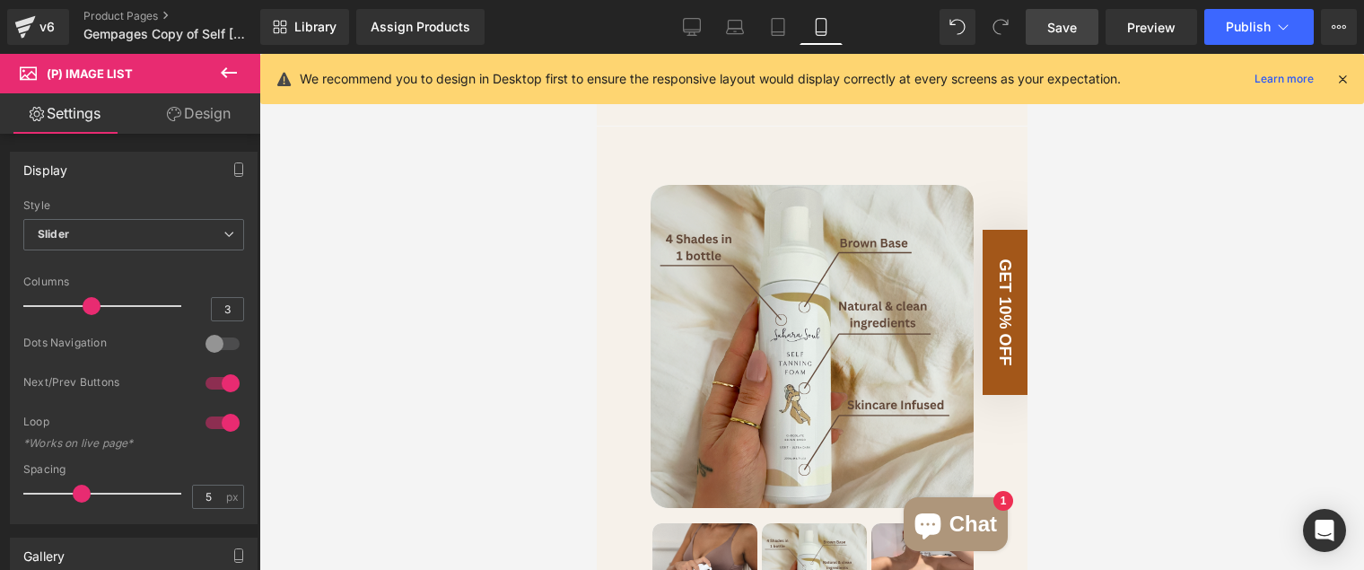
drag, startPoint x: 1024, startPoint y: 411, endPoint x: 1626, endPoint y: 163, distance: 650.5
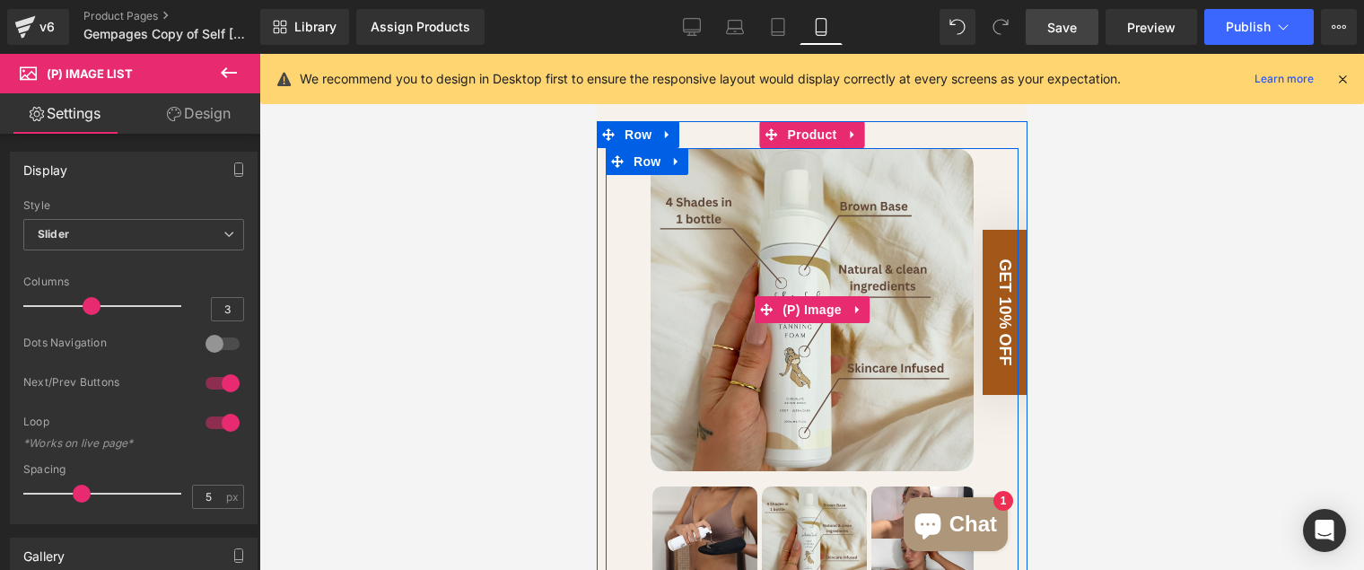
scroll to position [180, 0]
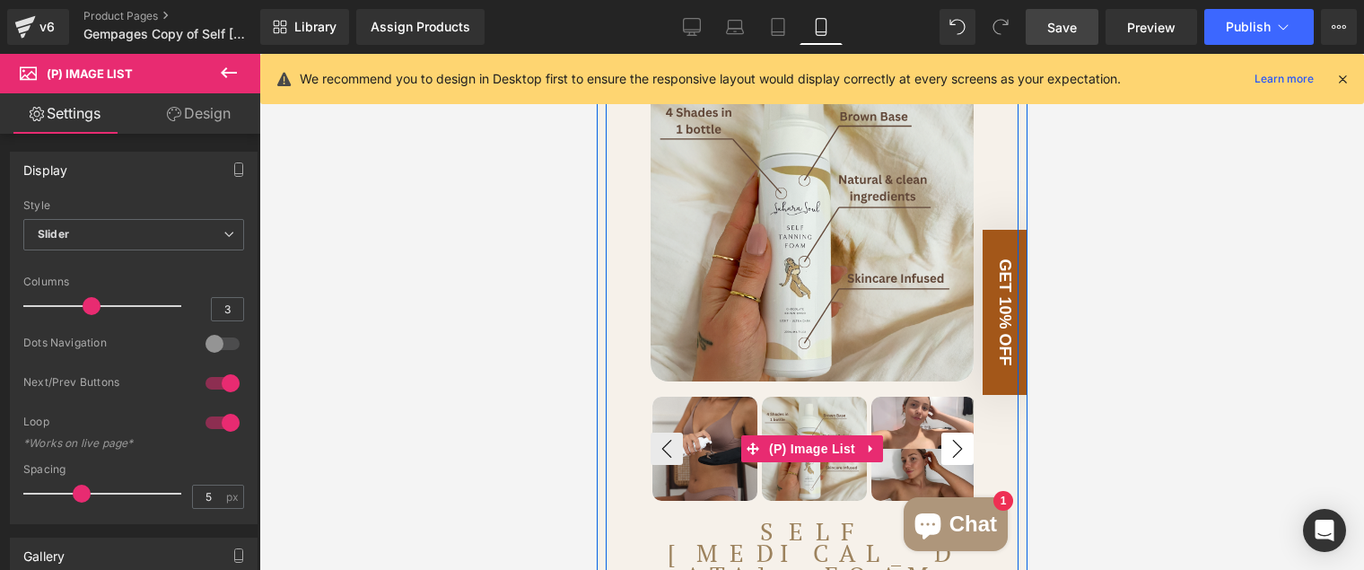
click at [945, 465] on button "›" at bounding box center [957, 449] width 32 height 32
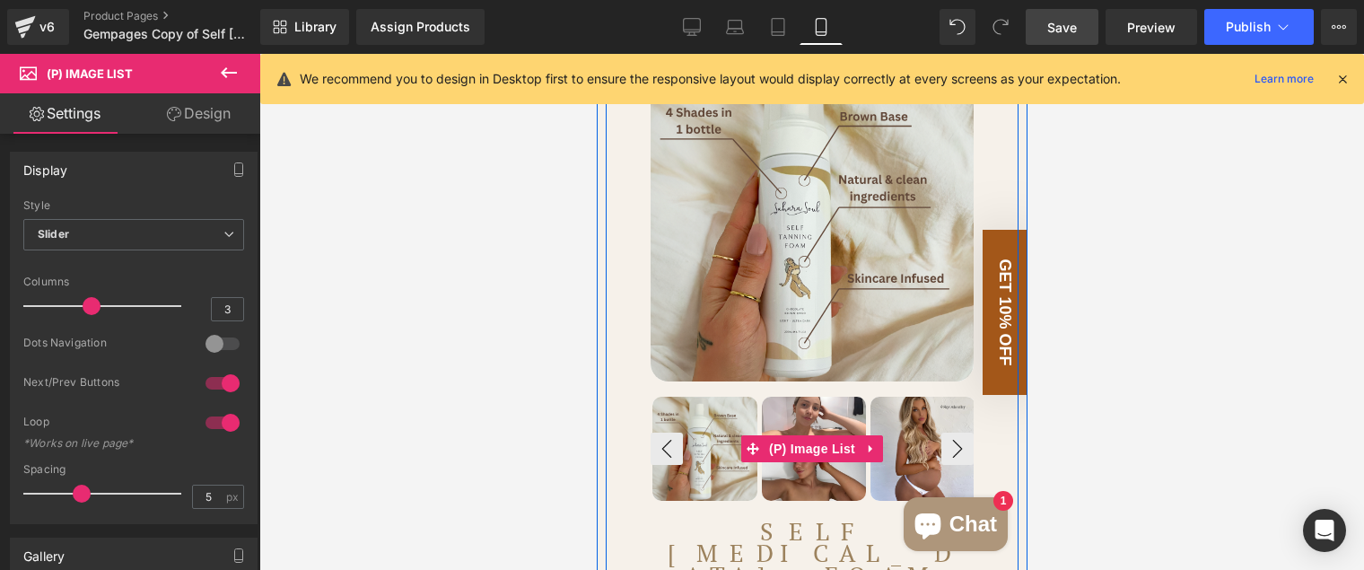
click at [924, 435] on img at bounding box center [922, 449] width 105 height 105
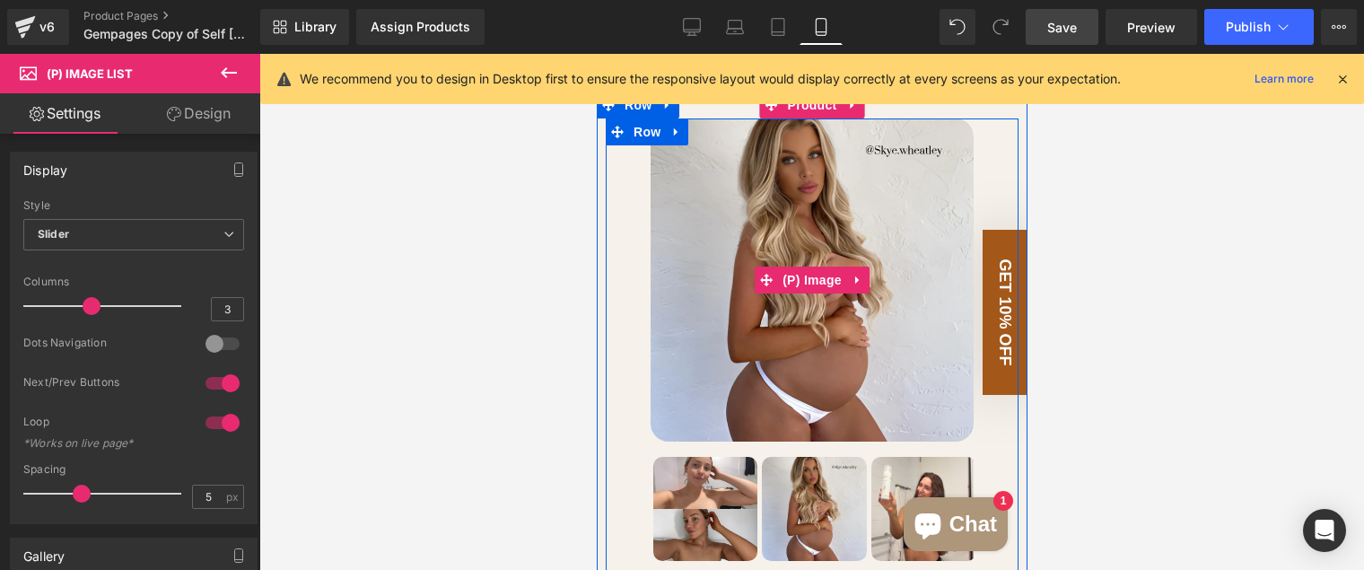
scroll to position [90, 0]
